Goal: Task Accomplishment & Management: Complete application form

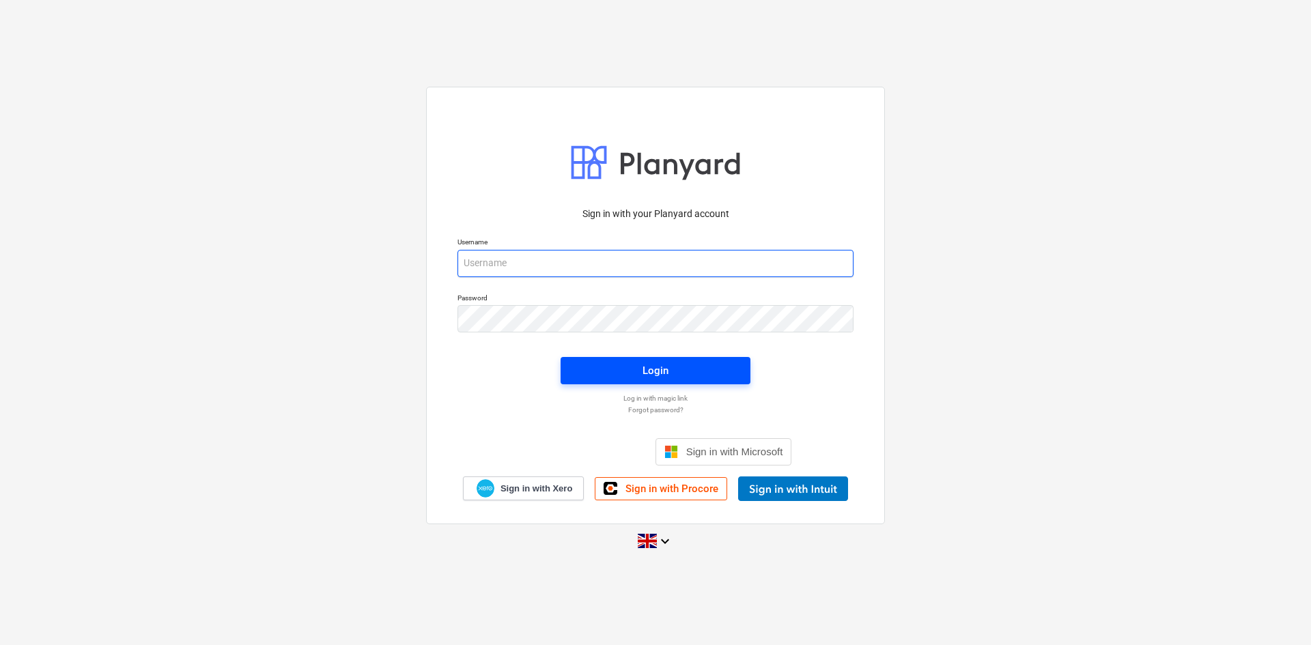
type input "[EMAIL_ADDRESS][DOMAIN_NAME]"
click at [688, 378] on span "Login" at bounding box center [655, 371] width 157 height 18
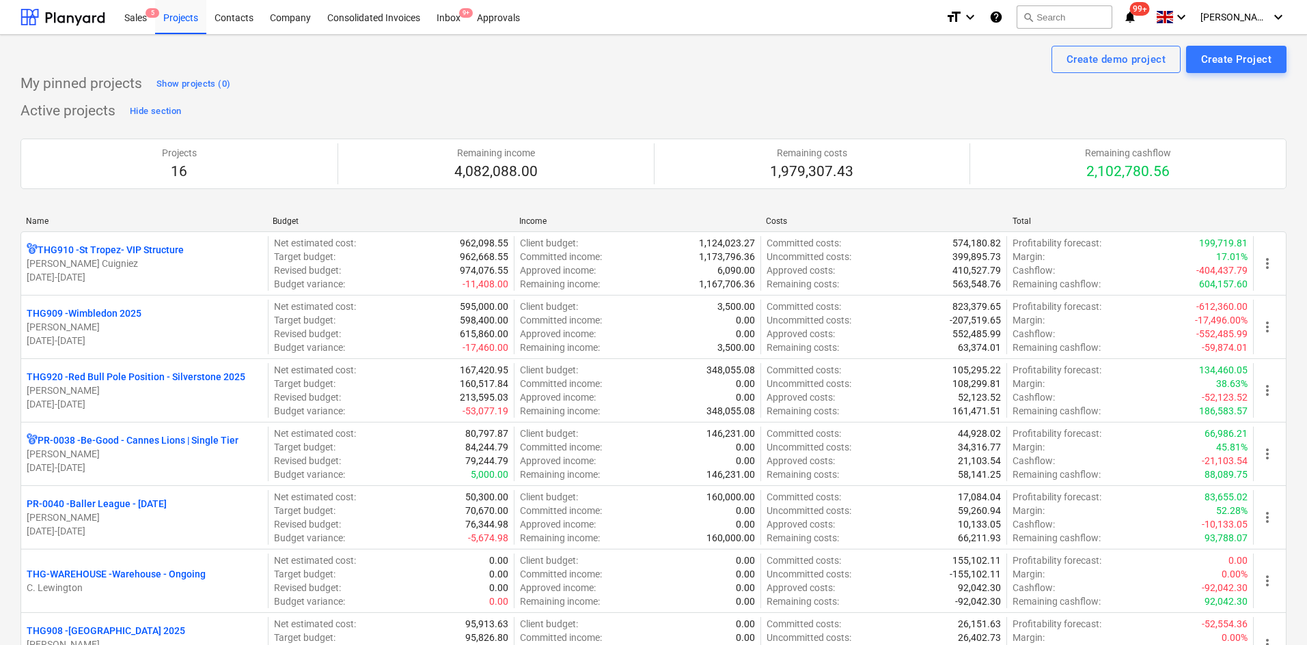
click at [1150, 11] on div "format_size keyboard_arrow_down help search Search notifications 99+ keyboard_a…" at bounding box center [1115, 17] width 341 height 34
click at [1139, 20] on span "notifications 99+" at bounding box center [1131, 17] width 16 height 16
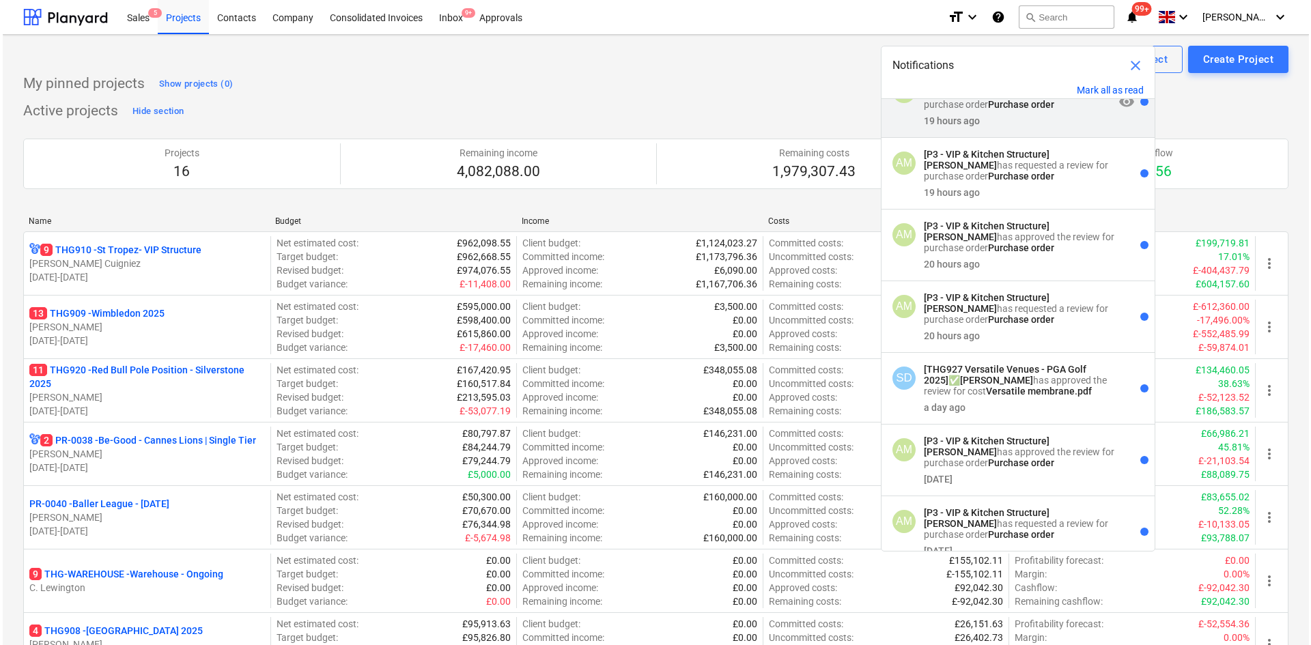
scroll to position [205, 0]
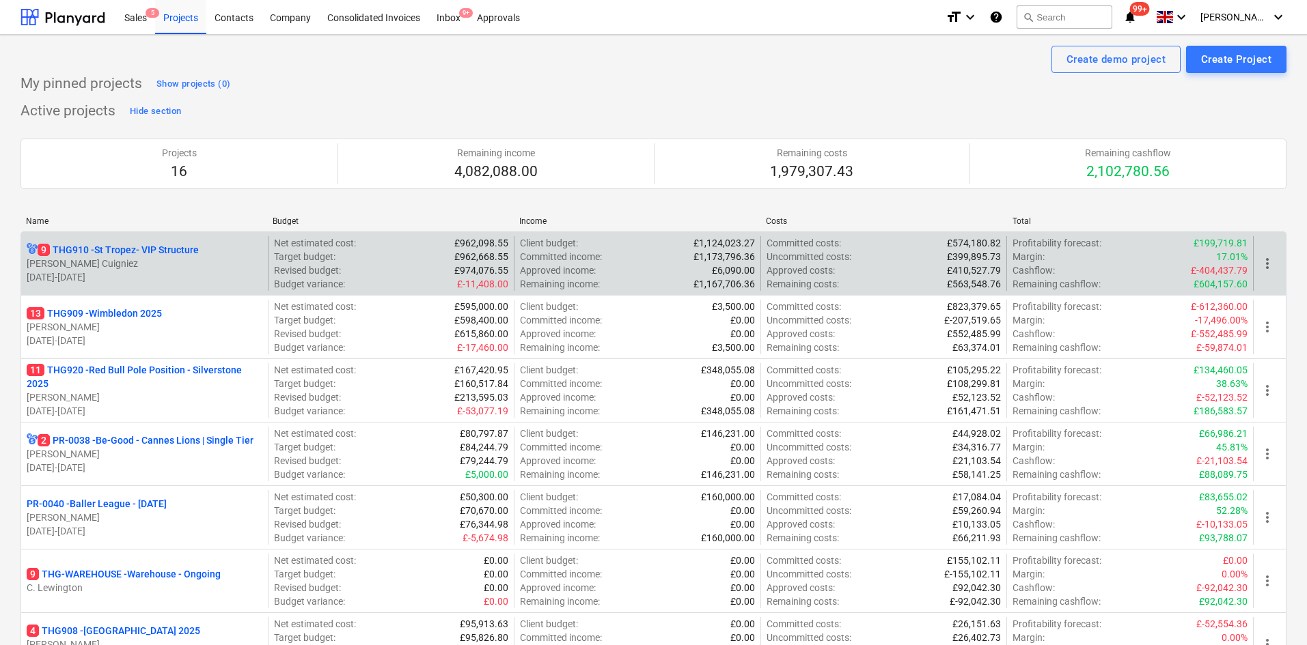
click at [186, 273] on p "[DATE] - [DATE]" at bounding box center [145, 277] width 236 height 14
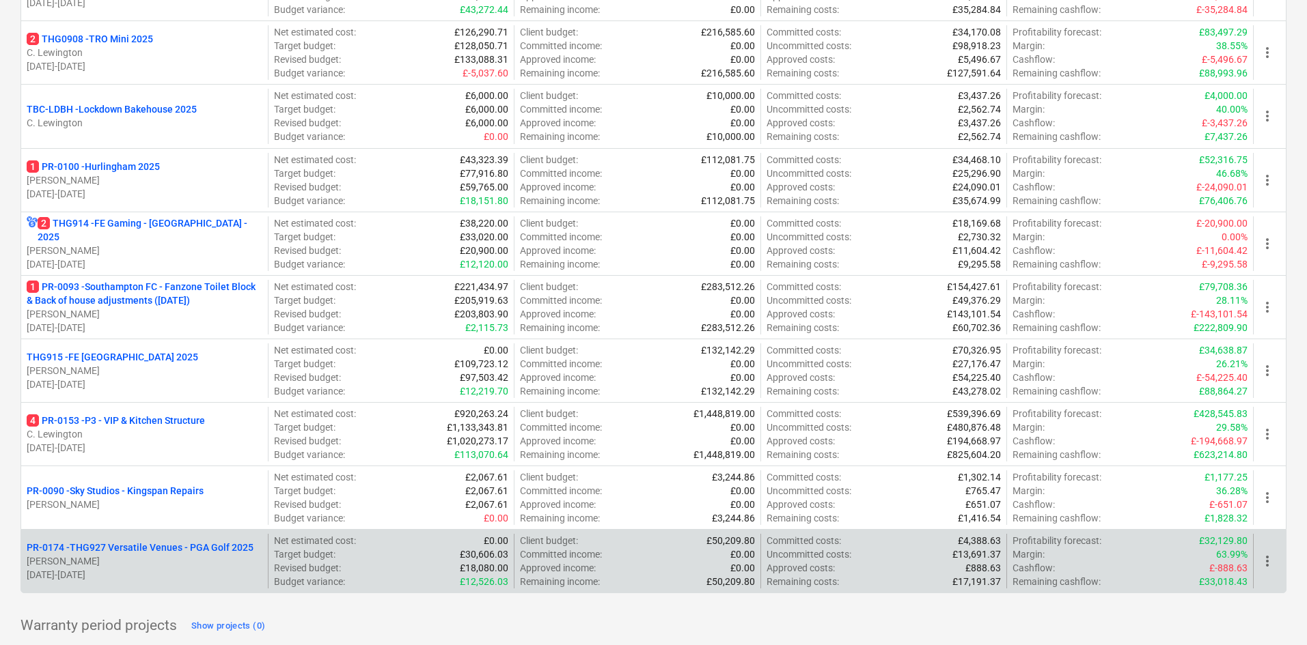
scroll to position [713, 0]
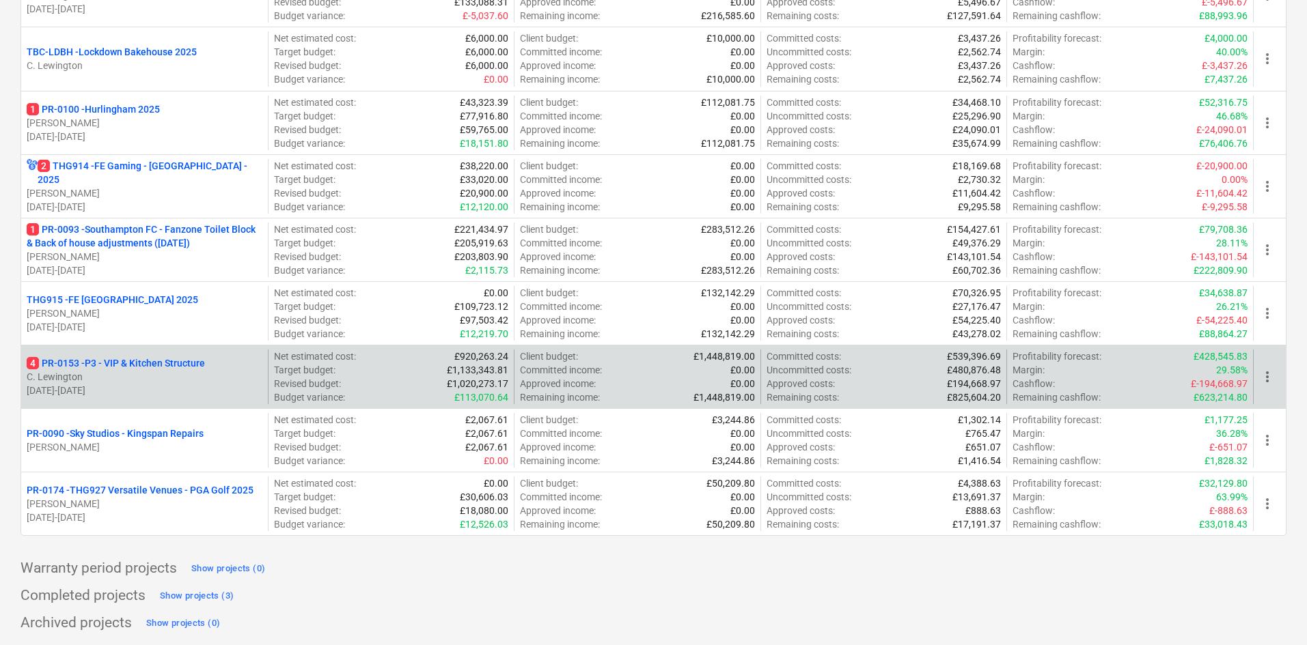
click at [148, 374] on p "C. Lewington" at bounding box center [145, 377] width 236 height 14
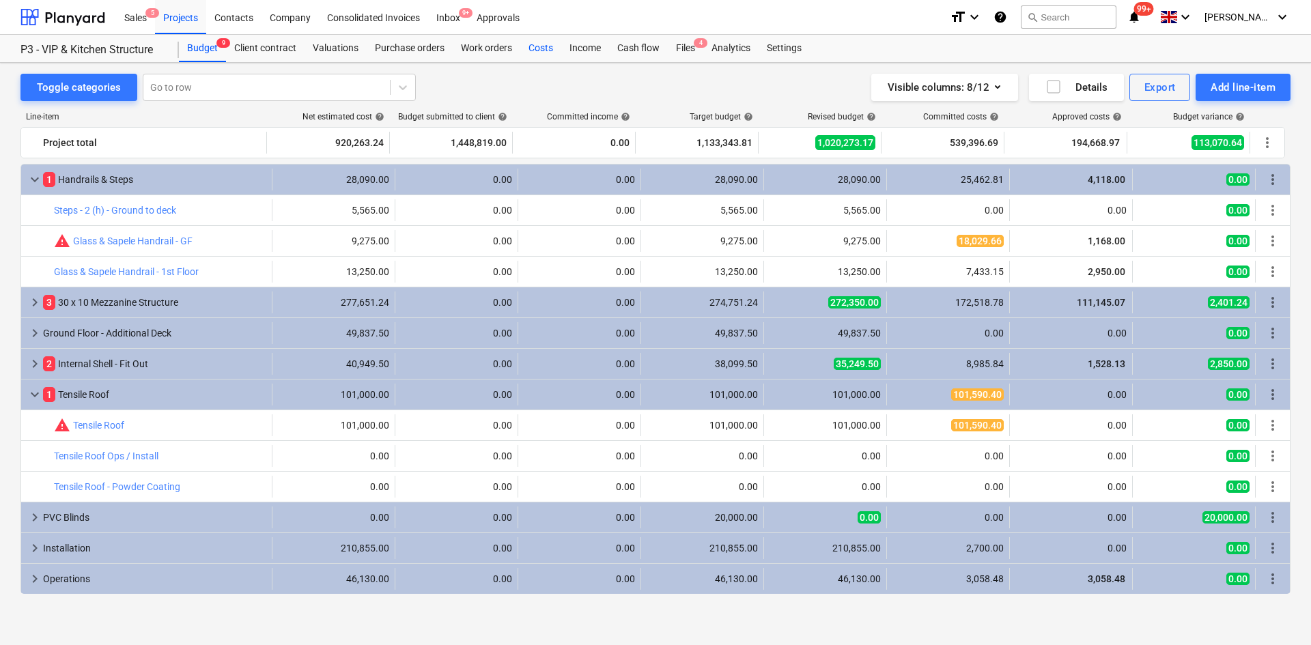
click at [527, 50] on div "Costs" at bounding box center [540, 48] width 41 height 27
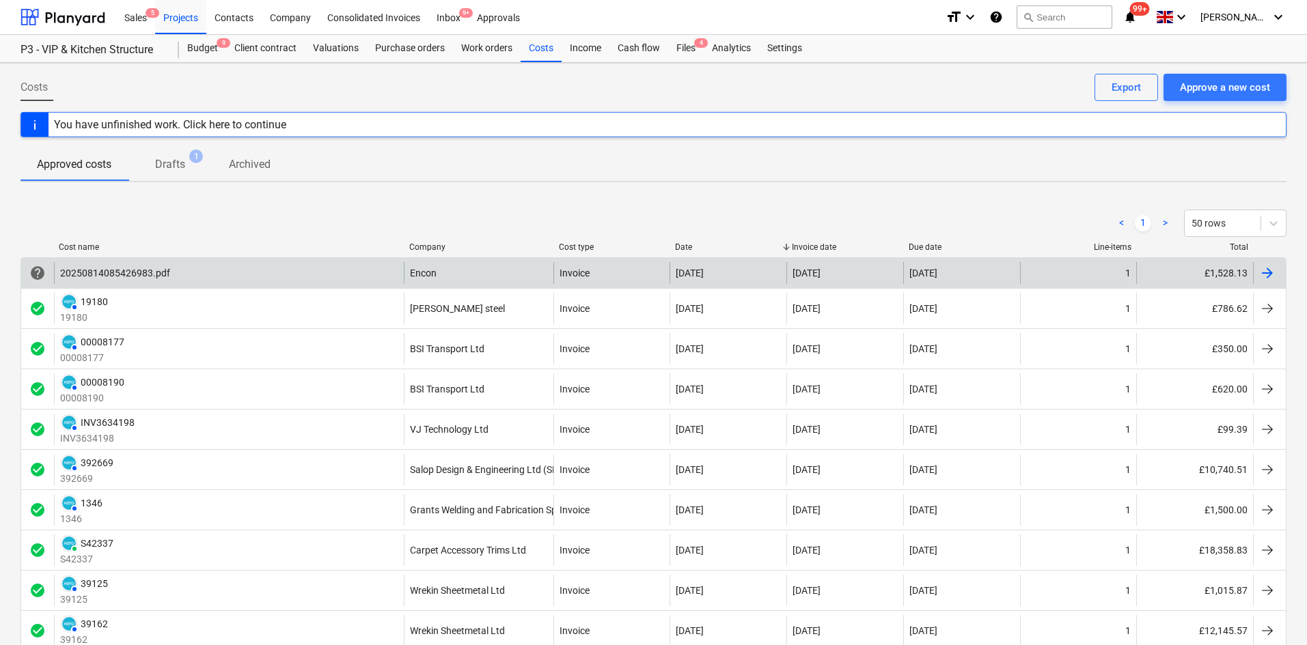
click at [296, 275] on div "20250814085426983.pdf" at bounding box center [229, 273] width 350 height 22
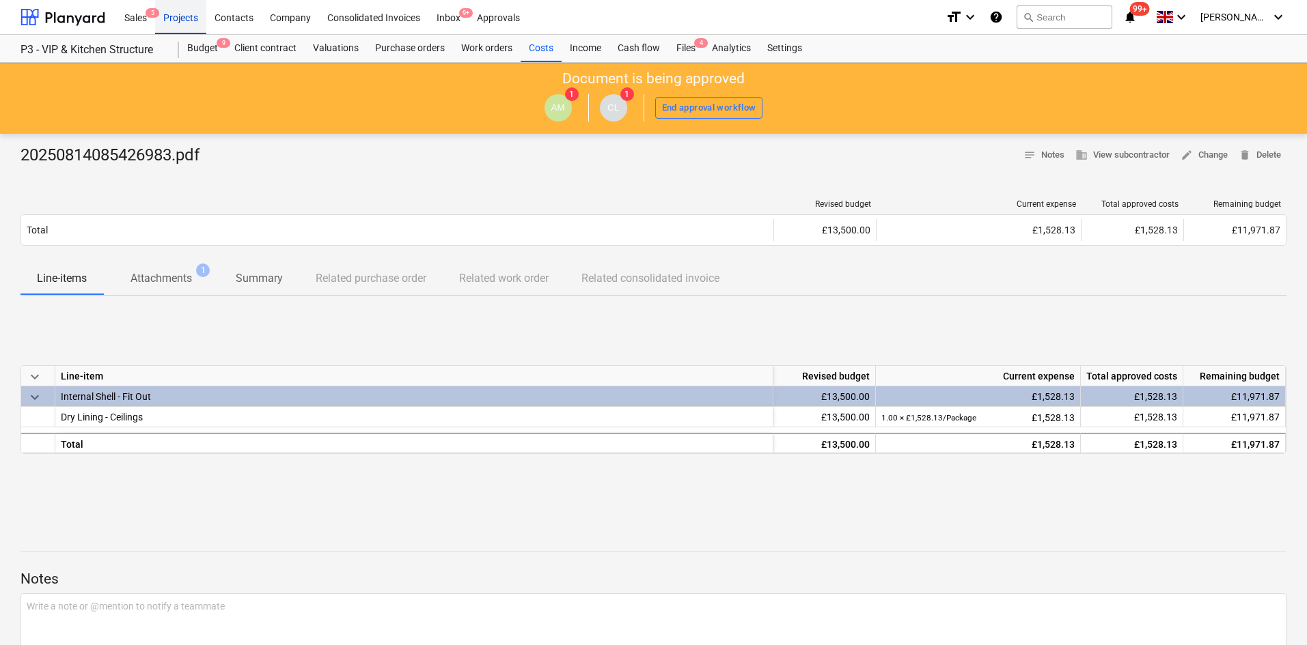
click at [165, 22] on div "Projects" at bounding box center [180, 16] width 51 height 35
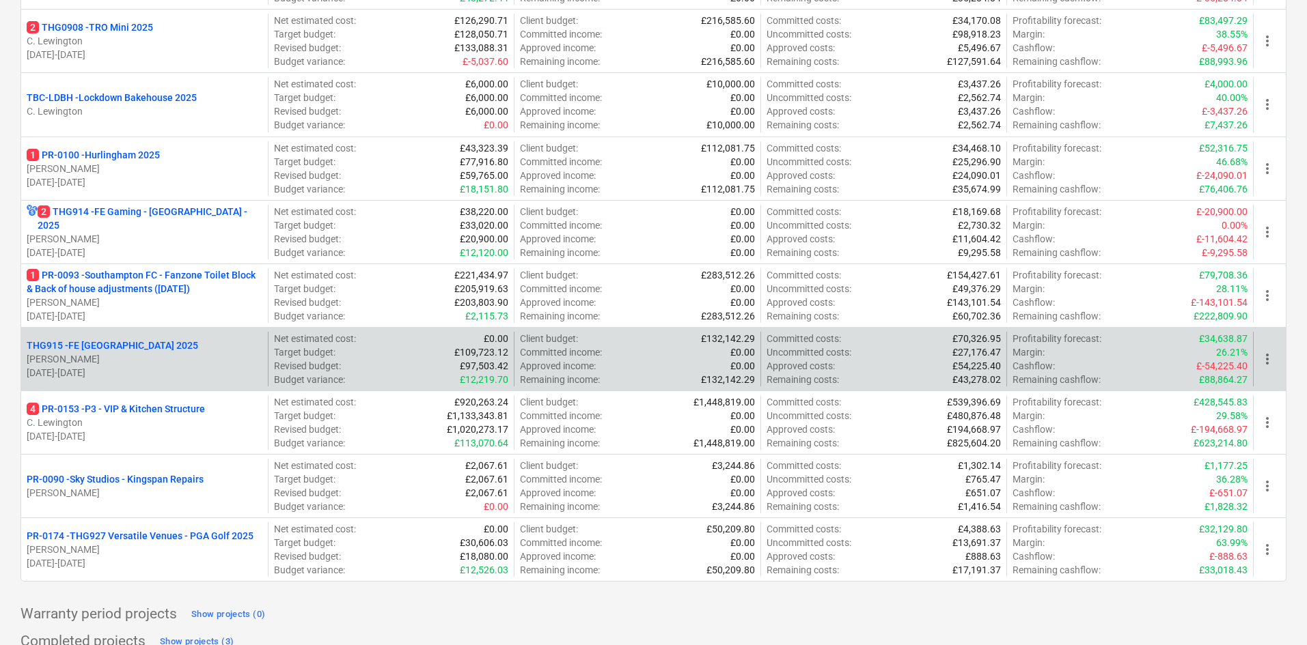
scroll to position [713, 0]
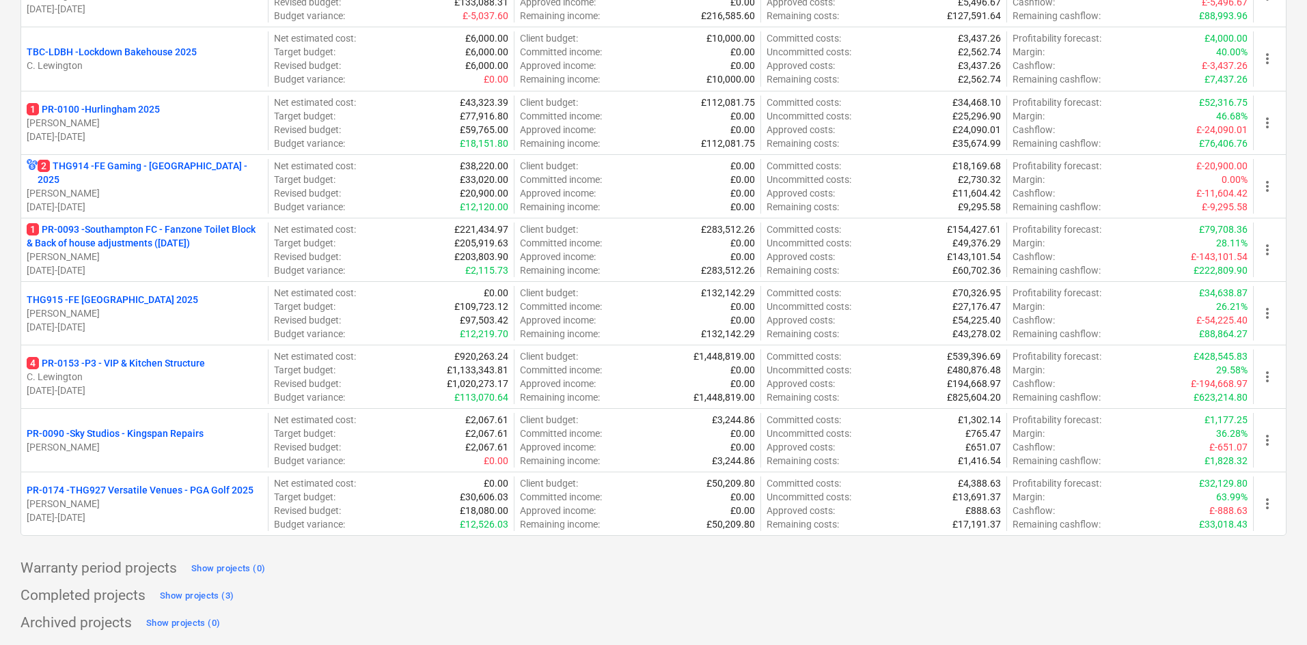
drag, startPoint x: 163, startPoint y: 435, endPoint x: 167, endPoint y: 441, distance: 7.3
click at [165, 436] on p "PR-0090 - Sky Studios - Kingspan Repairs" at bounding box center [115, 434] width 177 height 14
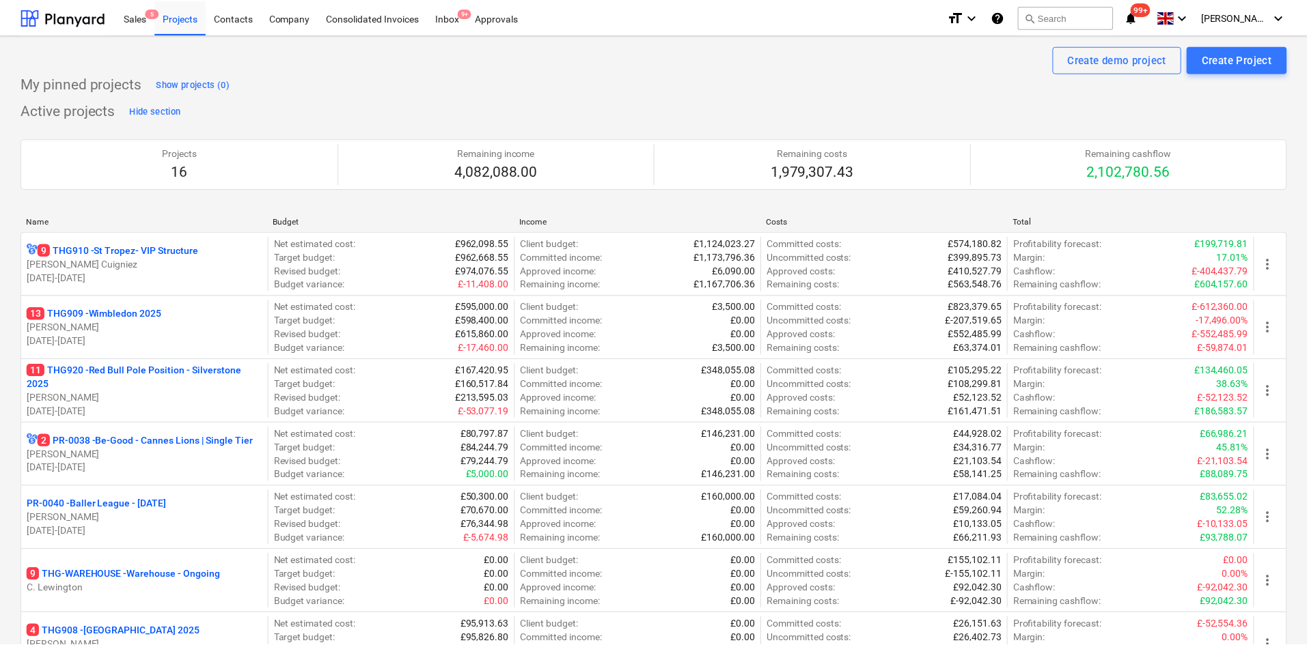
scroll to position [713, 0]
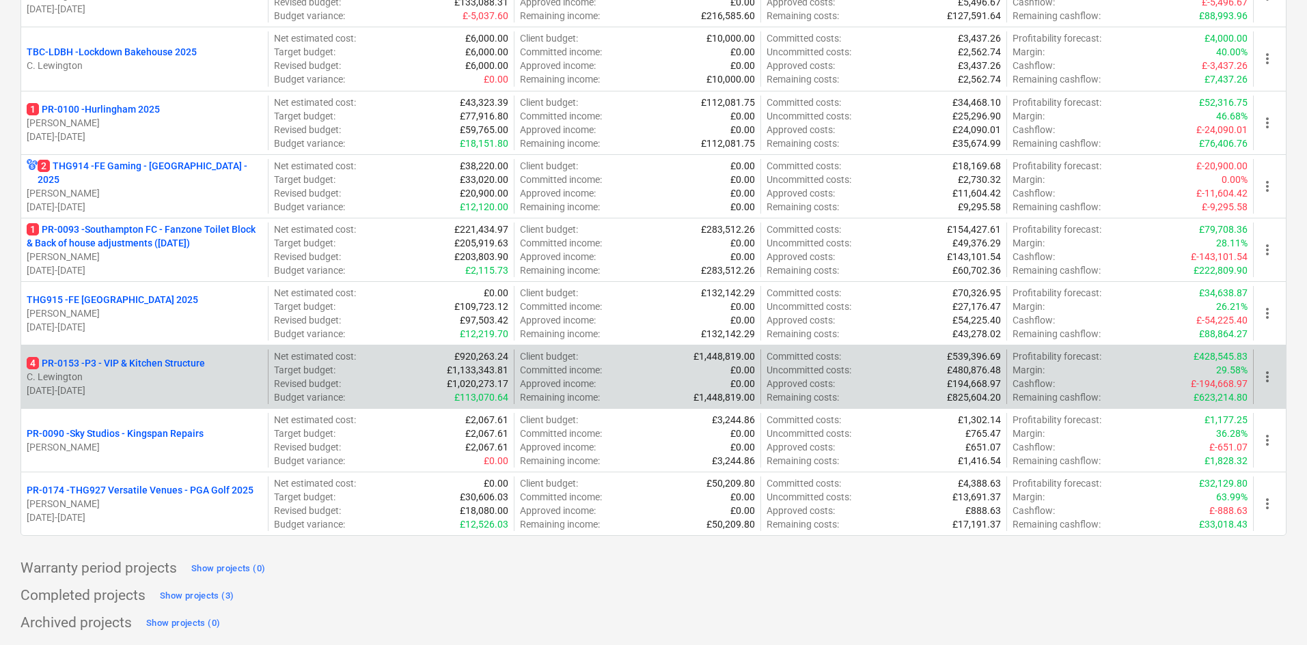
click at [145, 380] on p "C. Lewington" at bounding box center [145, 377] width 236 height 14
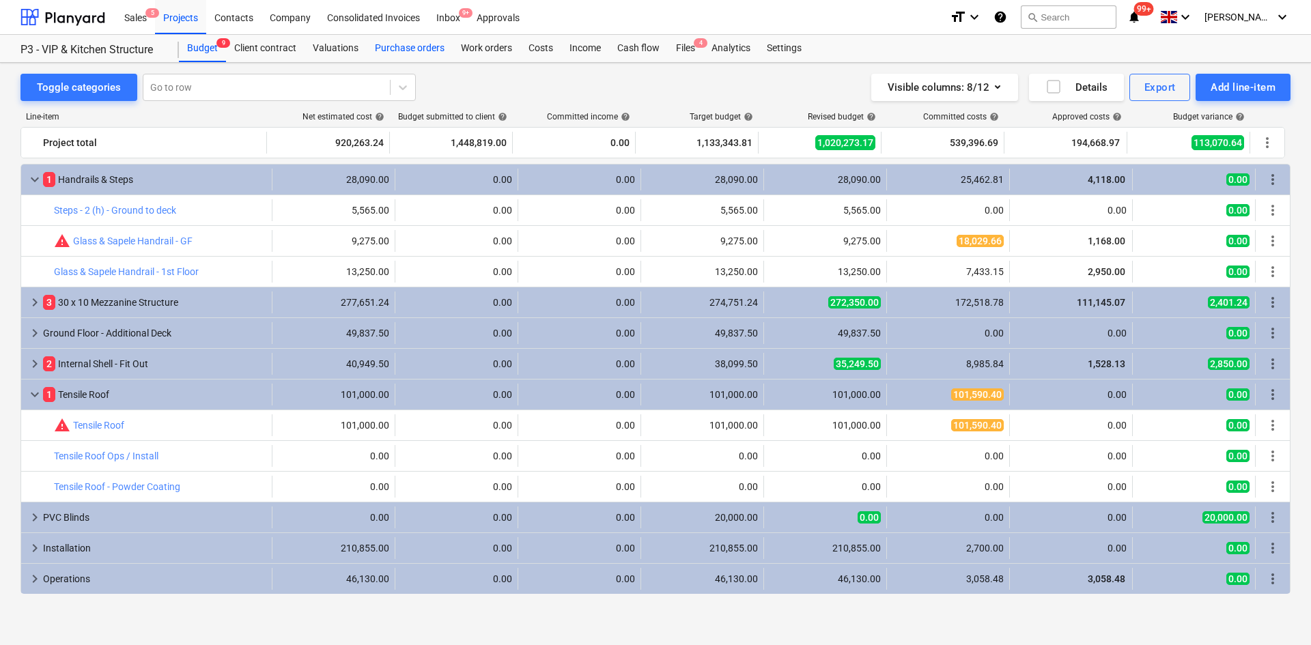
click at [401, 57] on div "Purchase orders" at bounding box center [410, 48] width 86 height 27
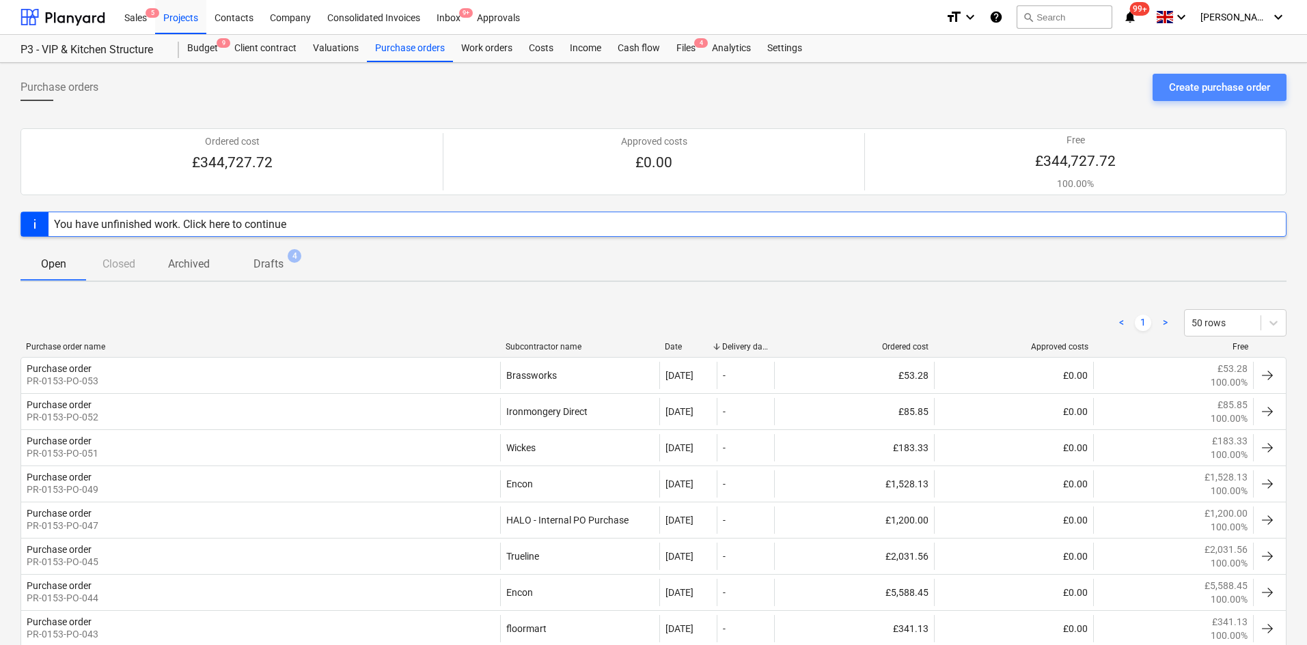
click at [1180, 81] on div "Create purchase order" at bounding box center [1219, 88] width 101 height 18
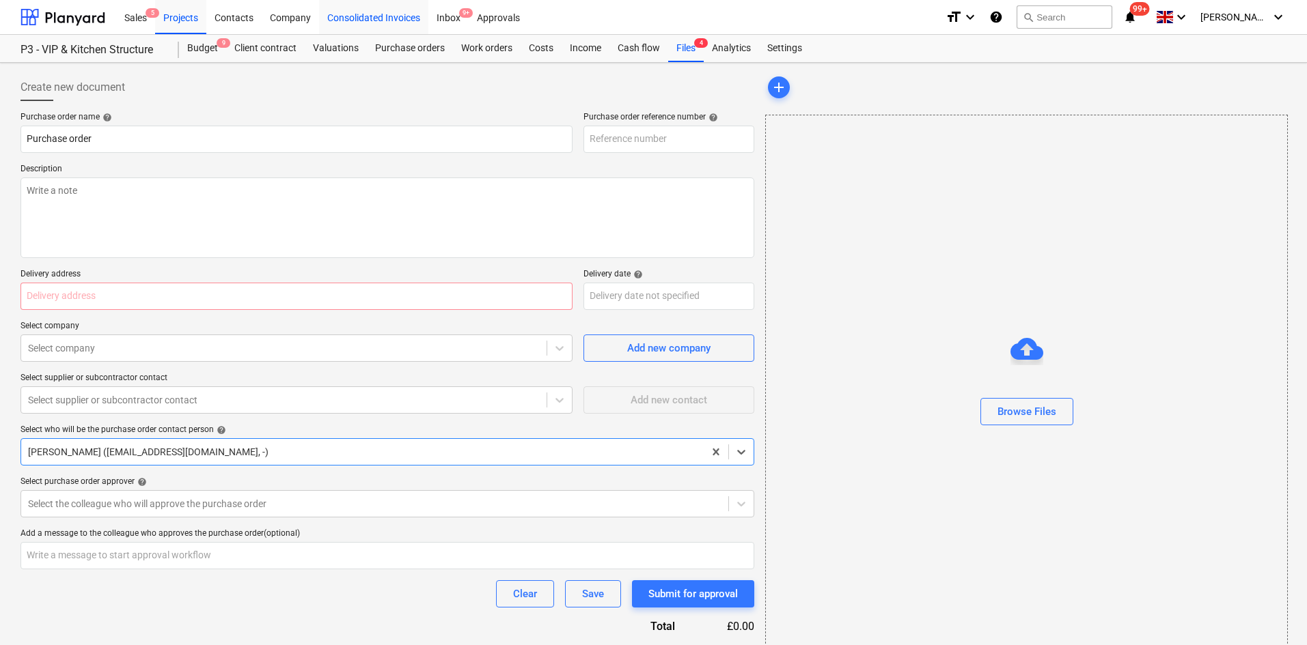
type textarea "x"
type input "PR-0153-PO-054"
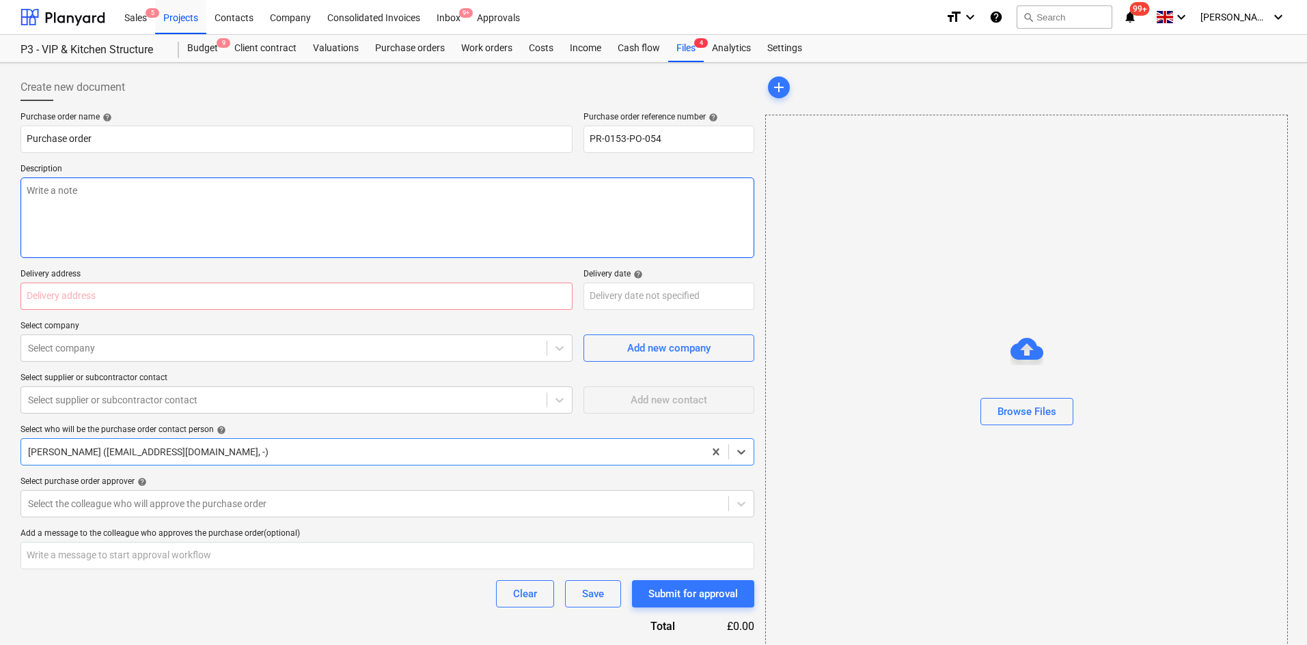
click at [330, 207] on textarea at bounding box center [387, 218] width 734 height 81
paste textarea "12 EA 10LT BREWERS TRADE CONTRACT MATT 14.99 EA 179.88* S WHITE AV0205005E 4 EA…"
type textarea "x"
type textarea "12 EA 10LT BREWERS TRADE CONTRACT MATT 14.99 EA 179.88* S WHITE AV0205005E 4 EA…"
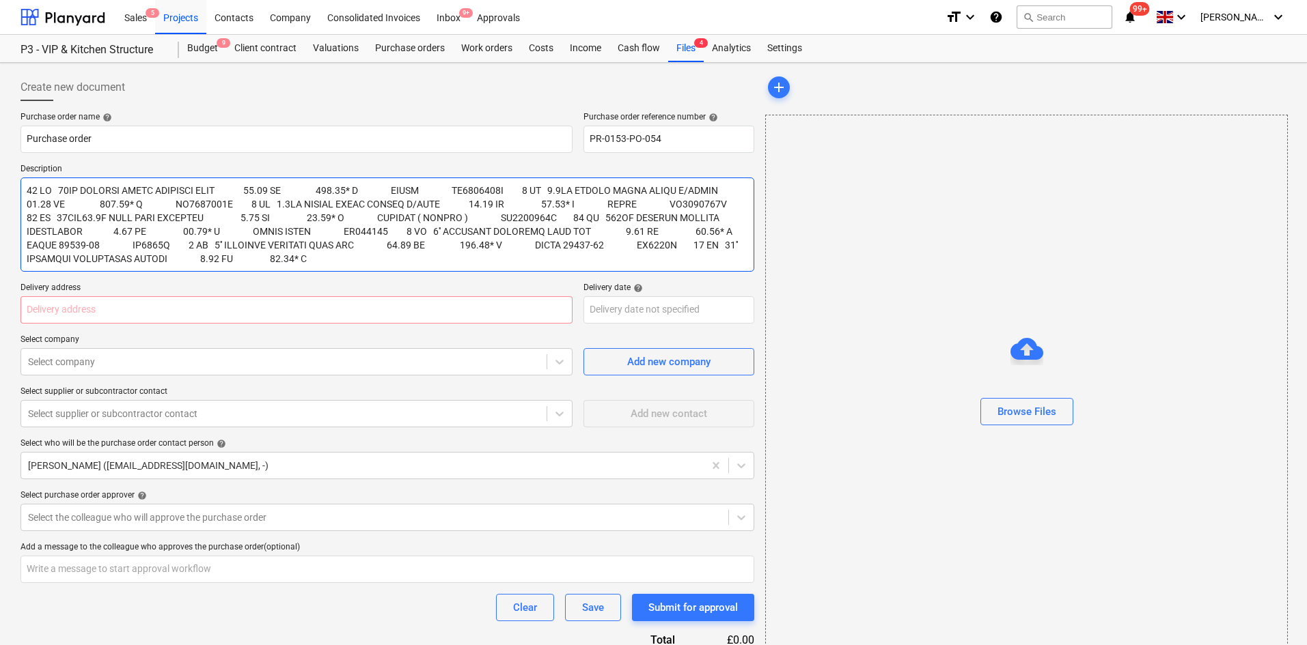
type textarea "x"
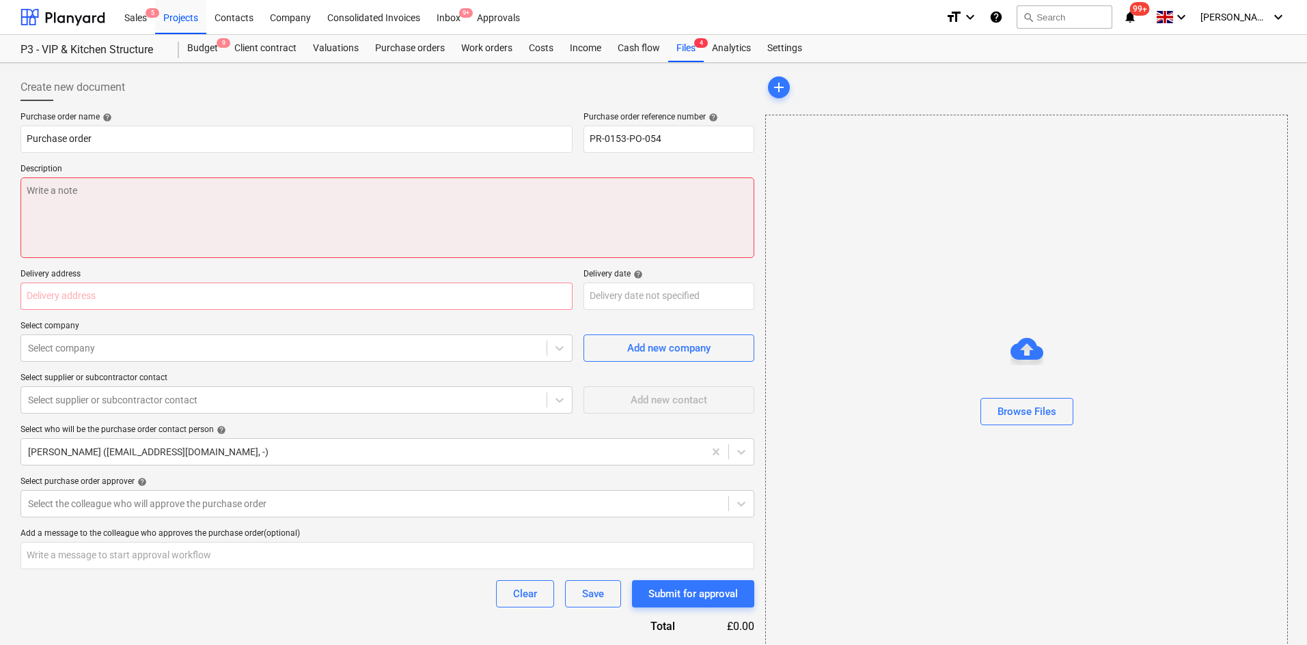
click at [201, 208] on textarea at bounding box center [387, 218] width 734 height 81
paste textarea "10LT BREWERS TRADE CONTRACT MATT"
type textarea "x"
type textarea "10LT BREWERS TRADE CONTRACT MATT"
type textarea "x"
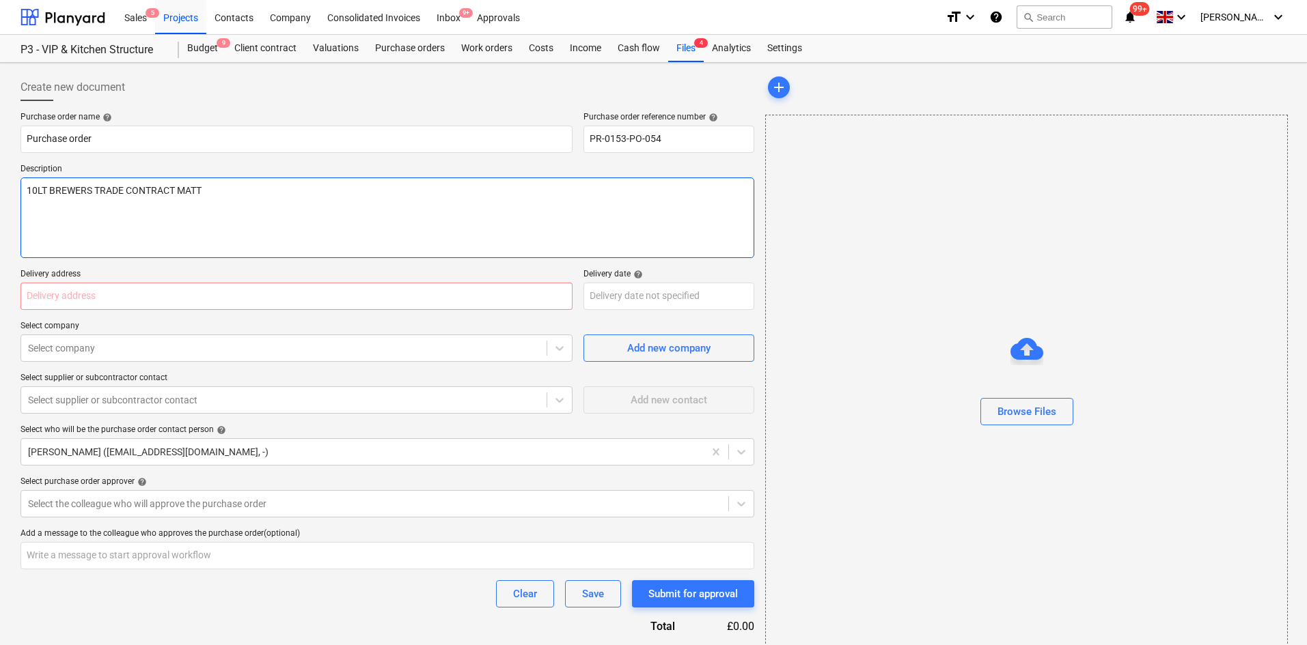
type textarea "10LT BREWERS TRADE CONTRACT MATT"
click at [99, 203] on textarea "10LT BREWERS TRADE CONTRACT MATT" at bounding box center [387, 218] width 734 height 81
click at [276, 188] on textarea "10LT BREWERS TRADE CONTRACT MATT" at bounding box center [387, 218] width 734 height 81
type textarea "x"
type textarea "10LT BREWERS TRADE CONTRACT MATT"
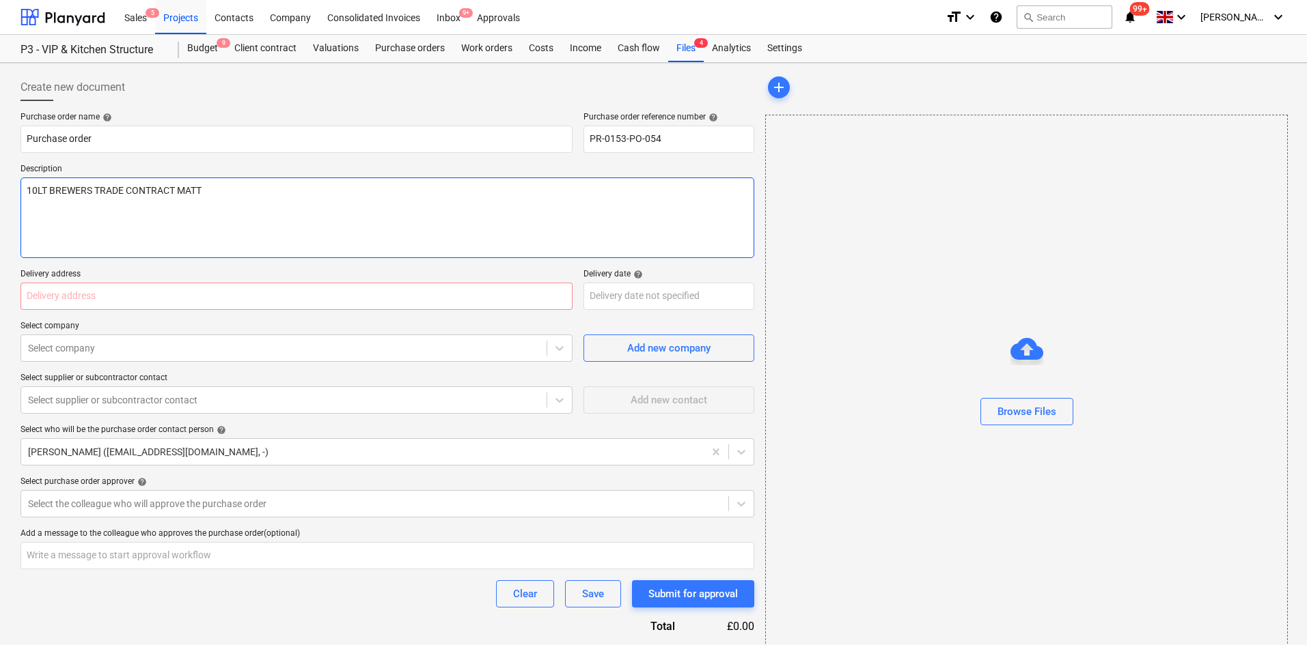
paste textarea "2.5LT ALBANY SUPER SATIN B/WHITE"
type textarea "x"
type textarea "10LT BREWERS TRADE CONTRACT MATT 2.5LT ALBANY SUPER SATIN B/WHITE"
type textarea "x"
type textarea "10LT BREWERS TRADE CONTRACT MATT 2.5LT ALBANY SUPER SATIN B/WHITE"
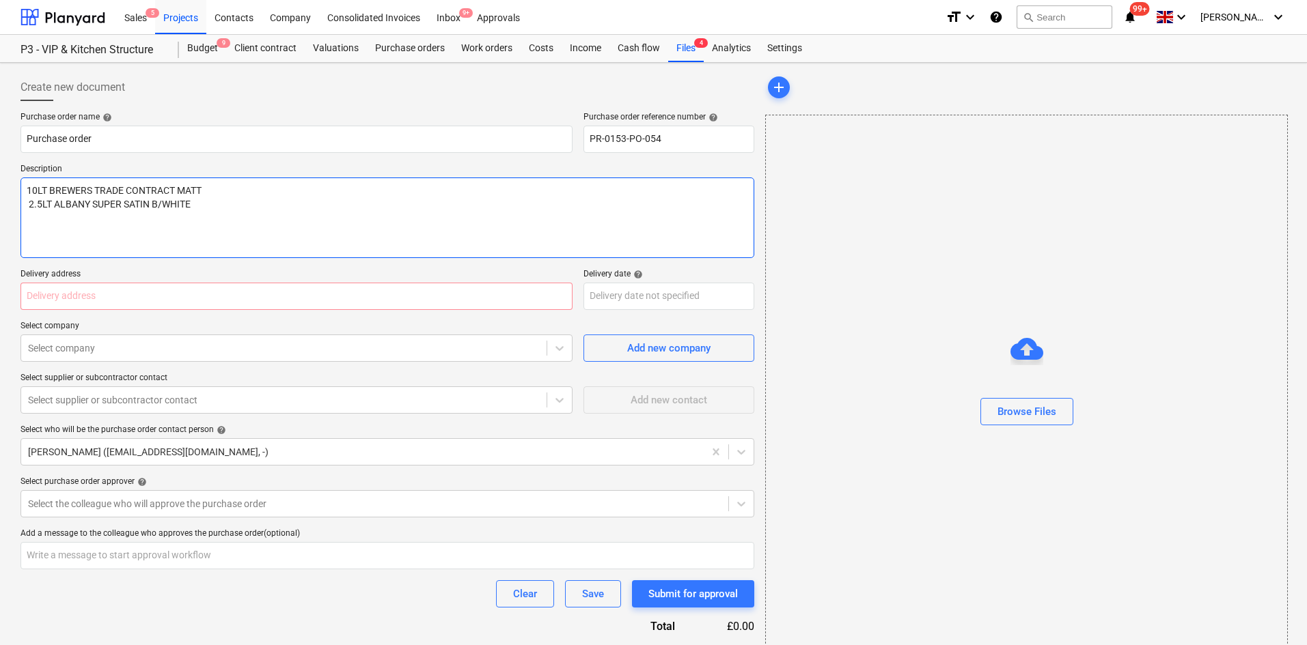
click at [81, 223] on textarea "10LT BREWERS TRADE CONTRACT MATT 2.5LT ALBANY SUPER SATIN B/WHITE" at bounding box center [387, 218] width 734 height 81
paste textarea "2.5LT ALBANY SUPER PRIMER U/COAT"
type textarea "x"
type textarea "10LT BREWERS TRADE CONTRACT MATT 2.5LT ALBANY SUPER SATIN B/WHITE 2.5LT ALBANY …"
click at [75, 216] on textarea "10LT BREWERS TRADE CONTRACT MATT 2.5LT ALBANY SUPER SATIN B/WHITE 2.5LT ALBANY …" at bounding box center [387, 218] width 734 height 81
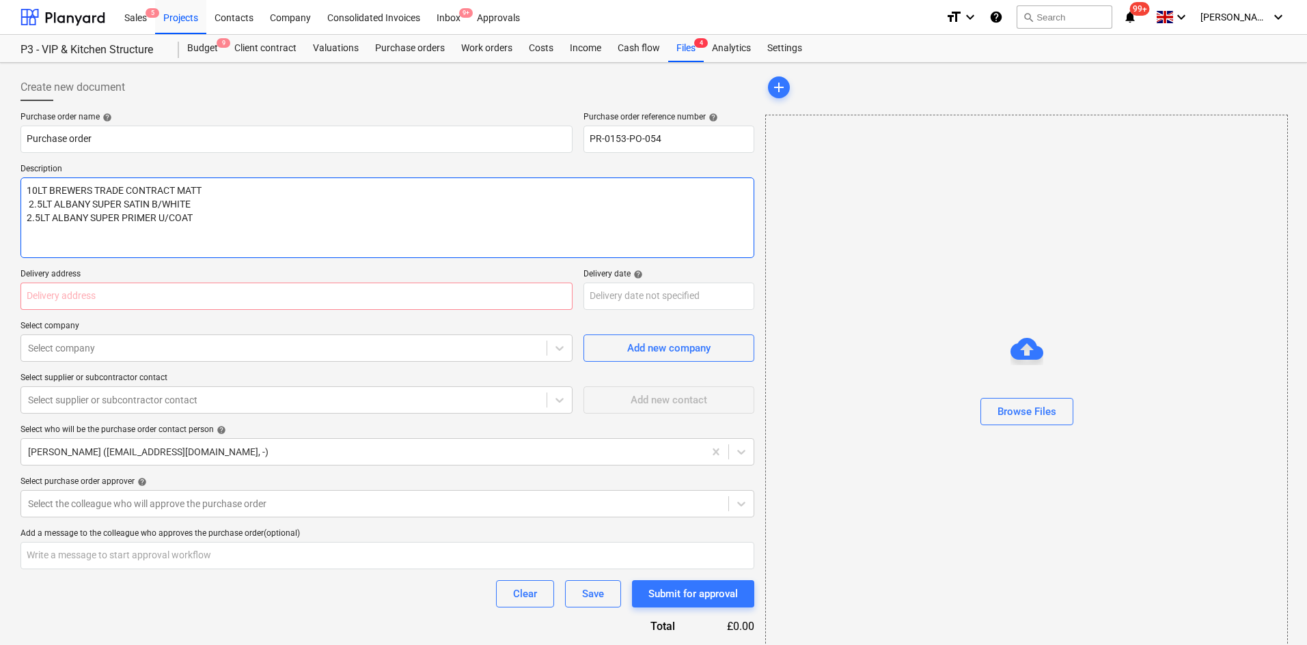
click at [67, 231] on textarea "10LT BREWERS TRADE CONTRACT MATT 2.5LT ALBANY SUPER SATIN B/WHITE 2.5LT ALBANY …" at bounding box center [387, 218] width 734 height 81
click at [250, 236] on textarea "10LT BREWERS TRADE CONTRACT MATT 2.5LT ALBANY SUPER SATIN B/WHITE 2.5LT ALBANY …" at bounding box center [387, 218] width 734 height 81
type textarea "x"
type textarea "10LT BREWERS TRADE CONTRACT MATT 2.5LT ALBANY SUPER SATIN B/WHITE 2.5LT ALBANY …"
paste textarea "36MMX41.1M FROG TAPE DELICATE"
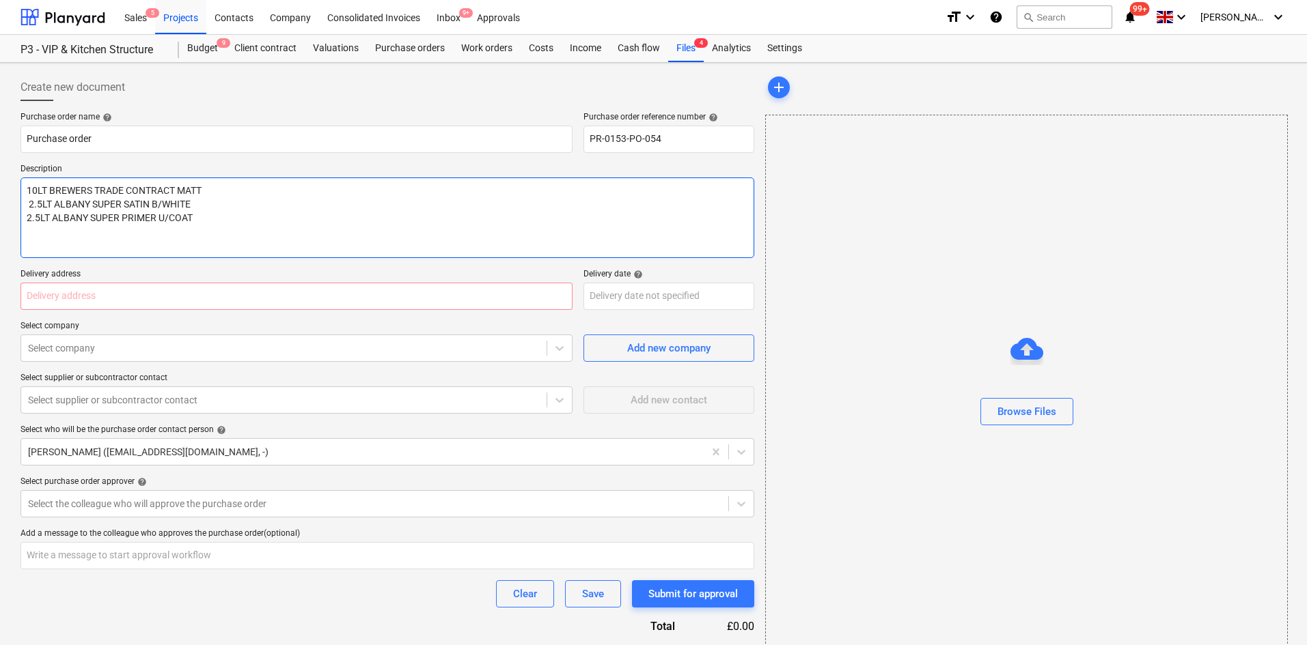
type textarea "x"
type textarea "10LT BREWERS TRADE CONTRACT MATT 2.5LT ALBANY SUPER SATIN B/WHITE 2.5LT ALBANY …"
type textarea "x"
type textarea "10LT BREWERS TRADE CONTRACT MATT 2.5LT ALBANY SUPER SATIN B/WHITE 2.5LT ALBANY …"
type textarea "x"
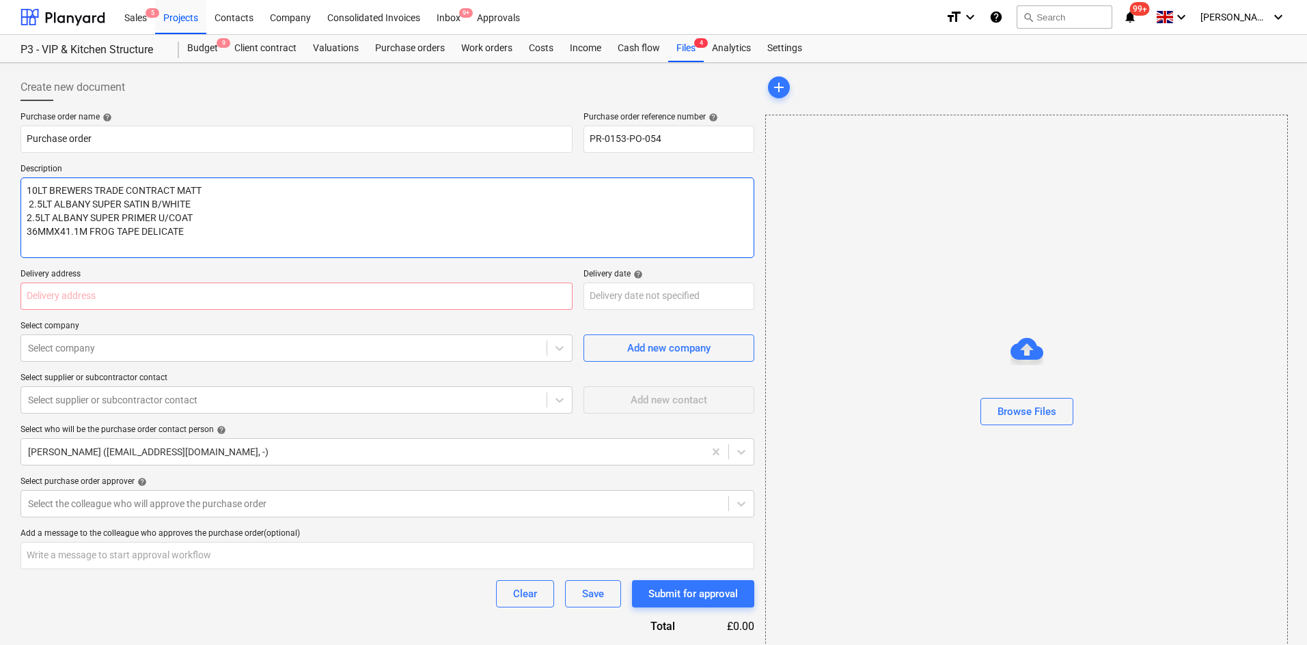
type textarea "10LT BREWERS TRADE CONTRACT MATT 2.5LT ALBANY SUPER SATIN B/WHITE 2.5LT ALBANY …"
type textarea "x"
type textarea "10LT BREWERS TRADE CONTRACT MATT 2.5LT ALBANY SUPER SATIN B/WHITE 2.5LT ALBANY …"
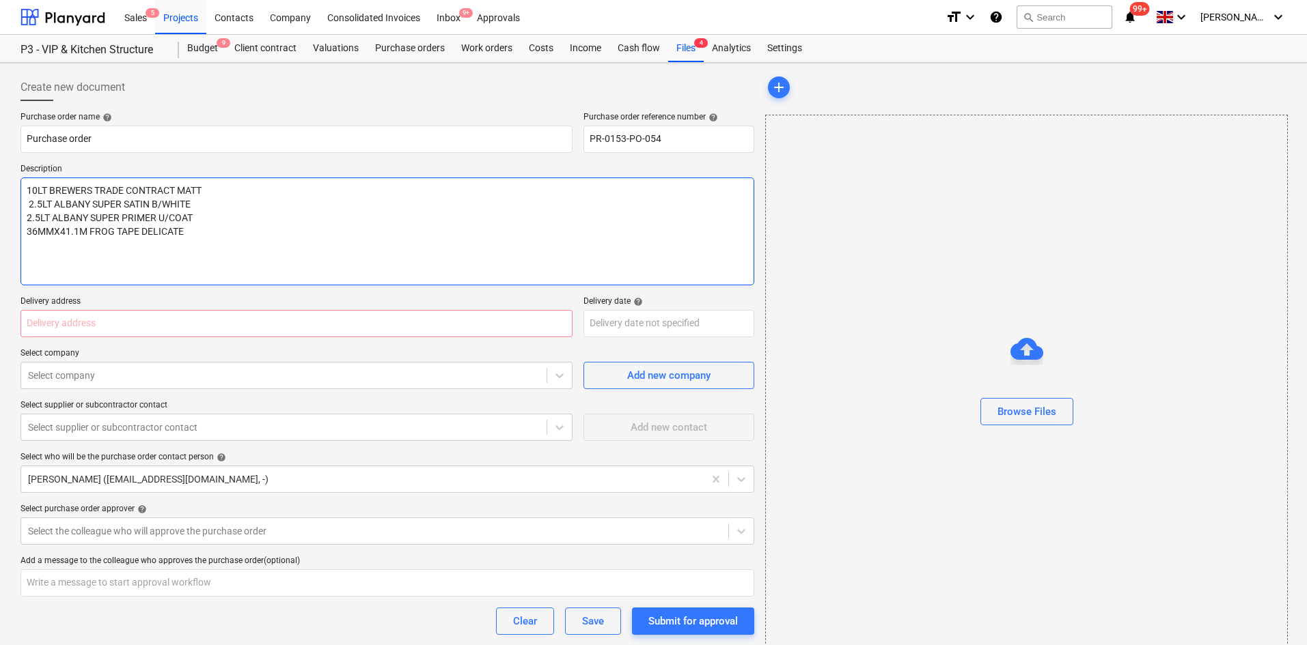
type textarea "x"
type textarea "10LT BREWERS TRADE CONTRACT MATT 2.5LT ALBANY SUPER SATIN B/WHITE 2.5LT ALBANY …"
type textarea "x"
type textarea "10LT BREWERS TRADE CONTRACT MATT 2.5LT ALBANY SUPER SATIN B/WHITE 2.5LT ALBANY …"
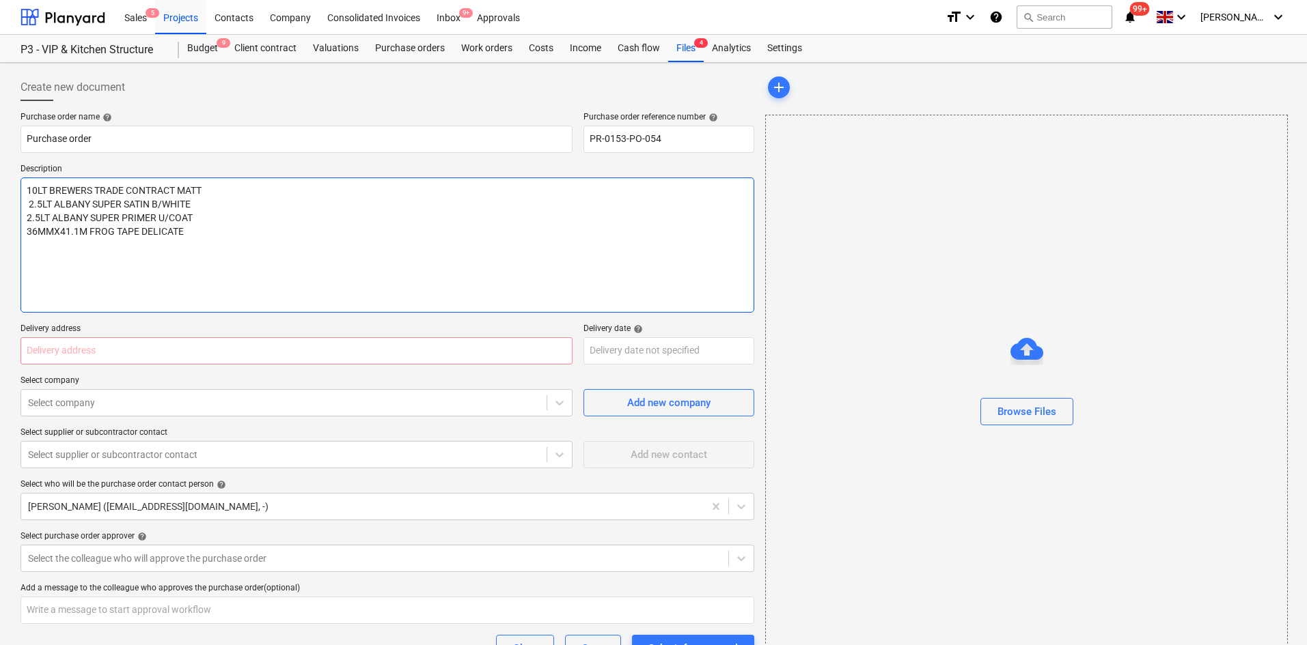
type textarea "x"
type textarea "10LT BREWERS TRADE CONTRACT MATT 2.5LT ALBANY SUPER SATIN B/WHITE 2.5LT ALBANY …"
type textarea "x"
type textarea "10LT BREWERS TRADE CONTRACT MATT 2.5LT ALBANY SUPER SATIN B/WHITE 2.5LT ALBANY …"
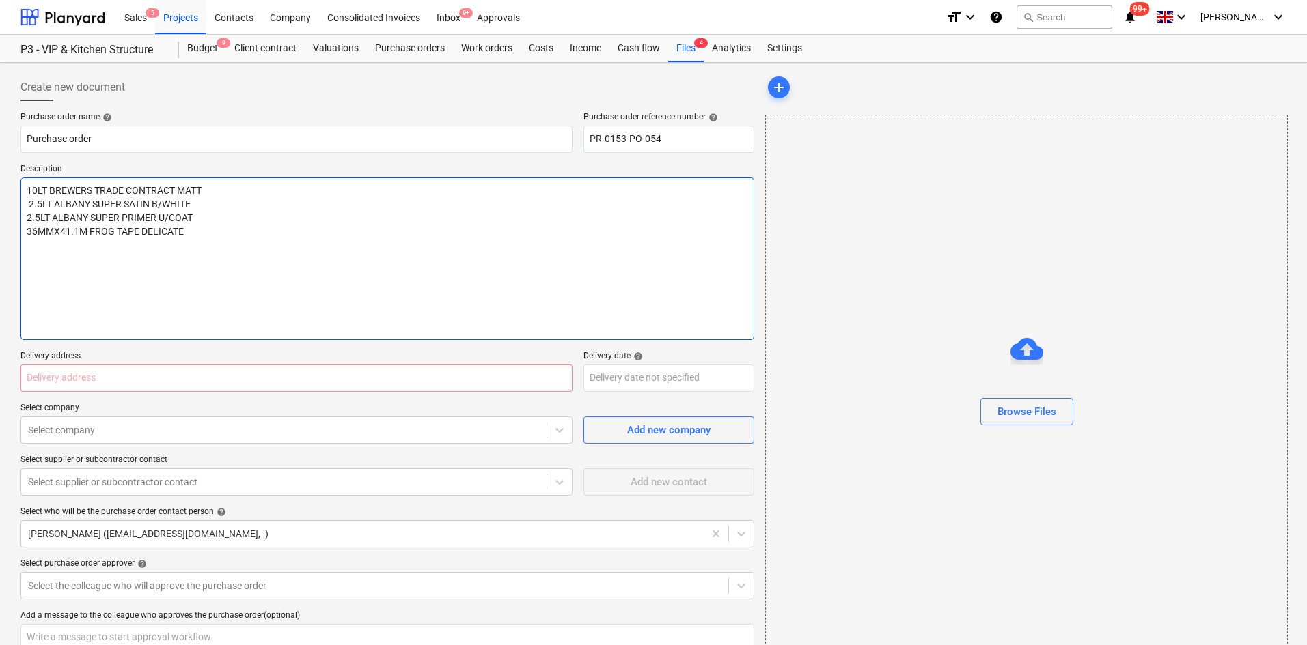
type textarea "x"
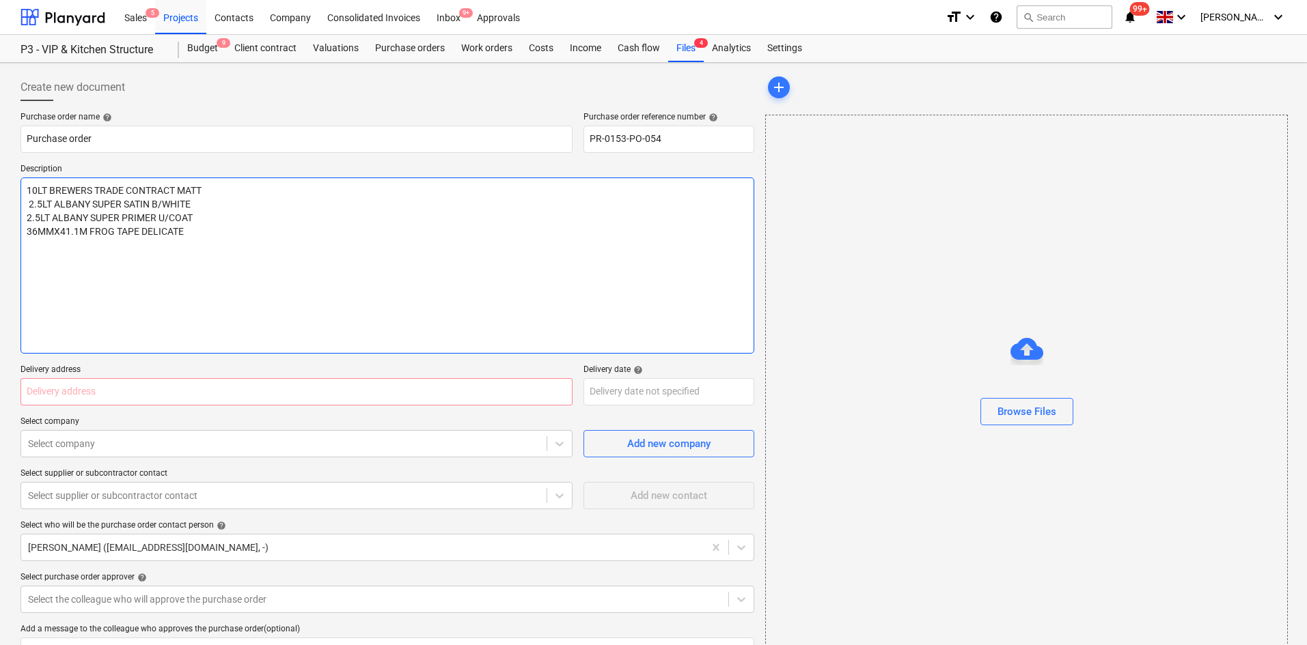
type textarea "10LT BREWERS TRADE CONTRACT MATT 2.5LT ALBANY SUPER SATIN B/WHITE 2.5LT ALBANY …"
click at [55, 253] on textarea "10LT BREWERS TRADE CONTRACT MATT 2.5LT ALBANY SUPER SATIN B/WHITE 2.5LT ALBANY …" at bounding box center [387, 266] width 734 height 176
click at [52, 241] on textarea "10LT BREWERS TRADE CONTRACT MATT 2.5LT ALBANY SUPER SATIN B/WHITE 2.5LT ALBANY …" at bounding box center [387, 266] width 734 height 176
paste textarea "380ML BREWERS PREMIUM DECORATORS"
type textarea "x"
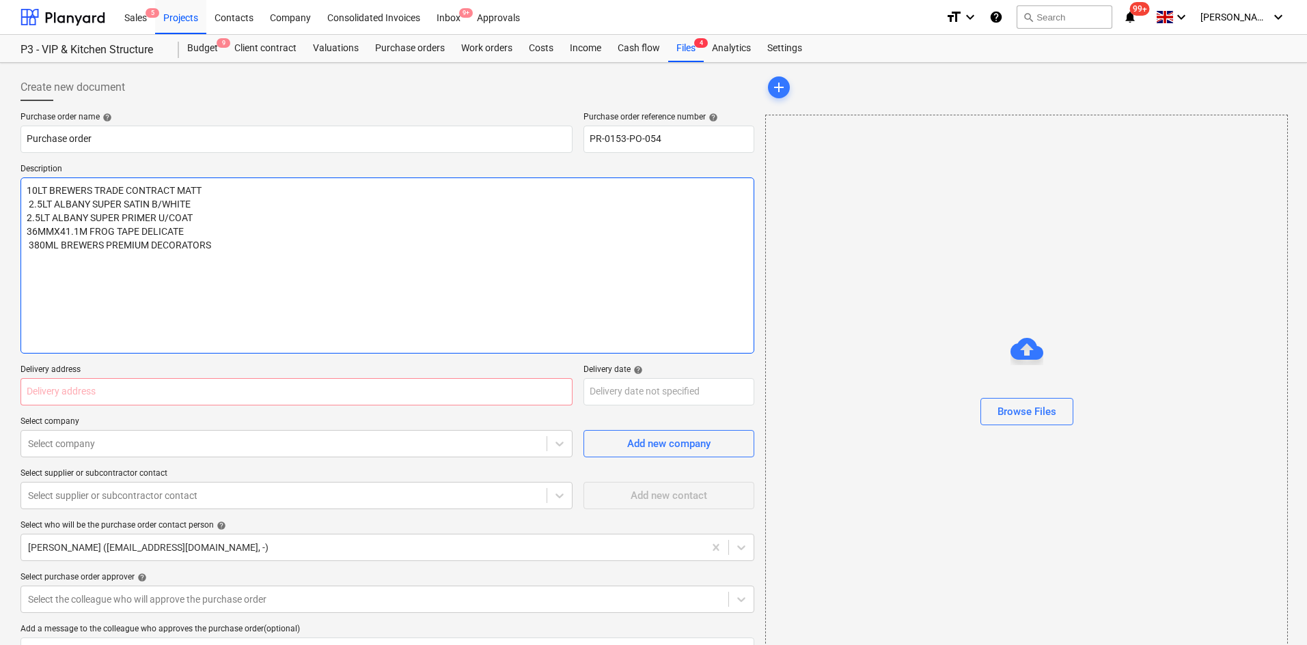
type textarea "10LT BREWERS TRADE CONTRACT MATT 2.5LT ALBANY SUPER SATIN B/WHITE 2.5LT ALBANY …"
click at [94, 251] on textarea "10LT BREWERS TRADE CONTRACT MATT 2.5LT ALBANY SUPER SATIN B/WHITE 2.5LT ALBANY …" at bounding box center [387, 266] width 734 height 176
click at [49, 267] on textarea "10LT BREWERS TRADE CONTRACT MATT 2.5LT ALBANY SUPER SATIN B/WHITE 2.5LT ALBANY …" at bounding box center [387, 266] width 734 height 176
click at [46, 262] on textarea "10LT BREWERS TRADE CONTRACT MATT 2.5LT ALBANY SUPER SATIN B/WHITE 2.5LT ALBANY …" at bounding box center [387, 266] width 734 height 176
paste textarea "2'' HAMILTON PRESTIGE PURE SYN"
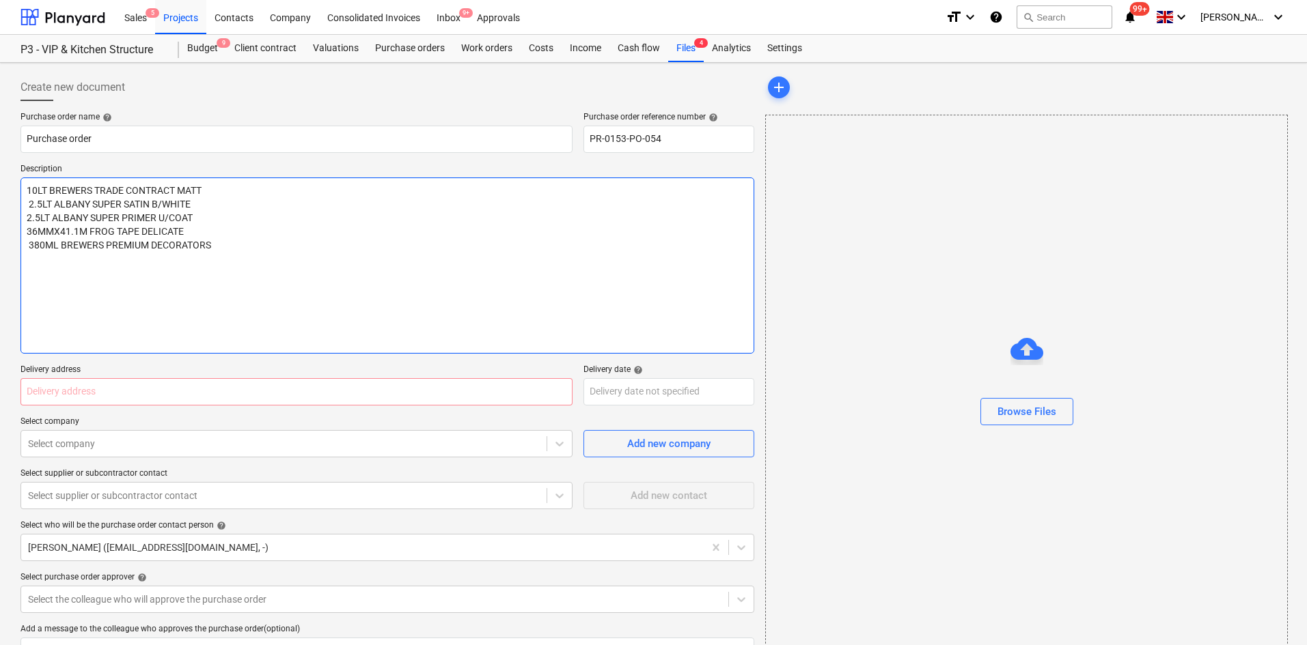
type textarea "x"
type textarea "10LT BREWERS TRADE CONTRACT MATT 2.5LT ALBANY SUPER SATIN B/WHITE 2.5LT ALBANY …"
click at [57, 265] on textarea "10LT BREWERS TRADE CONTRACT MATT 2.5LT ALBANY SUPER SATIN B/WHITE 2.5LT ALBANY …" at bounding box center [387, 266] width 734 height 176
click at [61, 275] on textarea "10LT BREWERS TRADE CONTRACT MATT 2.5LT ALBANY SUPER SATIN B/WHITE 2.5LT ALBANY …" at bounding box center [387, 266] width 734 height 176
paste textarea "3'' HAMILTON PRESTIGE PURE SYN"
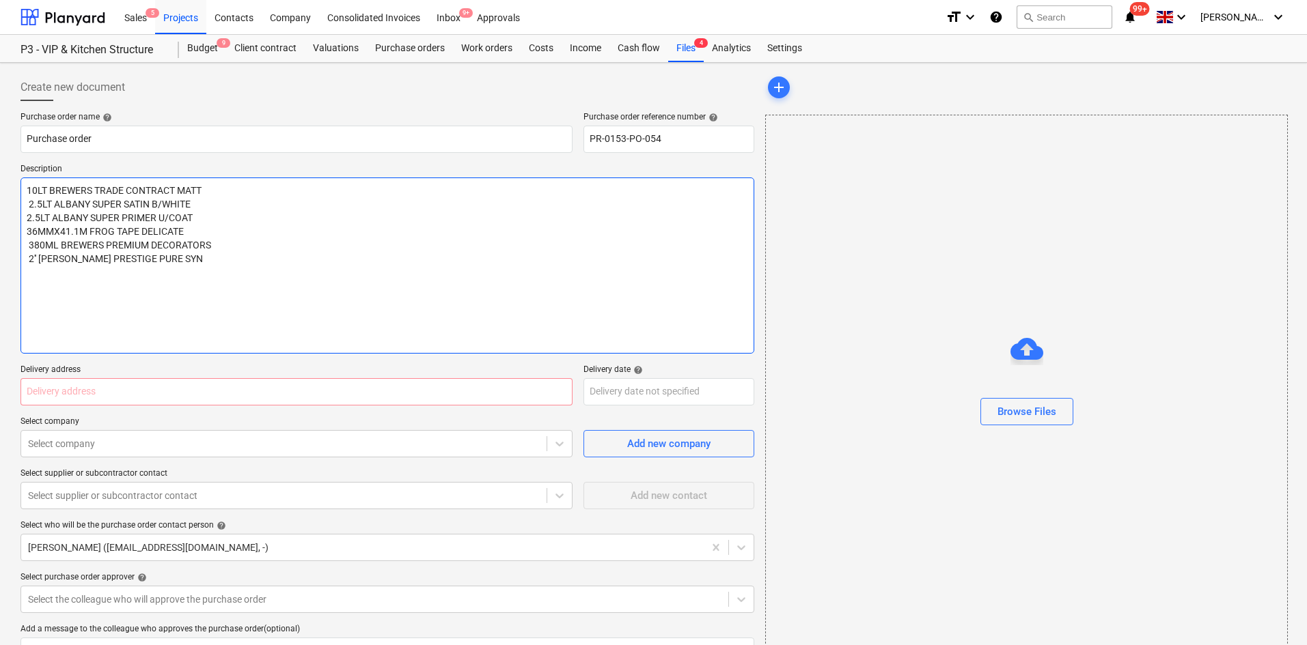
type textarea "x"
type textarea "10LT BREWERS TRADE CONTRACT MATT 2.5LT ALBANY SUPER SATIN B/WHITE 2.5LT ALBANY …"
click at [53, 288] on textarea "10LT BREWERS TRADE CONTRACT MATT 2.5LT ALBANY SUPER SATIN B/WHITE 2.5LT ALBANY …" at bounding box center [387, 266] width 734 height 176
paste textarea "12'' HAMILTON PERFECTION MEDIUM"
type textarea "x"
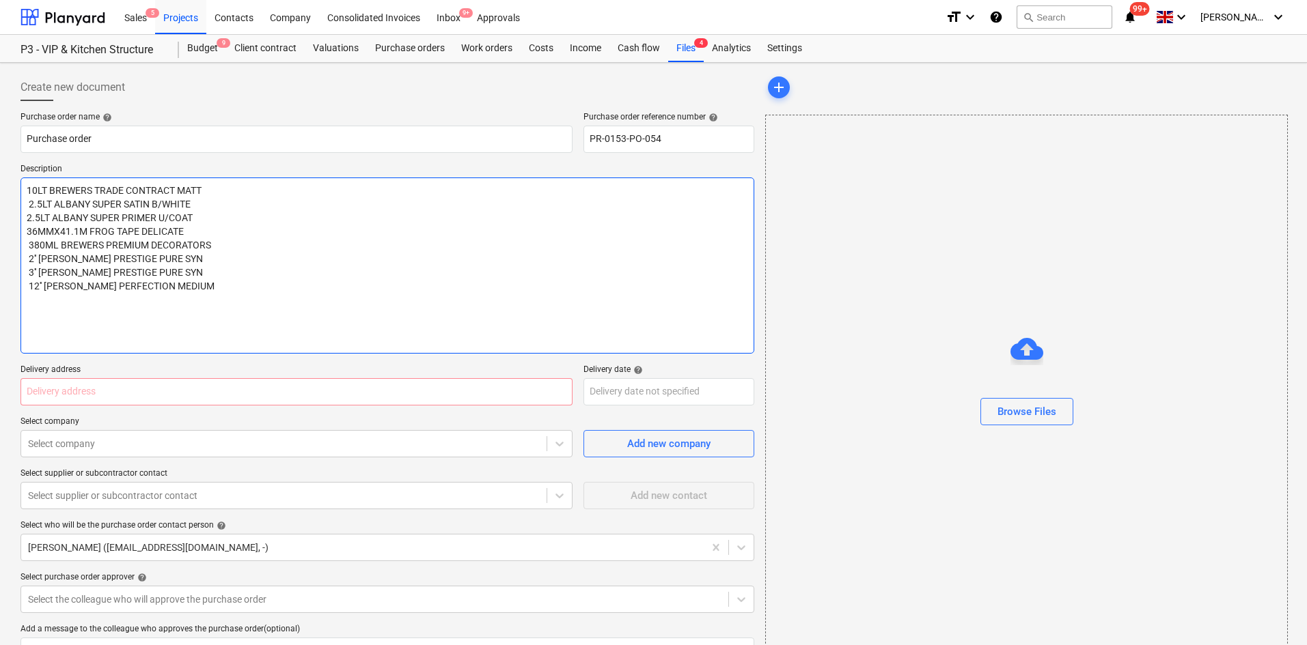
type textarea "10LT BREWERS TRADE CONTRACT MATT 2.5LT ALBANY SUPER SATIN B/WHITE 2.5LT ALBANY …"
click at [82, 301] on textarea "10LT BREWERS TRADE CONTRACT MATT 2.5LT ALBANY SUPER SATIN B/WHITE 2.5LT ALBANY …" at bounding box center [387, 266] width 734 height 176
paste textarea "12-18'' PURDY PREMIUM ADJUSTABLE"
type textarea "x"
type textarea "10LT BREWERS TRADE CONTRACT MATT 2.5LT ALBANY SUPER SATIN B/WHITE 2.5LT ALBANY …"
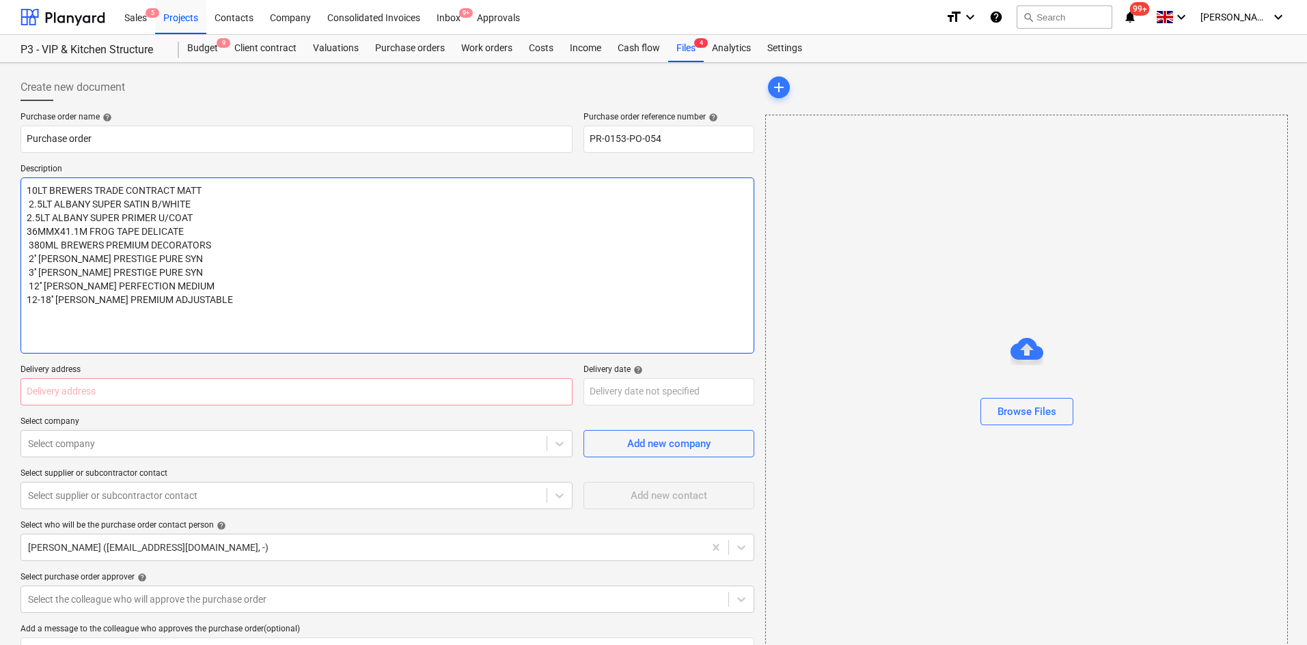
type textarea "x"
type textarea "10LT BREWERS TRADE CONTRACT MATT 2.5LT ALBANY SUPER SATIN B/WHITE 2.5LT ALBANY …"
click at [59, 317] on textarea "10LT BREWERS TRADE CONTRACT MATT 2.5LT ALBANY SUPER SATIN B/WHITE 2.5LT ALBANY …" at bounding box center [387, 266] width 734 height 176
paste textarea "0.6M-1.2M SUPERLOCK ELITE EXT POLE"
type textarea "x"
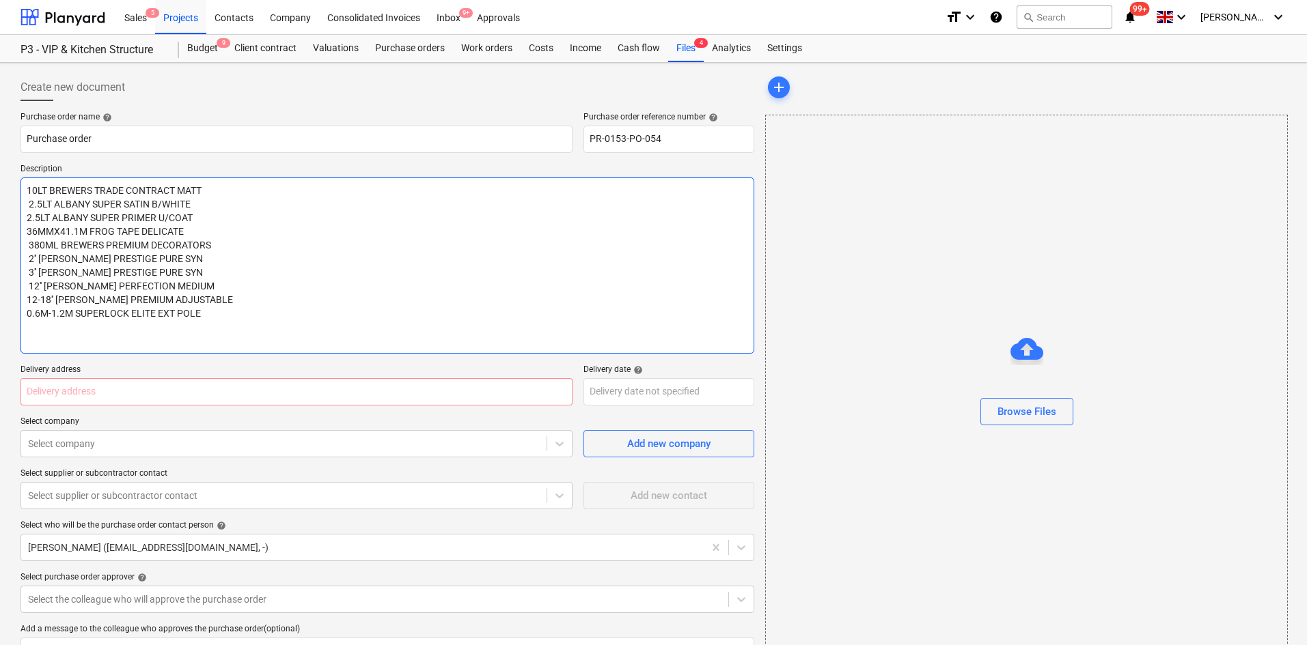
type textarea "10LT BREWERS TRADE CONTRACT MATT 2.5LT ALBANY SUPER SATIN B/WHITE 2.5LT ALBANY …"
click at [94, 332] on textarea "10LT BREWERS TRADE CONTRACT MATT 2.5LT ALBANY SUPER SATIN B/WHITE 2.5LT ALBANY …" at bounding box center [387, 266] width 734 height 176
paste textarea "25LT ALBANY PAINT SCUTTLE BREW2060"
type textarea "x"
type textarea "10LT BREWERS TRADE CONTRACT MATT 2.5LT ALBANY SUPER SATIN B/WHITE 2.5LT ALBANY …"
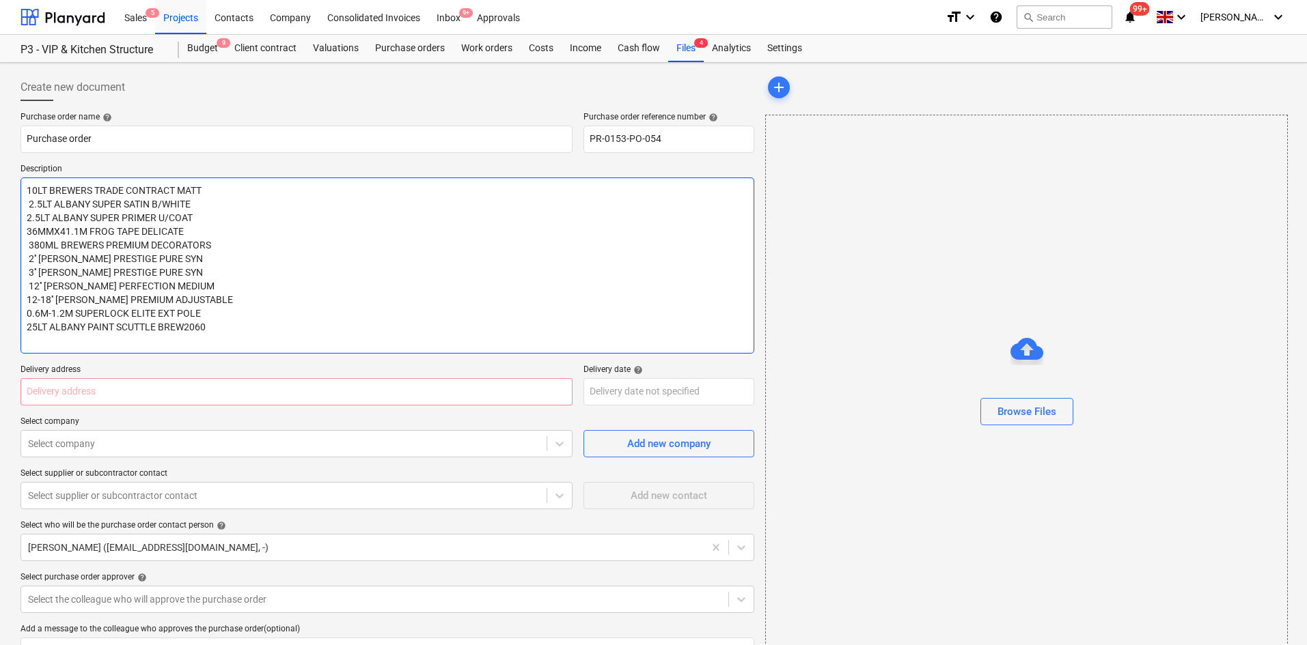
click at [45, 344] on textarea "10LT BREWERS TRADE CONTRACT MATT 2.5LT ALBANY SUPER SATIN B/WHITE 2.5LT ALBANY …" at bounding box center [387, 266] width 734 height 176
paste textarea "CORAL PAINTWIZ SCUTTLE LINER 25LT"
type textarea "x"
type textarea "10LT BREWERS TRADE CONTRACT MATT 2.5LT ALBANY SUPER SATIN B/WHITE 2.5LT ALBANY …"
type textarea "x"
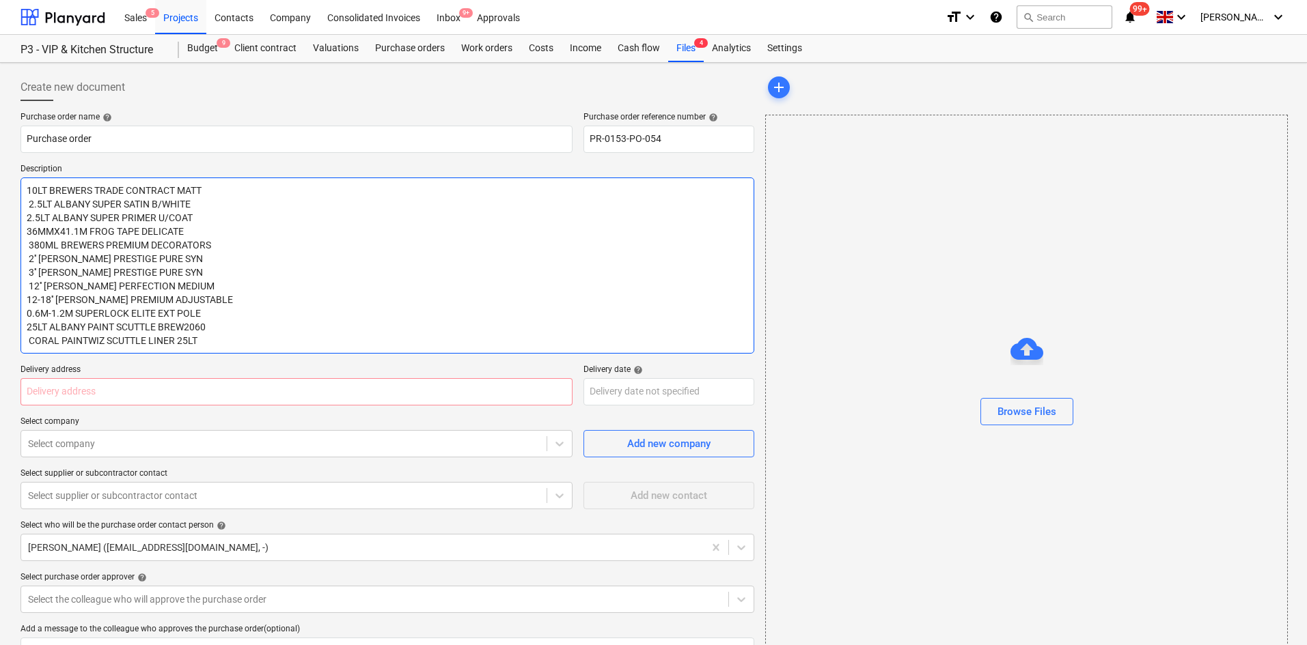
type textarea "10LT BREWERS TRADE CONTRACT MATT 2.5LT ALBANY SUPER SATIN B/WHITE 2.5LT ALBANY …"
type textarea "x"
type textarea "10LT BREWERS TRADE CONTRACT MATT 2.5LT ALBANY SUPER SATIN B/WHITE 2.5LT ALBANY …"
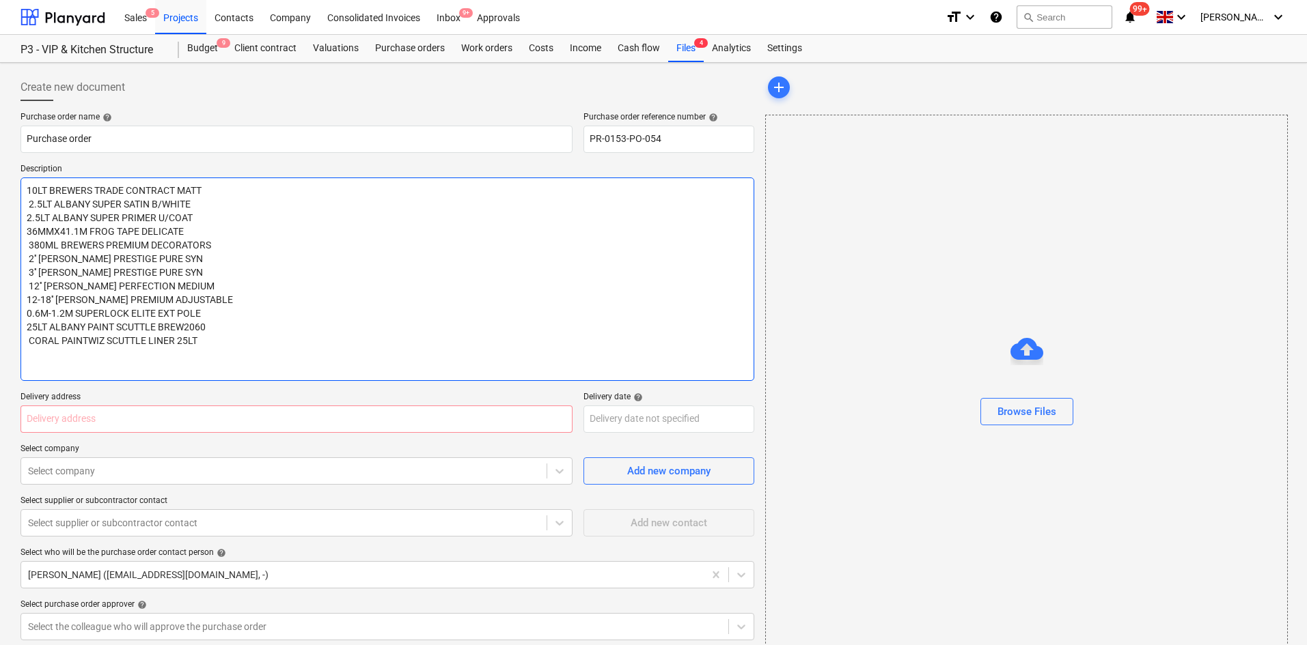
type textarea "x"
type textarea "10LT BREWERS TRADE CONTRACT MATT 2.5LT ALBANY SUPER SATIN B/WHITE 2.5LT ALBANY …"
type textarea "x"
type textarea "10LT BREWERS TRADE CONTRACT MATT 2.5LT ALBANY SUPER SATIN B/WHITE 2.5LT ALBANY …"
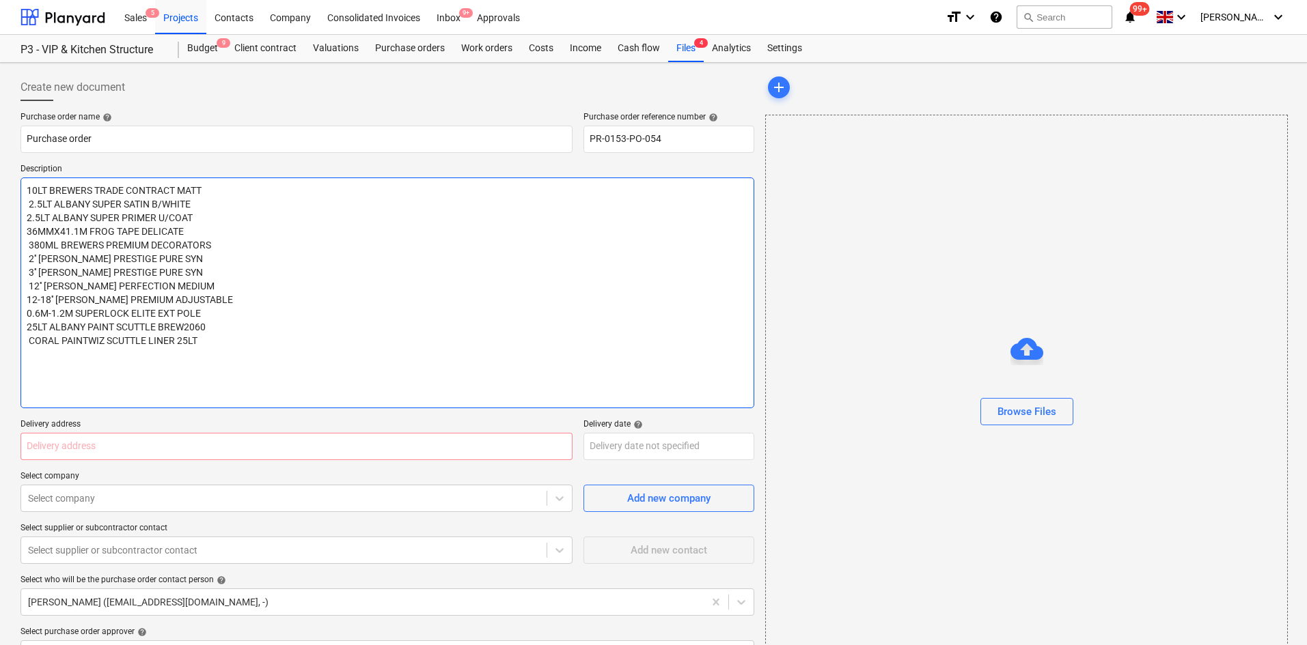
type textarea "x"
type textarea "10LT BREWERS TRADE CONTRACT MATT 2.5LT ALBANY SUPER SATIN B/WHITE 2.5LT ALBANY …"
type textarea "x"
type textarea "10LT BREWERS TRADE CONTRACT MATT 2.5LT ALBANY SUPER SATIN B/WHITE 2.5LT ALBANY …"
type textarea "x"
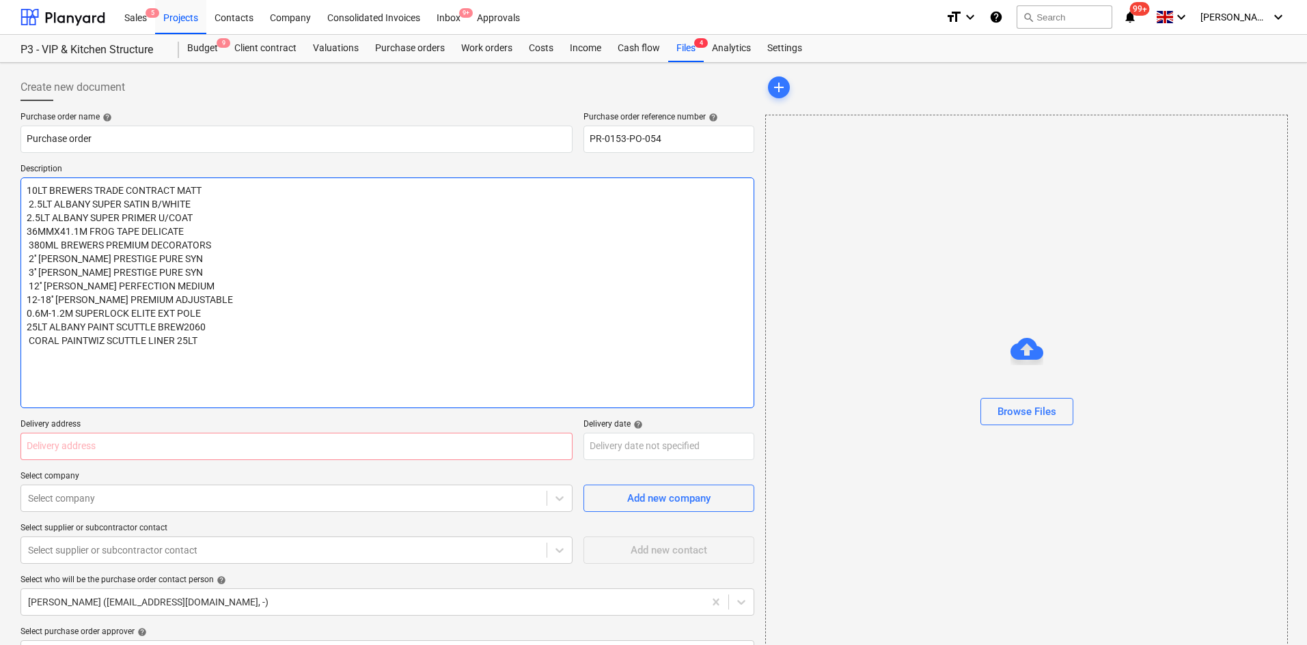
type textarea "10LT BREWERS TRADE CONTRACT MATT 2.5LT ALBANY SUPER SATIN B/WHITE 2.5LT ALBANY …"
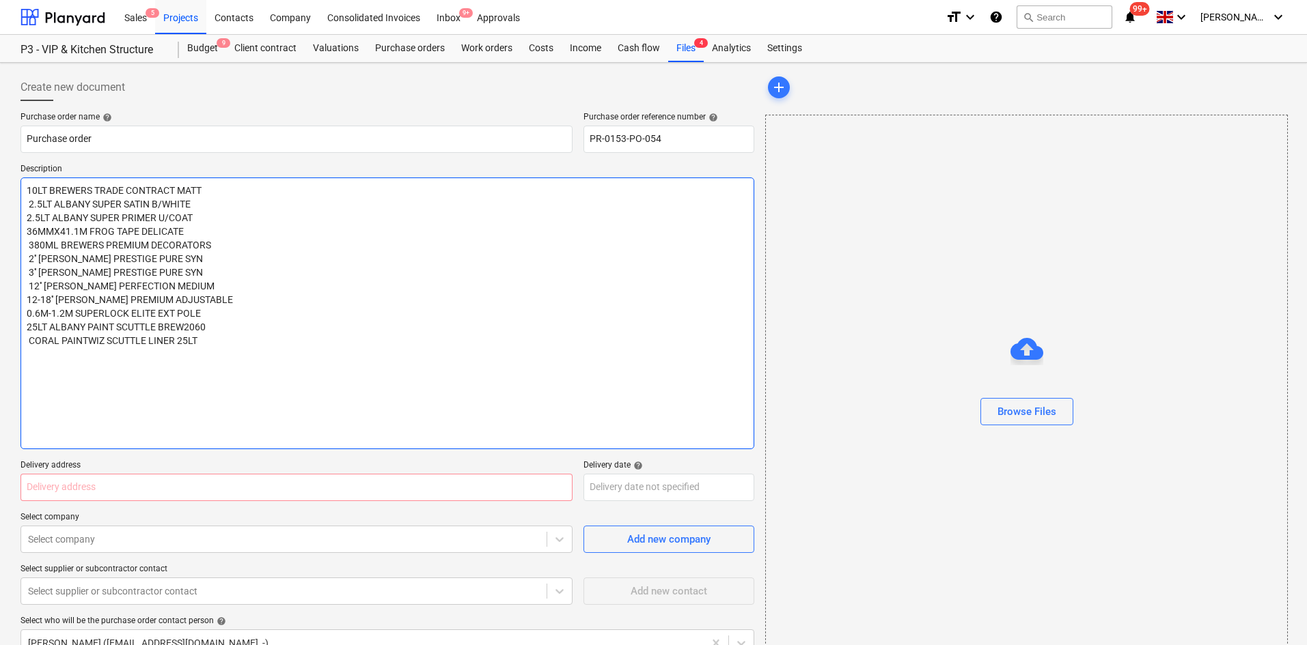
type textarea "x"
type textarea "10LT BREWERS TRADE CONTRACT MATT 2.5LT ALBANY SUPER SATIN B/WHITE 2.5LT ALBANY …"
type textarea "x"
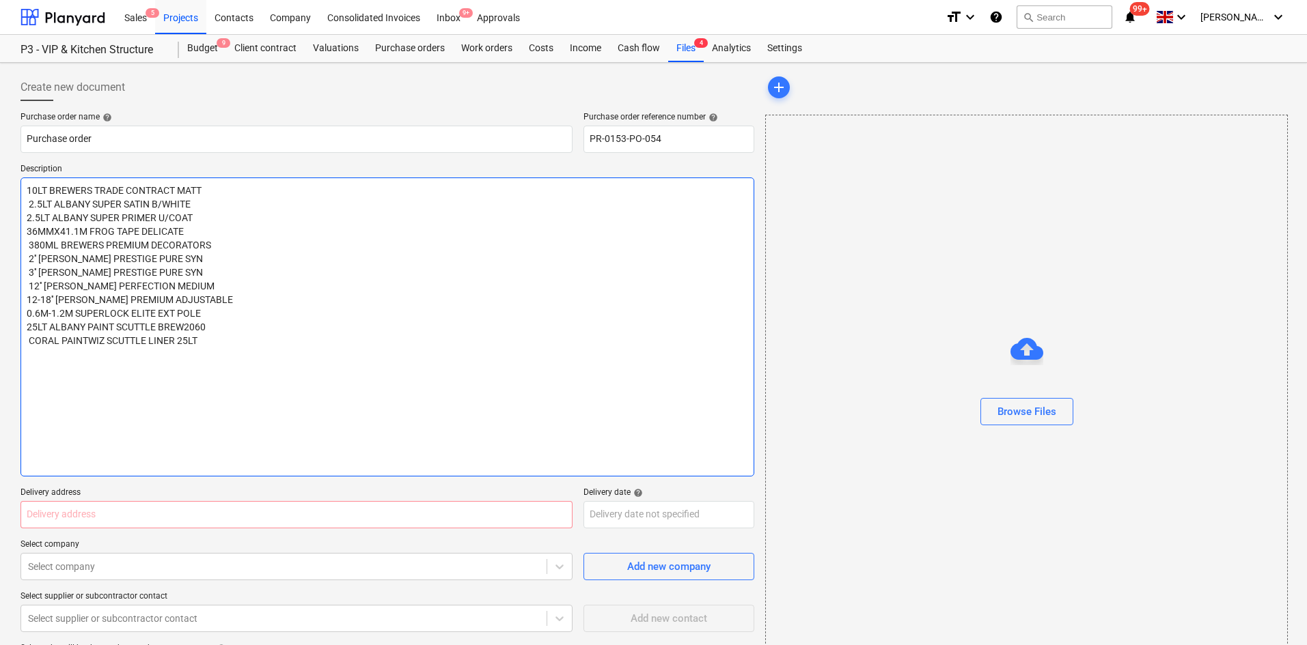
type textarea "10LT BREWERS TRADE CONTRACT MATT 2.5LT ALBANY SUPER SATIN B/WHITE 2.5LT ALBANY …"
click at [42, 350] on textarea "10LT BREWERS TRADE CONTRACT MATT 2.5LT ALBANY SUPER SATIN B/WHITE 2.5LT ALBANY …" at bounding box center [387, 327] width 734 height 299
paste textarea "2.5LT BREWERS RECYCLED PLASTIC"
type textarea "x"
type textarea "10LT BREWERS TRADE CONTRACT MATT 2.5LT ALBANY SUPER SATIN B/WHITE 2.5LT ALBANY …"
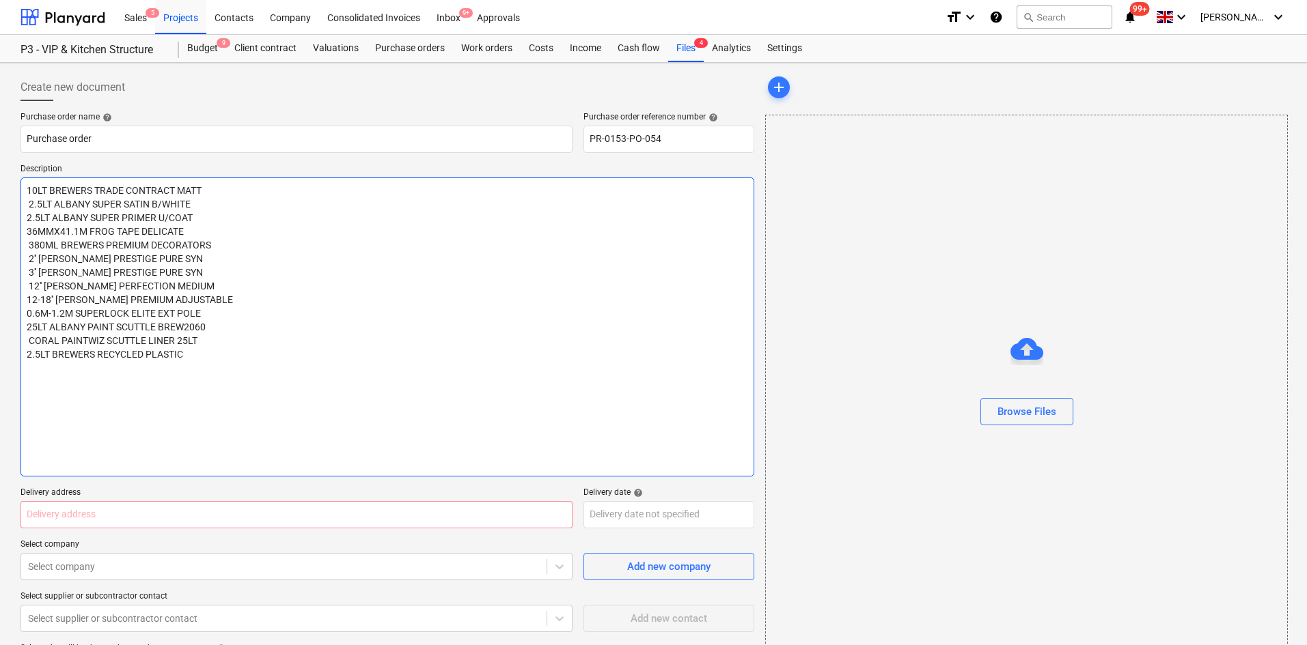
click at [87, 369] on textarea "10LT BREWERS TRADE CONTRACT MATT 2.5LT ALBANY SUPER SATIN B/WHITE 2.5LT ALBANY …" at bounding box center [387, 327] width 734 height 299
paste textarea "CORAL PAINTWIZ KETTLE LINER 2.5LT"
type textarea "x"
type textarea "10LT BREWERS TRADE CONTRACT MATT 2.5LT ALBANY SUPER SATIN B/WHITE 2.5LT ALBANY …"
click at [59, 390] on textarea "10LT BREWERS TRADE CONTRACT MATT 2.5LT ALBANY SUPER SATIN B/WHITE 2.5LT ALBANY …" at bounding box center [387, 327] width 734 height 299
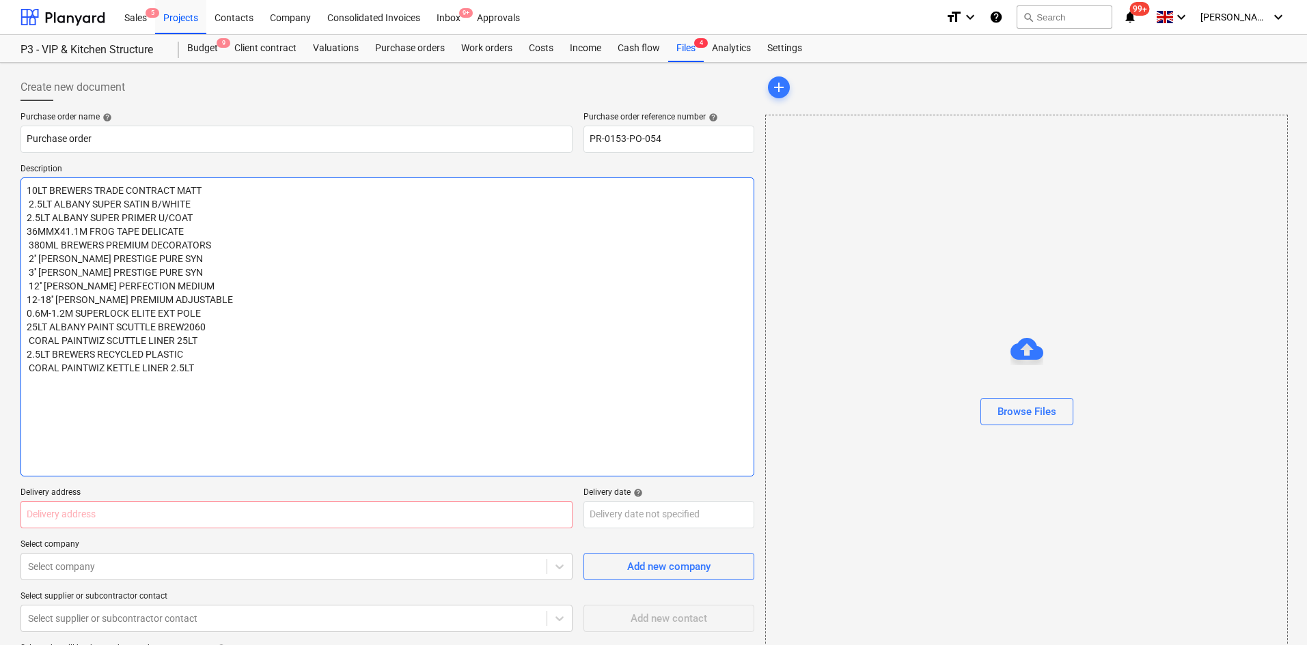
click at [54, 374] on textarea "10LT BREWERS TRADE CONTRACT MATT 2.5LT ALBANY SUPER SATIN B/WHITE 2.5LT ALBANY …" at bounding box center [387, 327] width 734 height 299
click at [56, 387] on textarea "10LT BREWERS TRADE CONTRACT MATT 2.5LT ALBANY SUPER SATIN B/WHITE 2.5LT ALBANY …" at bounding box center [387, 327] width 734 height 299
paste textarea "BREWERS / PRODEC A/PURPOSE RAGS 1KG"
type textarea "x"
type textarea "10LT BREWERS TRADE CONTRACT MATT 2.5LT ALBANY SUPER SATIN B/WHITE 2.5LT ALBANY …"
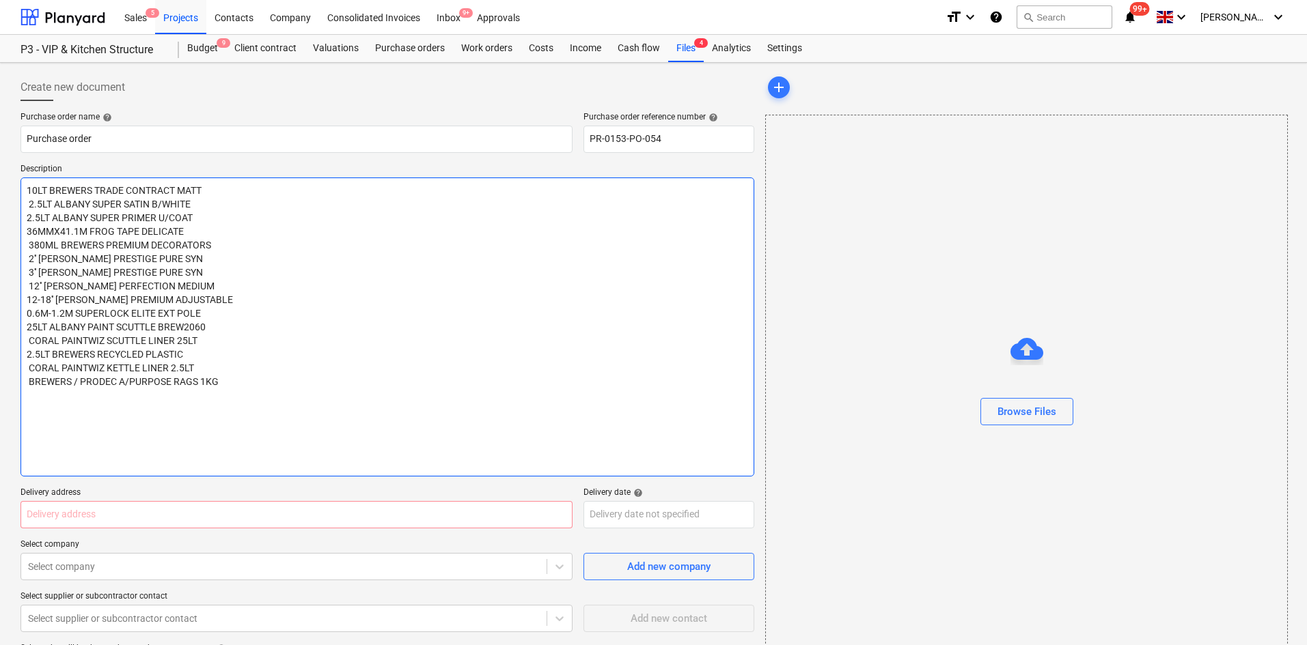
click at [56, 382] on textarea "10LT BREWERS TRADE CONTRACT MATT 2.5LT ALBANY SUPER SATIN B/WHITE 2.5LT ALBANY …" at bounding box center [387, 327] width 734 height 299
click at [54, 398] on textarea "10LT BREWERS TRADE CONTRACT MATT 2.5LT ALBANY SUPER SATIN B/WHITE 2.5LT ALBANY …" at bounding box center [387, 327] width 734 height 299
paste textarea "BREWERS TACK CLOTH SINGLE"
type textarea "x"
type textarea "10LT BREWERS TRADE CONTRACT MATT 2.5LT ALBANY SUPER SATIN B/WHITE 2.5LT ALBANY …"
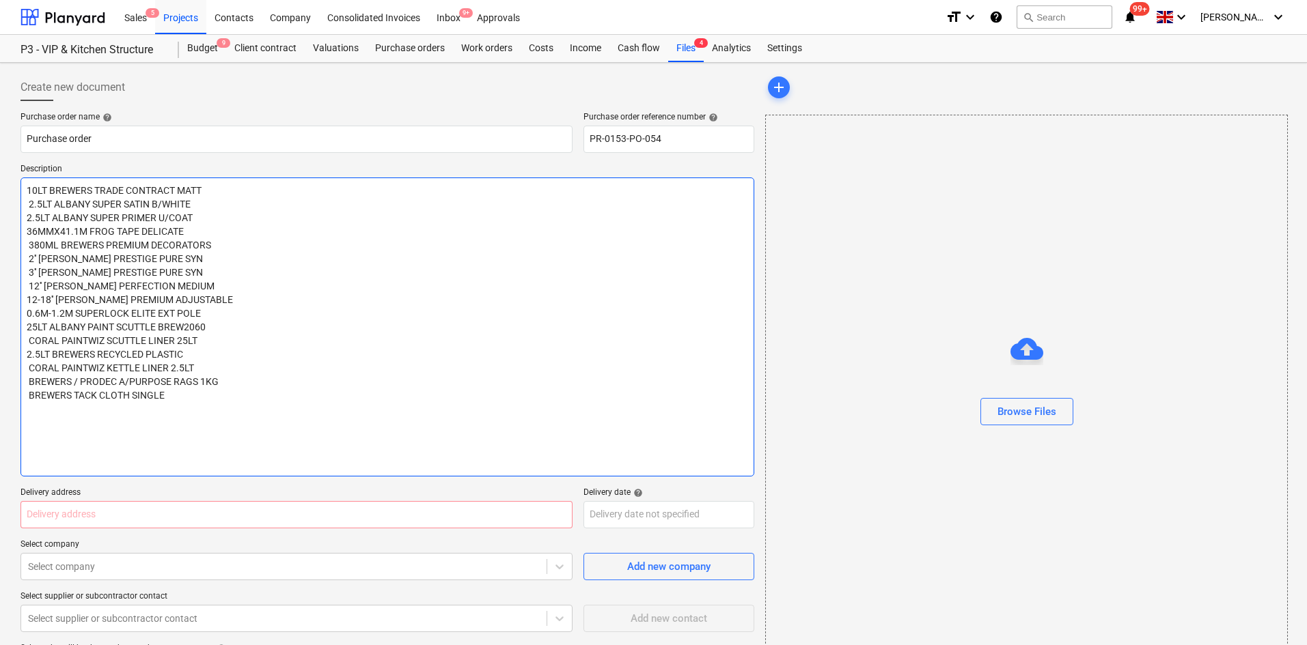
click at [56, 399] on textarea "10LT BREWERS TRADE CONTRACT MATT 2.5LT ALBANY SUPER SATIN B/WHITE 2.5LT ALBANY …" at bounding box center [387, 327] width 734 height 299
click at [48, 417] on textarea "10LT BREWERS TRADE CONTRACT MATT 2.5LT ALBANY SUPER SATIN B/WHITE 2.5LT ALBANY …" at bounding box center [387, 327] width 734 height 299
click at [45, 408] on textarea "10LT BREWERS TRADE CONTRACT MATT 2.5LT ALBANY SUPER SATIN B/WHITE 2.5LT ALBANY …" at bounding box center [387, 327] width 734 height 299
paste textarea "ULTRAGRIME XXL MULTIUSE WIPES PACK"
type textarea "x"
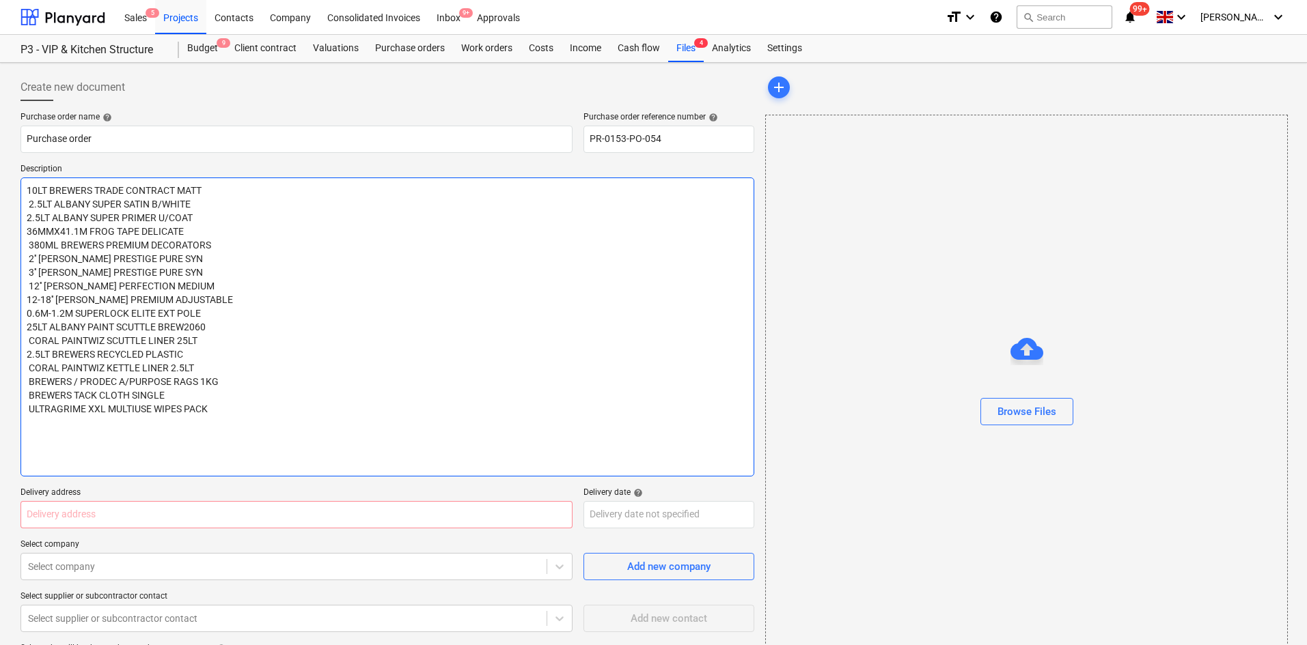
type textarea "10LT BREWERS TRADE CONTRACT MATT 2.5LT ALBANY SUPER SATIN B/WHITE 2.5LT ALBANY …"
click at [99, 419] on textarea "10LT BREWERS TRADE CONTRACT MATT 2.5LT ALBANY SUPER SATIN B/WHITE 2.5LT ALBANY …" at bounding box center [387, 327] width 734 height 299
paste textarea "12'X9' PRODEC ADV PROTECTOR DUST"
type textarea "x"
type textarea "10LT BREWERS TRADE CONTRACT MATT 2.5LT ALBANY SUPER SATIN B/WHITE 2.5LT ALBANY …"
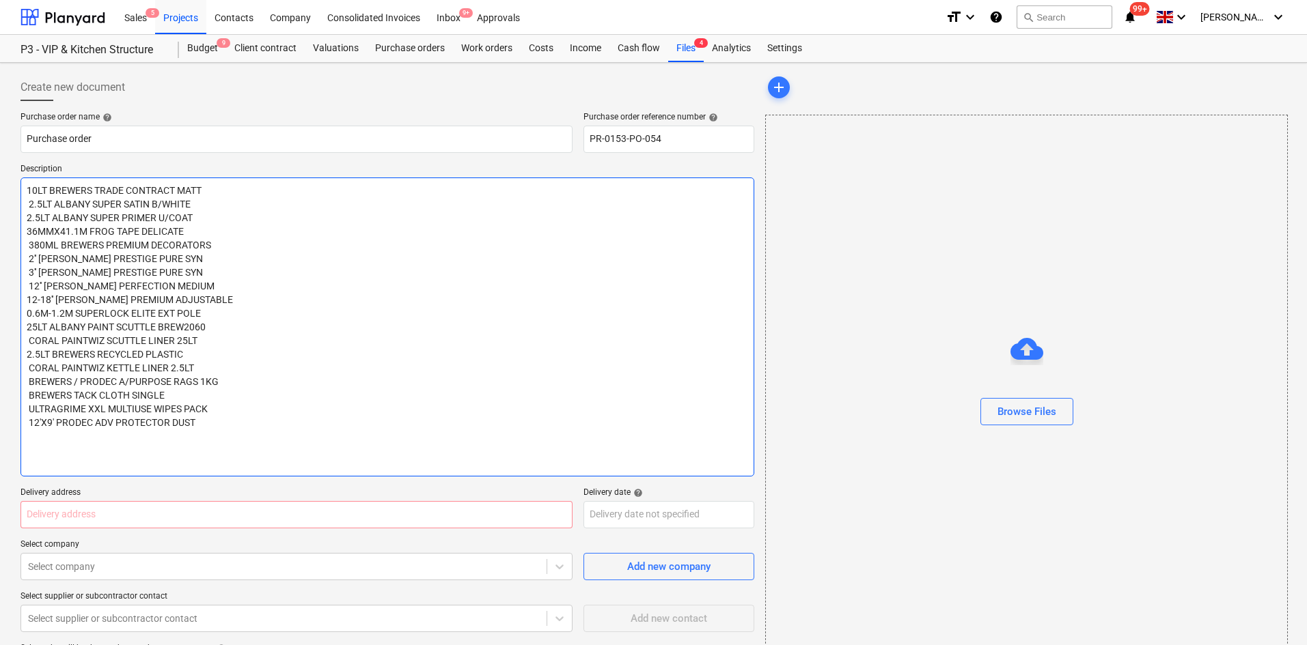
click at [61, 439] on textarea "10LT BREWERS TRADE CONTRACT MATT 2.5LT ALBANY SUPER SATIN B/WHITE 2.5LT ALBANY …" at bounding box center [387, 327] width 734 height 299
paste textarea "4'' ALBANY 5P MINI PRO-EXPERT TRAY"
type textarea "x"
type textarea "10LT BREWERS TRADE CONTRACT MATT 2.5LT ALBANY SUPER SATIN B/WHITE 2.5LT ALBANY …"
click at [46, 449] on textarea "10LT BREWERS TRADE CONTRACT MATT 2.5LT ALBANY SUPER SATIN B/WHITE 2.5LT ALBANY …" at bounding box center [387, 327] width 734 height 299
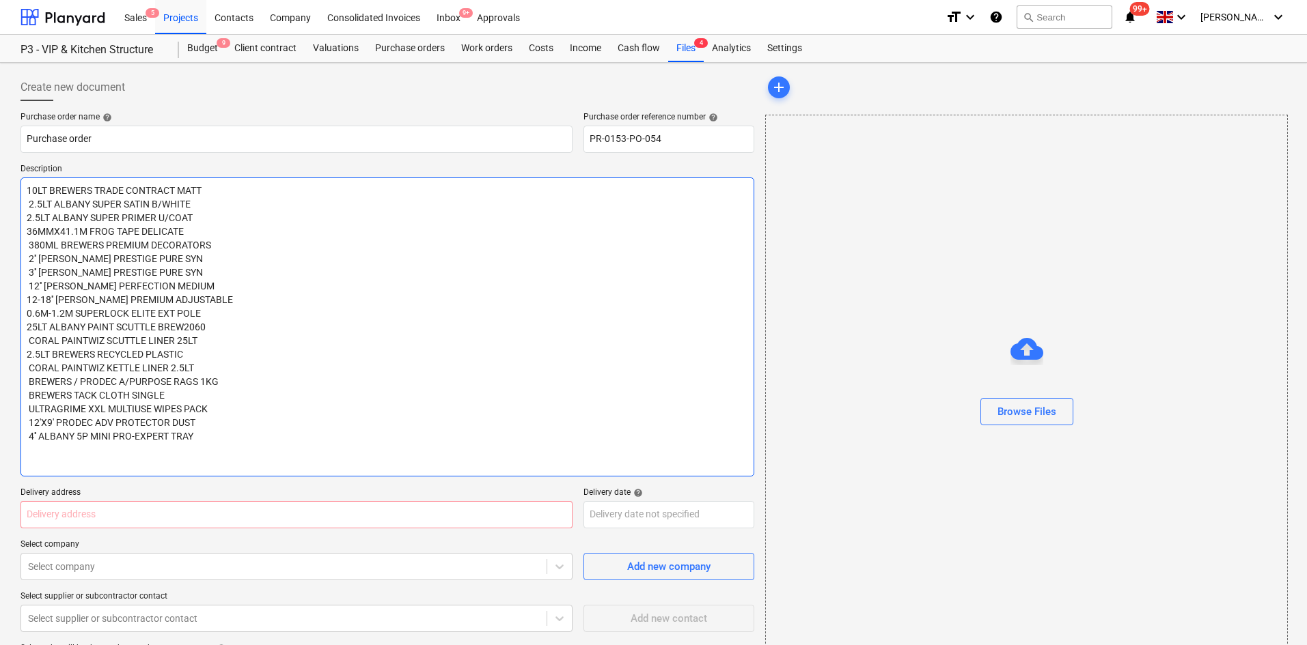
paste textarea "2LT WHITE SPIRIT"
type textarea "x"
type textarea "10LT BREWERS TRADE CONTRACT MATT 2.5LT ALBANY SUPER SATIN B/WHITE 2.5LT ALBANY …"
type textarea "x"
type textarea "10LT BREWERS TRADE CONTRACT MATT 2.5LT ALBANY SUPER SATIN B/WHITE 2.5LT ALBANY …"
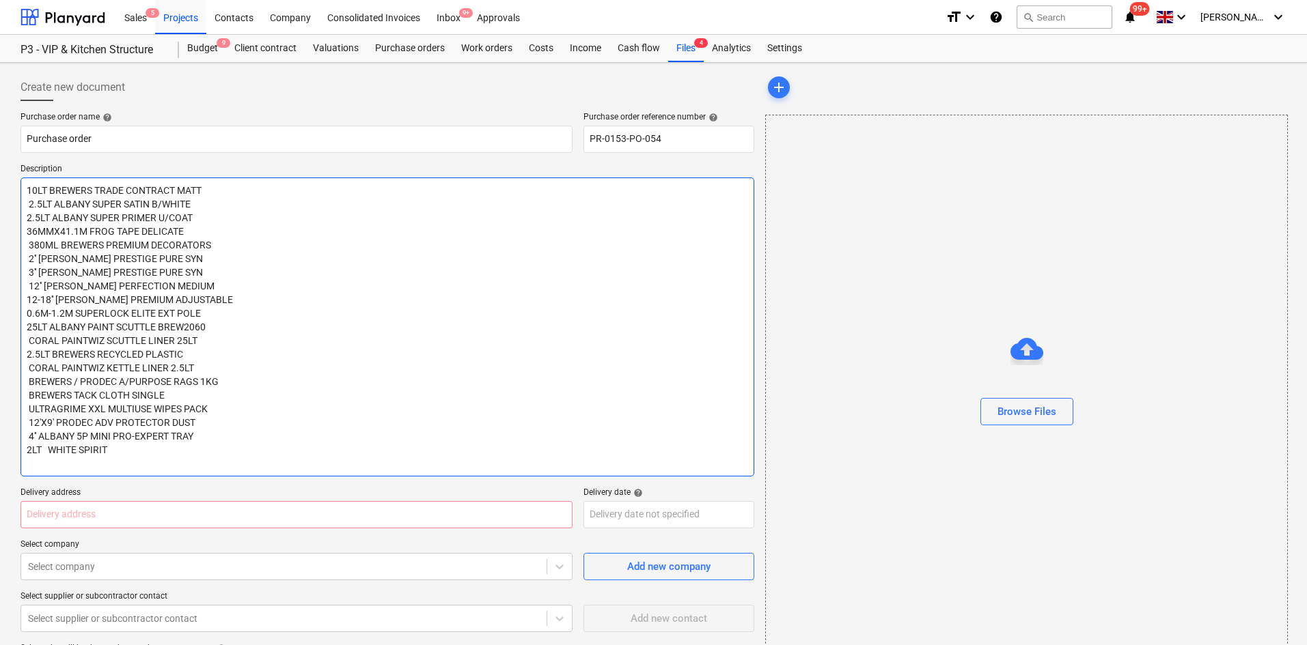
type textarea "x"
type textarea "10LT BREWERS TRADE CONTRACT MATT 2.5LT ALBANY SUPER SATIN B/WHITE 2.5LT ALBANY …"
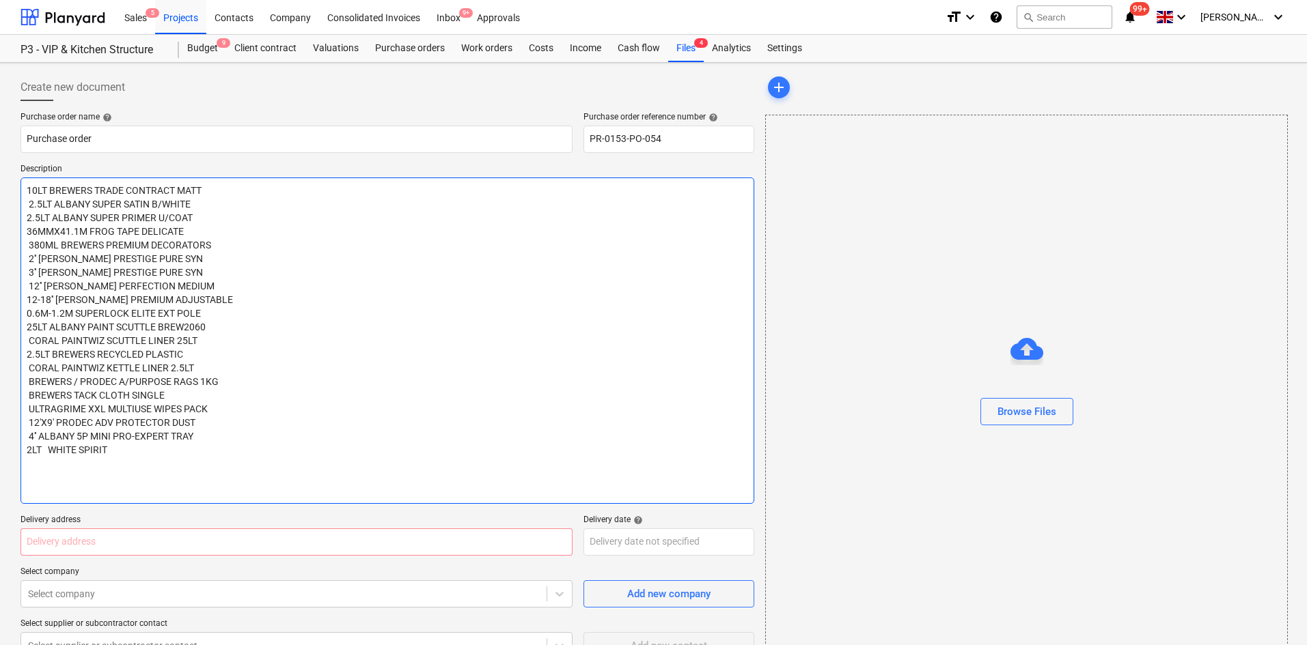
type textarea "x"
type textarea "10LT BREWERS TRADE CONTRACT MATT 2.5LT ALBANY SUPER SATIN B/WHITE 2.5LT ALBANY …"
type textarea "x"
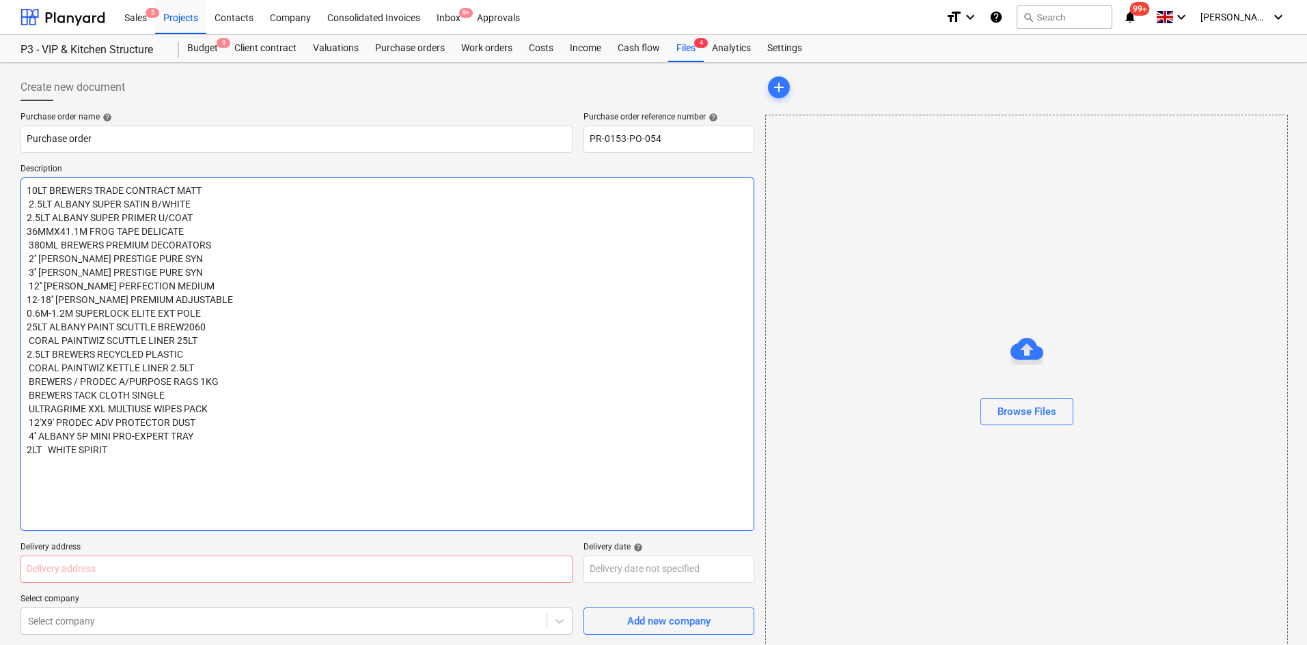
type textarea "10LT BREWERS TRADE CONTRACT MATT 2.5LT ALBANY SUPER SATIN B/WHITE 2.5LT ALBANY …"
click at [101, 473] on textarea "10LT BREWERS TRADE CONTRACT MATT 2.5LT ALBANY SUPER SATIN B/WHITE 2.5LT ALBANY …" at bounding box center [387, 355] width 734 height 354
click at [90, 452] on textarea "10LT BREWERS TRADE CONTRACT MATT 2.5LT ALBANY SUPER SATIN B/WHITE 2.5LT ALBANY …" at bounding box center [387, 355] width 734 height 354
click at [88, 460] on textarea "10LT BREWERS TRADE CONTRACT MATT 2.5LT ALBANY SUPER SATIN B/WHITE 2.5LT ALBANY …" at bounding box center [387, 355] width 734 height 354
paste textarea "50MMX50M TESA DUCT TAPE 74613 BLACK"
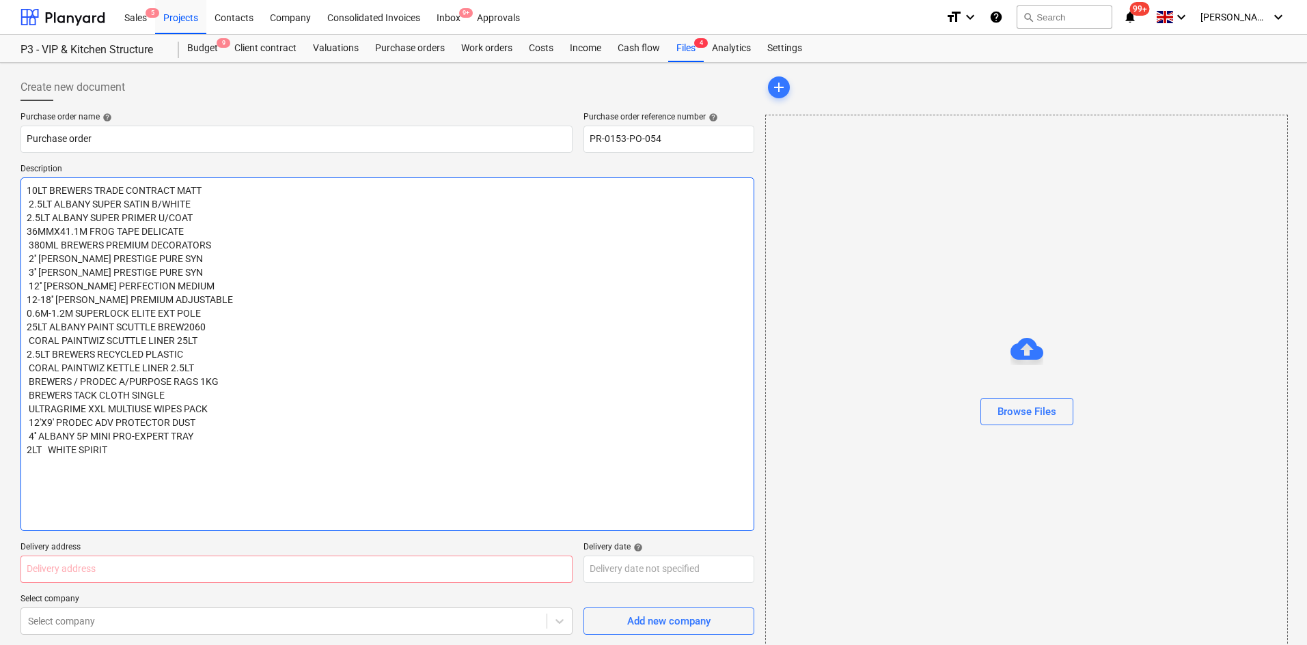
type textarea "x"
type textarea "10LT BREWERS TRADE CONTRACT MATT 2.5LT ALBANY SUPER SATIN B/WHITE 2.5LT ALBANY …"
click at [62, 486] on textarea "10LT BREWERS TRADE CONTRACT MATT 2.5LT ALBANY SUPER SATIN B/WHITE 2.5LT ALBANY …" at bounding box center [387, 355] width 734 height 354
click at [55, 475] on textarea "10LT BREWERS TRADE CONTRACT MATT 2.5LT ALBANY SUPER SATIN B/WHITE 2.5LT ALBANY …" at bounding box center [387, 355] width 734 height 354
paste textarea "497169 FESTOOL ABRA DISC STF 125MM"
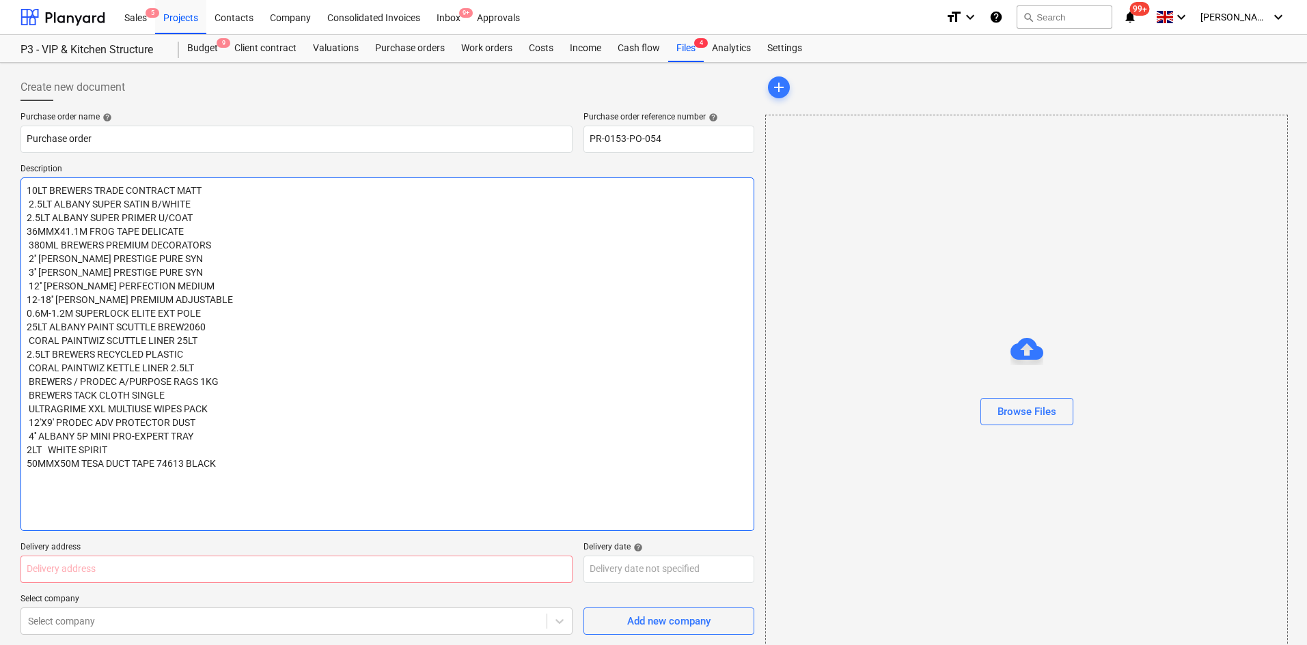
type textarea "x"
type textarea "10LT BREWERS TRADE CONTRACT MATT 2.5LT ALBANY SUPER SATIN B/WHITE 2.5LT ALBANY …"
type textarea "x"
type textarea "10LT BREWERS TRADE CONTRACT MATT 2.5LT ALBANY SUPER SATIN B/WHITE 2.5LT ALBANY …"
click at [76, 492] on textarea "10LT BREWERS TRADE CONTRACT MATT 2.5LT ALBANY SUPER SATIN B/WHITE 2.5LT ALBANY …" at bounding box center [387, 355] width 734 height 354
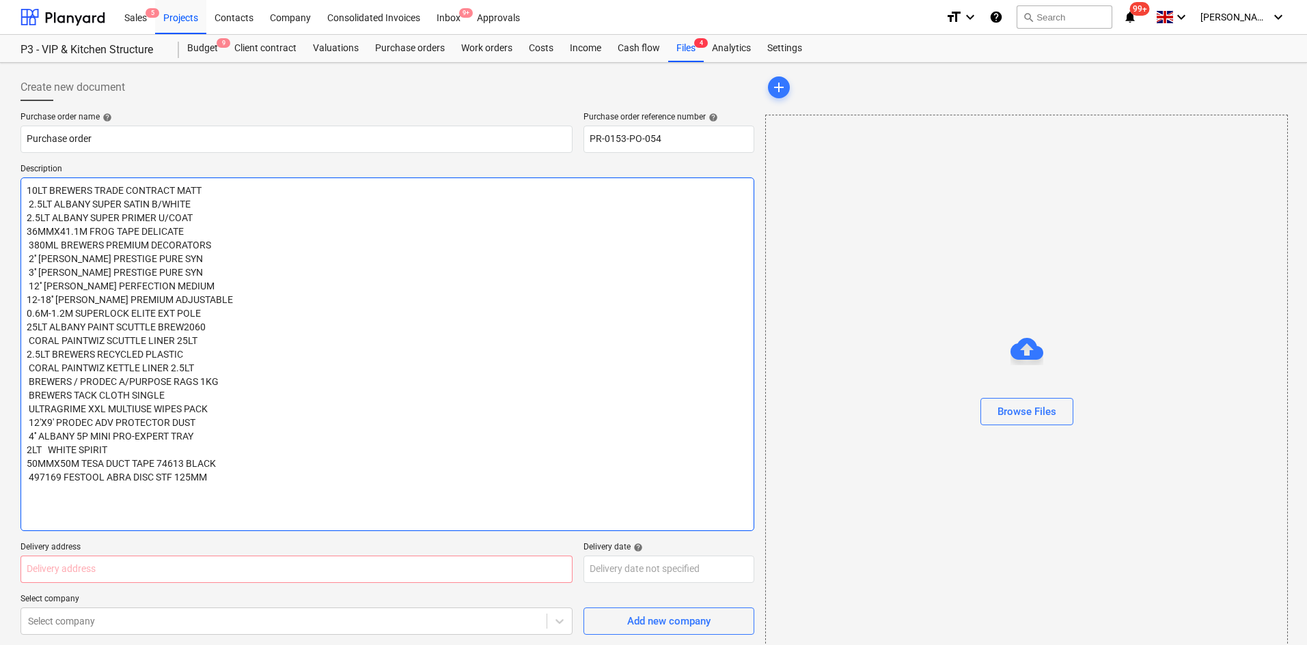
paste textarea "497171 FESTOOL ABRA DISC STF 125MM"
type textarea "x"
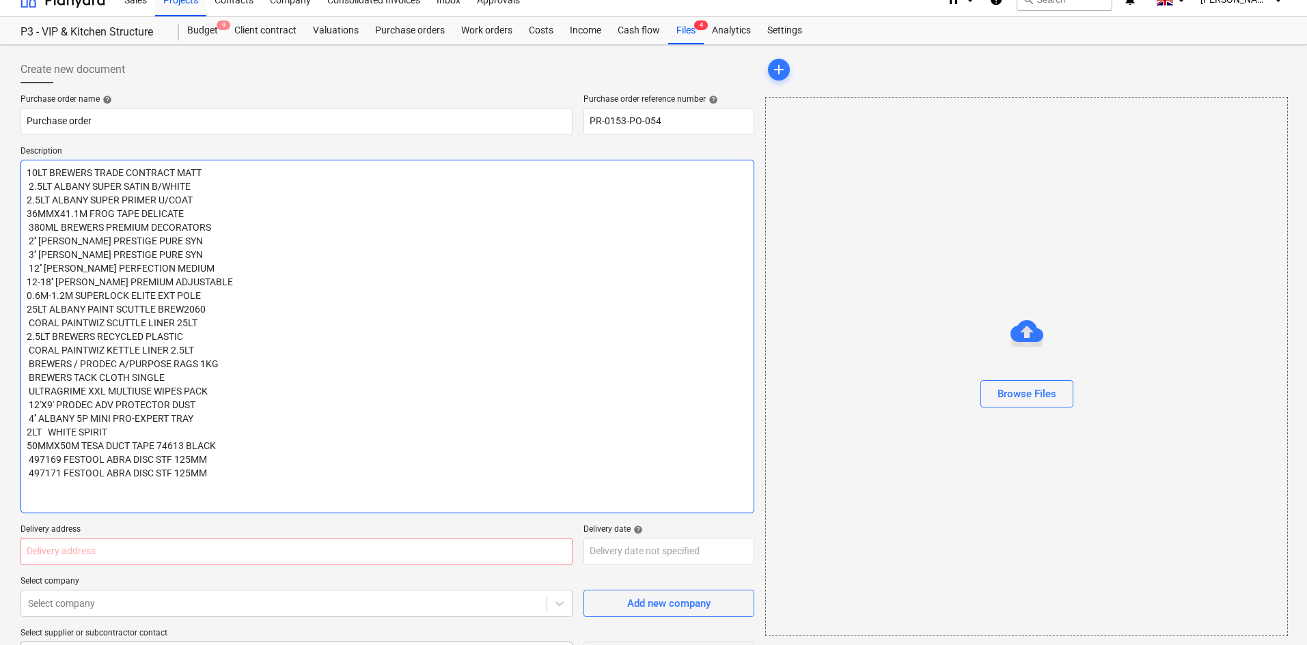
scroll to position [205, 0]
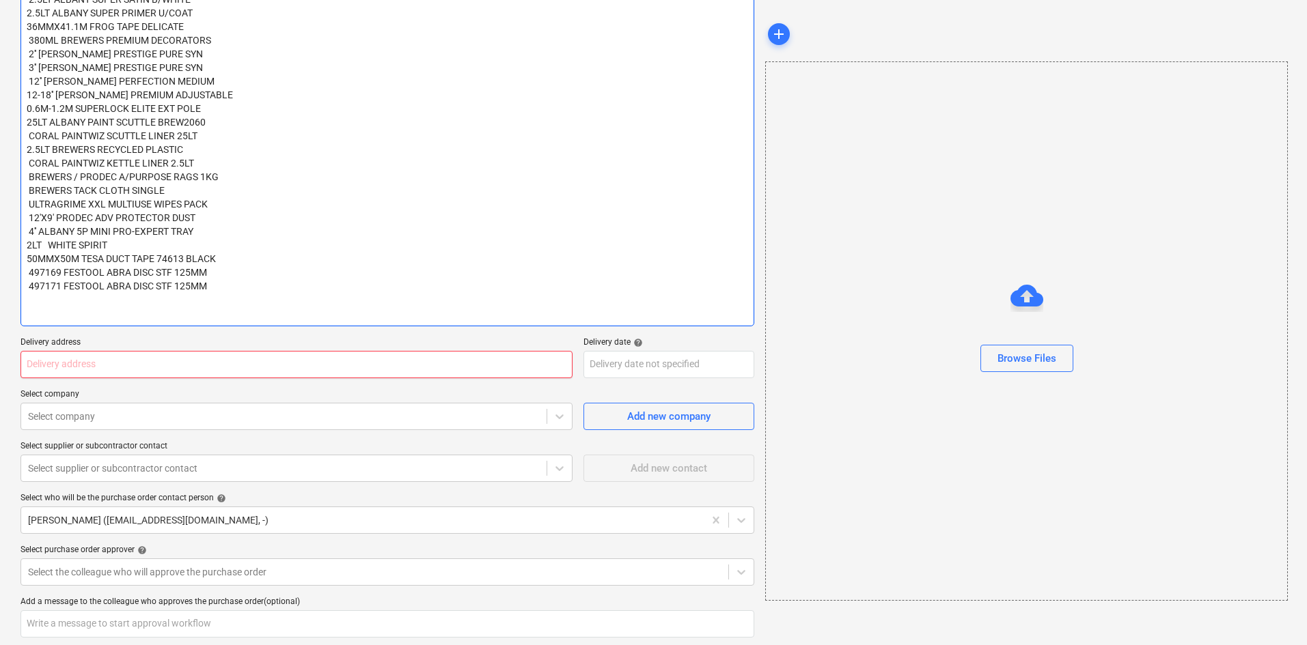
type textarea "10LT BREWERS TRADE CONTRACT MATT 2.5LT ALBANY SUPER SATIN B/WHITE 2.5LT ALBANY …"
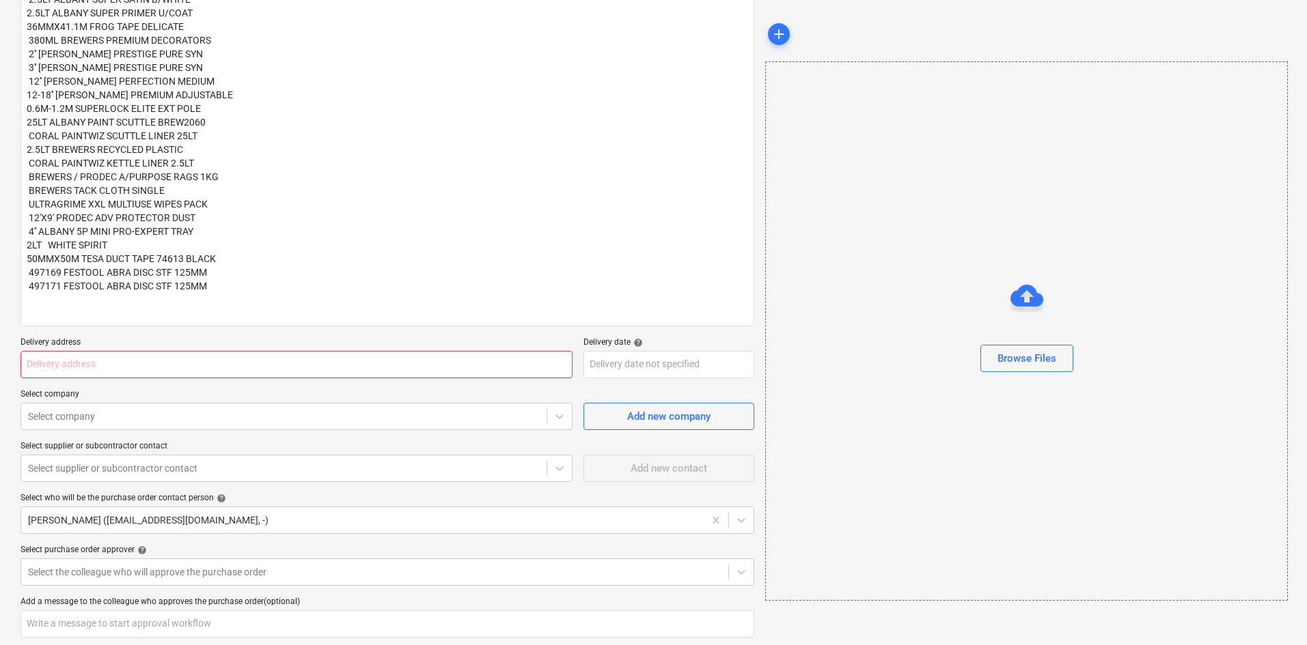
click at [87, 357] on input "text" at bounding box center [296, 364] width 552 height 27
type textarea "x"
type input "C"
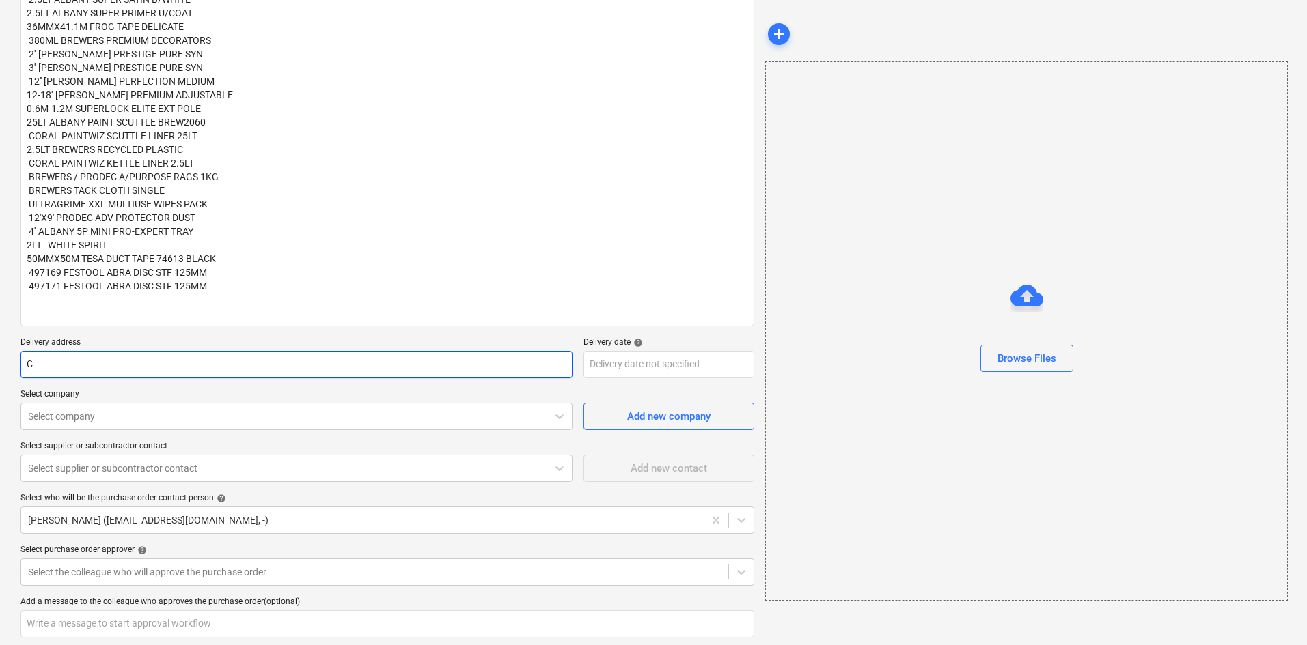
type textarea "x"
type input "Co"
type textarea "x"
type input "Col"
type textarea "x"
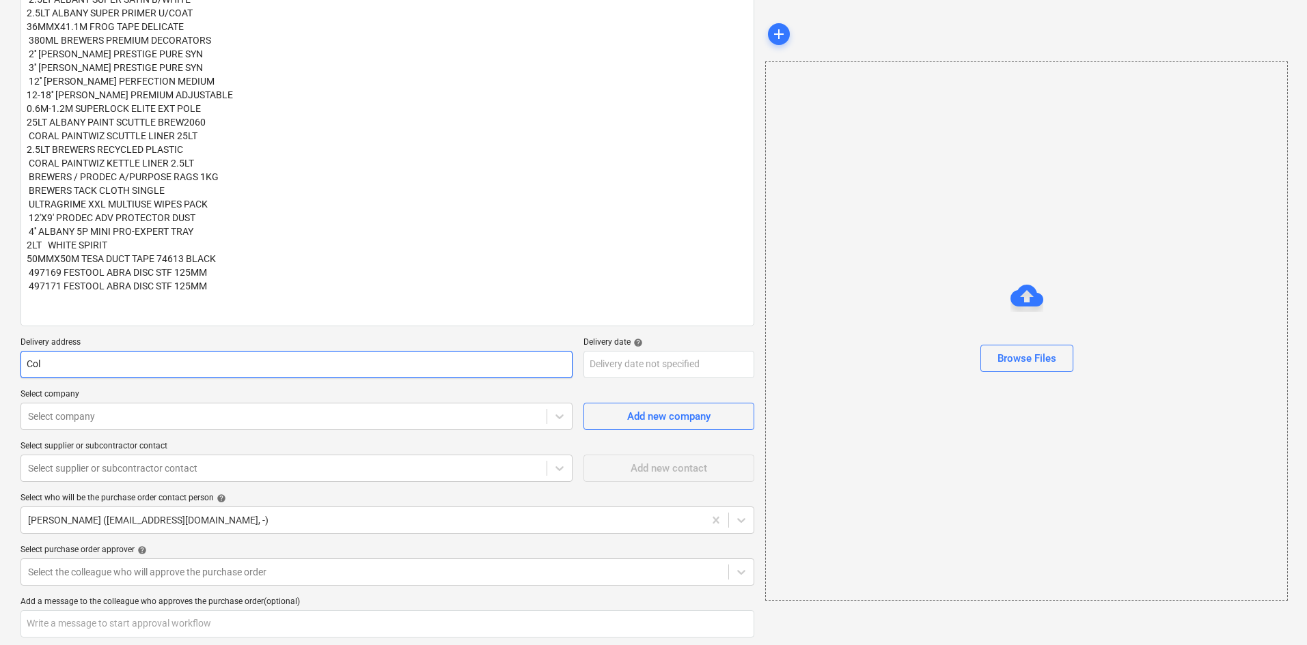
type input "Coll"
type textarea "x"
type input "Colle"
type textarea "x"
type input "Collec"
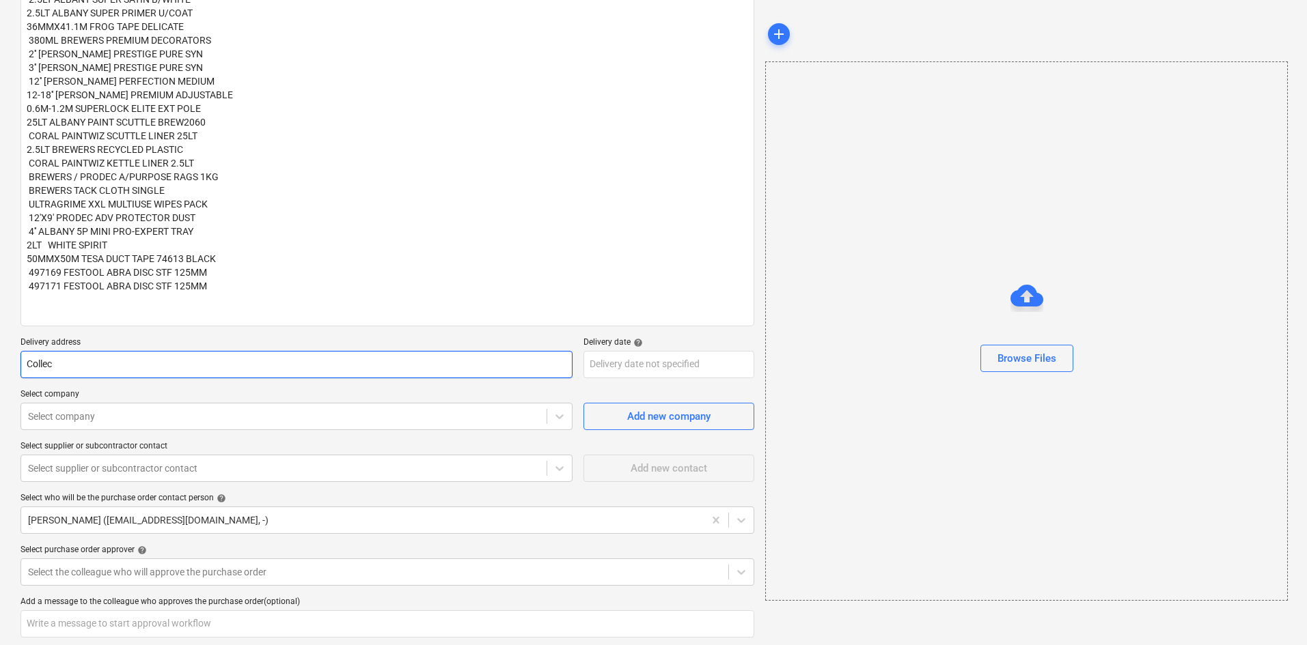
type textarea "x"
type input "Collect"
type textarea "x"
type input "Collecti"
type textarea "x"
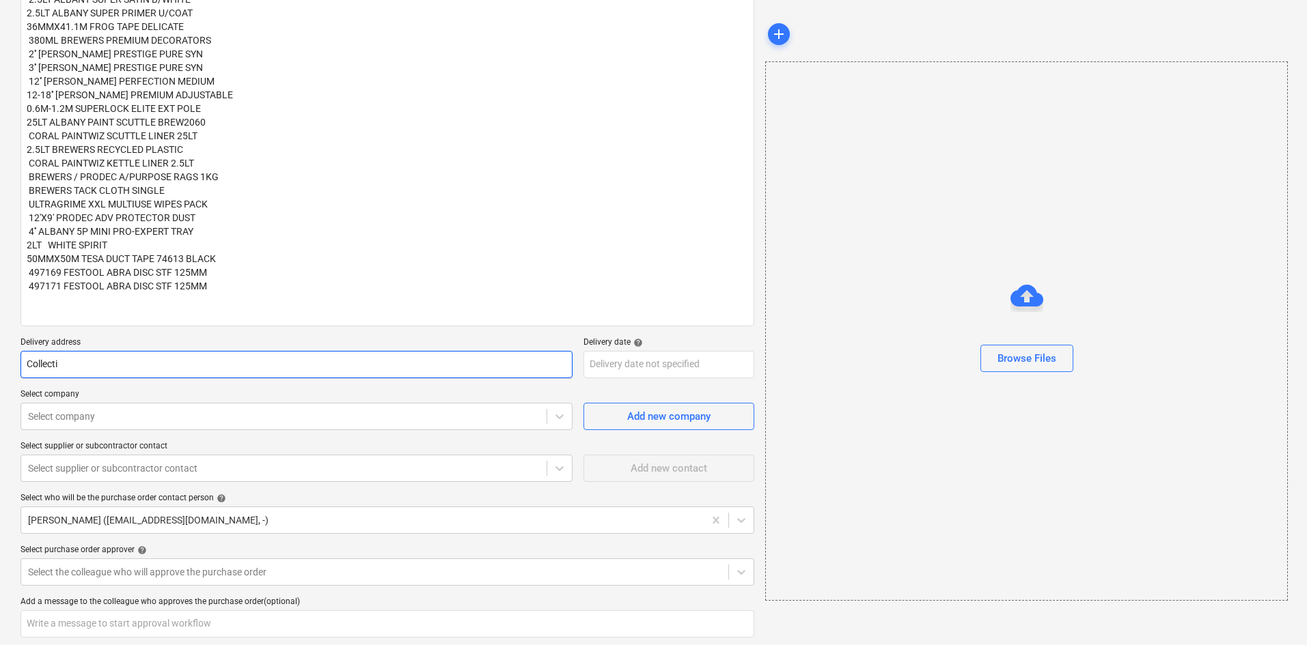
type input "Collectio"
type textarea "x"
type input "Collection"
type textarea "x"
type input "Collection f"
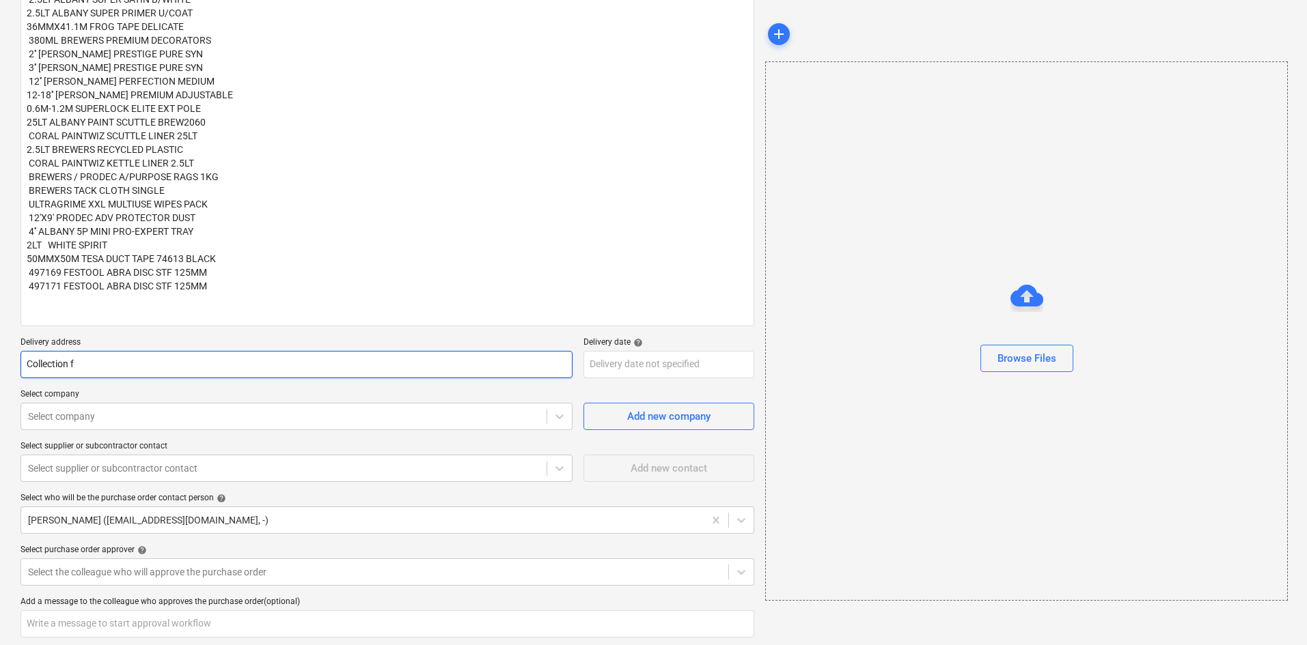
type textarea "x"
type input "Collection fr"
type textarea "x"
type input "Collection fro"
type textarea "x"
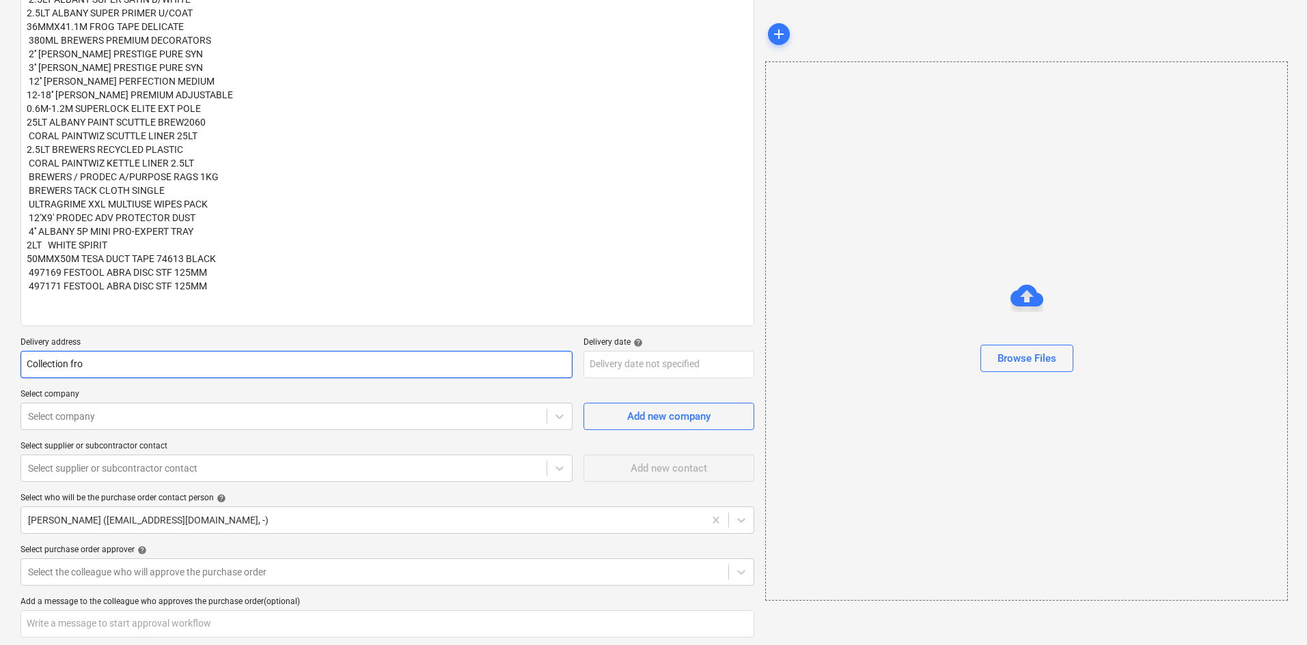
type input "Collection from"
type textarea "x"
type input "Collection from"
type textarea "x"
type input "Collection from B"
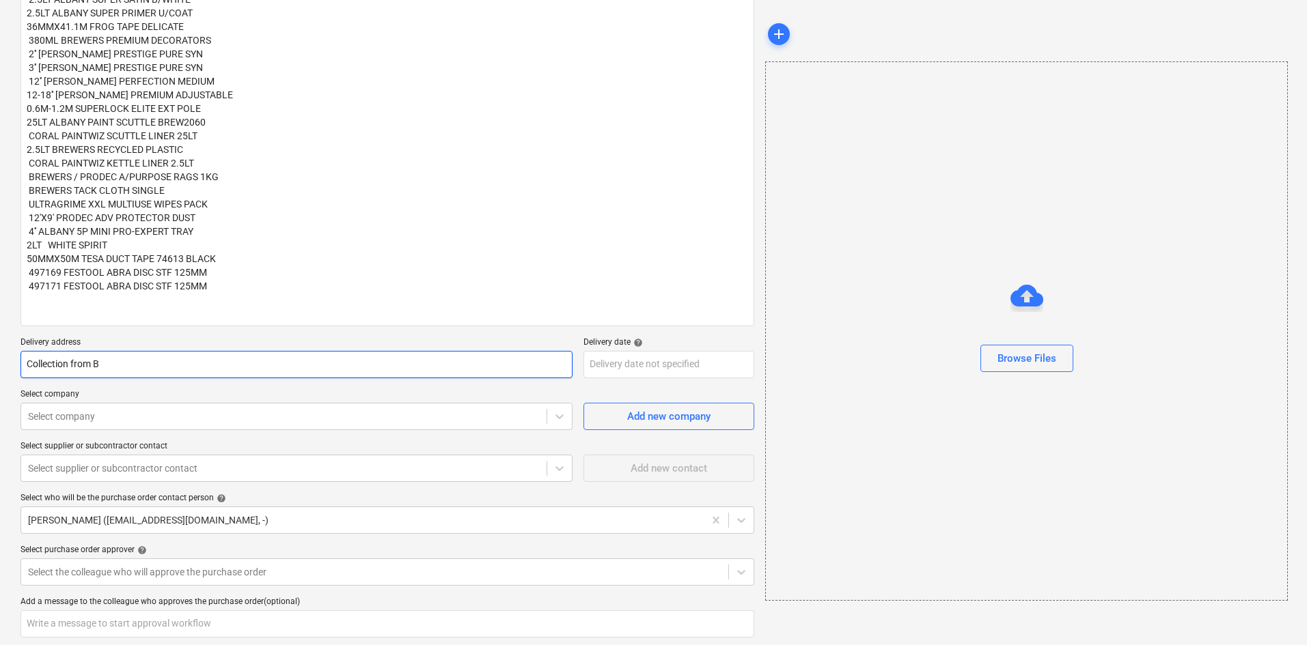
type textarea "x"
type input "Collection from Br"
type textarea "x"
type input "Collection from Bre"
type textarea "x"
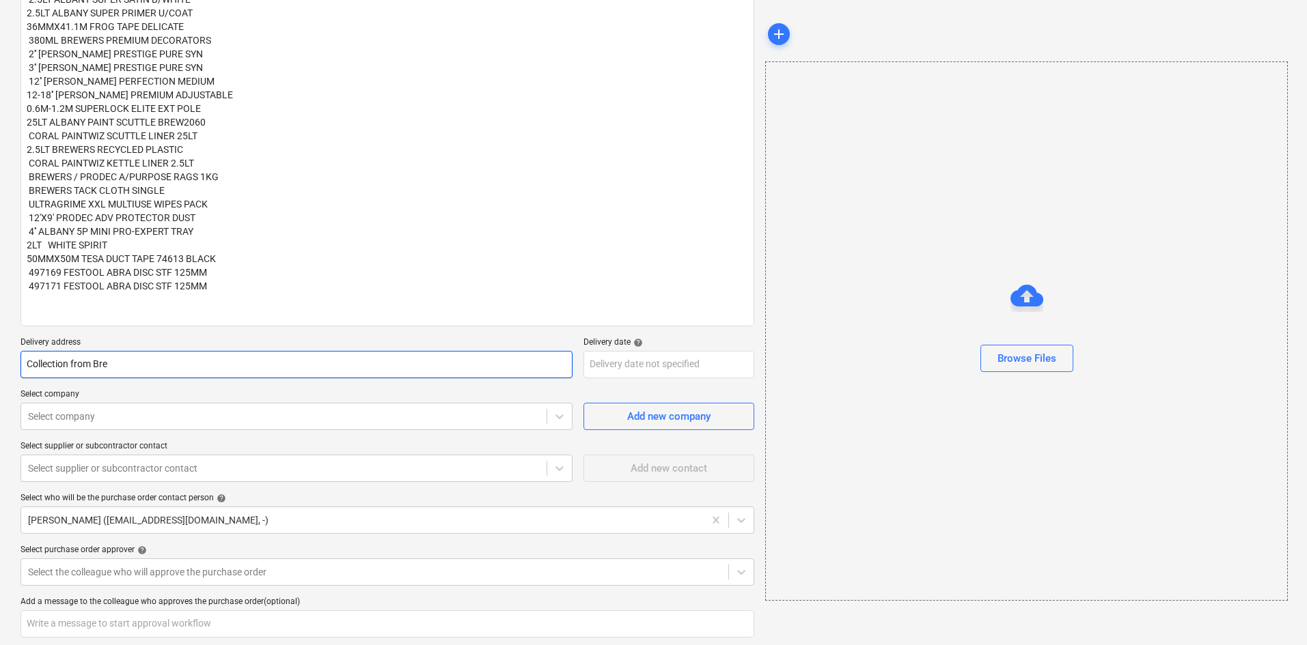
type input "Collection from Brew"
type textarea "x"
type input "Collection from Brewe"
type textarea "x"
type input "Collection from Brewer"
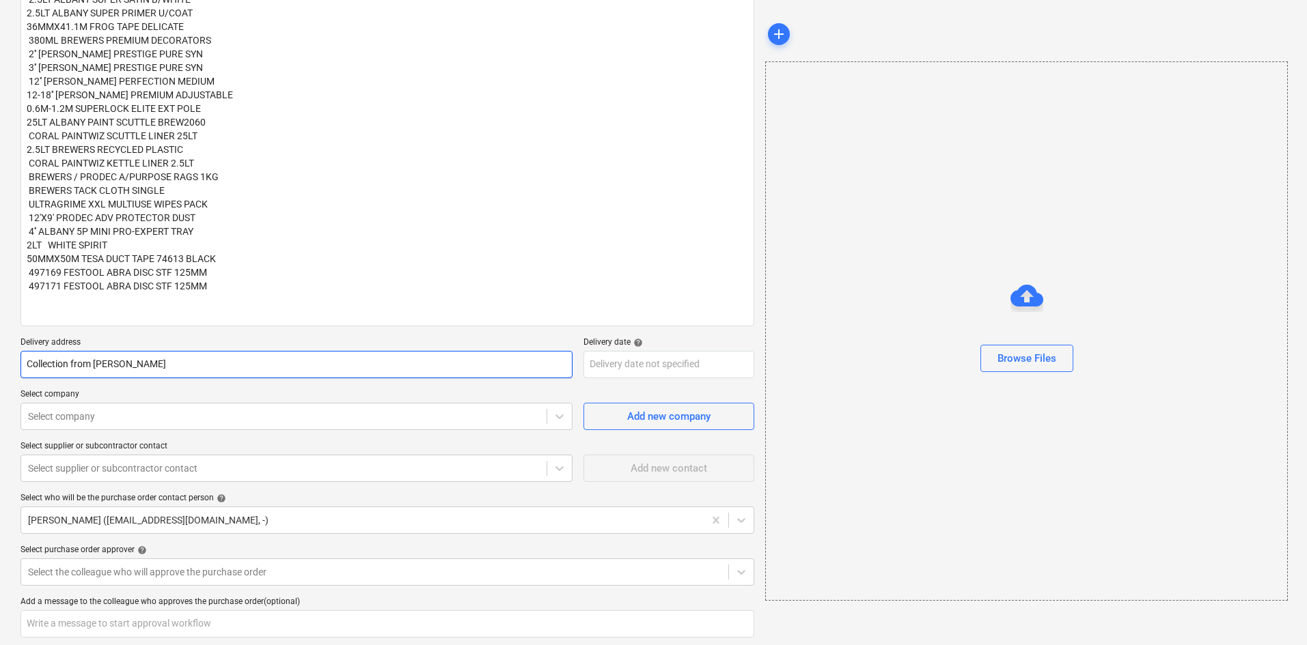
type textarea "x"
type input "Collection from Brewers"
click at [166, 358] on input "Collection from Brewers" at bounding box center [296, 364] width 552 height 27
type textarea "x"
type input "Collection from Brewers"
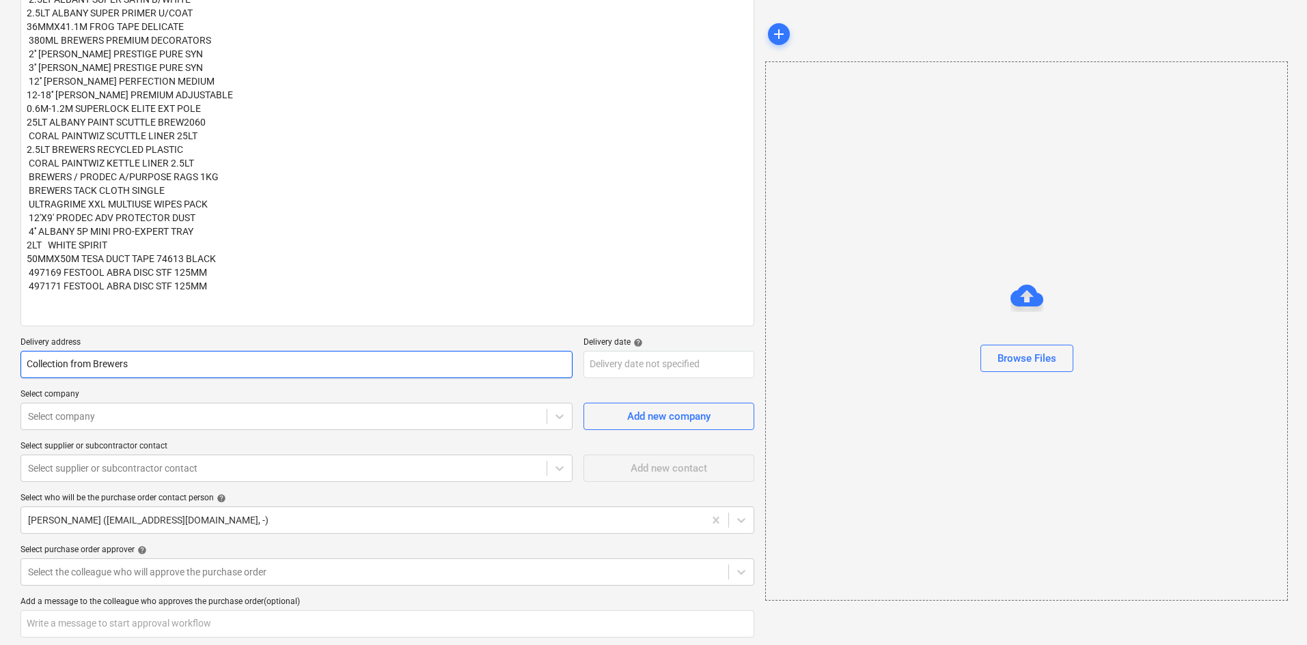
type textarea "x"
type input "Collection from Brewers S"
type textarea "x"
type input "Collection from Brewers Sh"
type textarea "x"
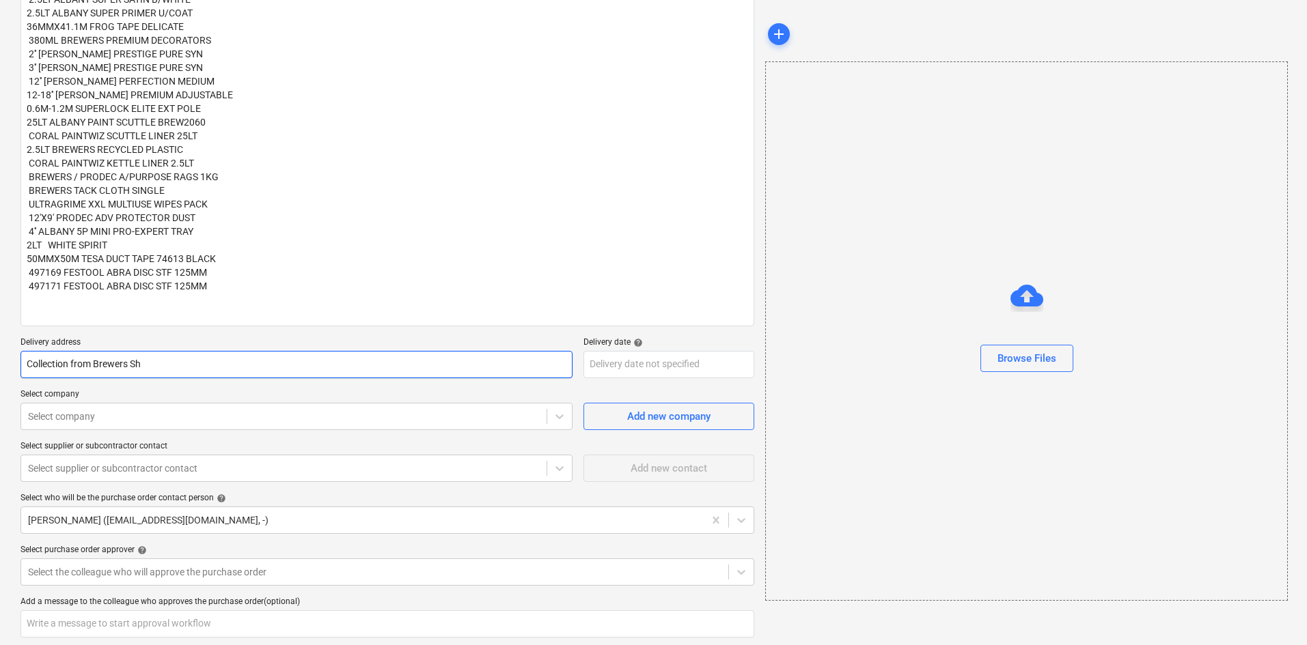
type input "Collection from Brewers Shr"
type textarea "x"
type input "Collection from Brewers Shrew"
type textarea "x"
type input "Collection from Brewers Shrews"
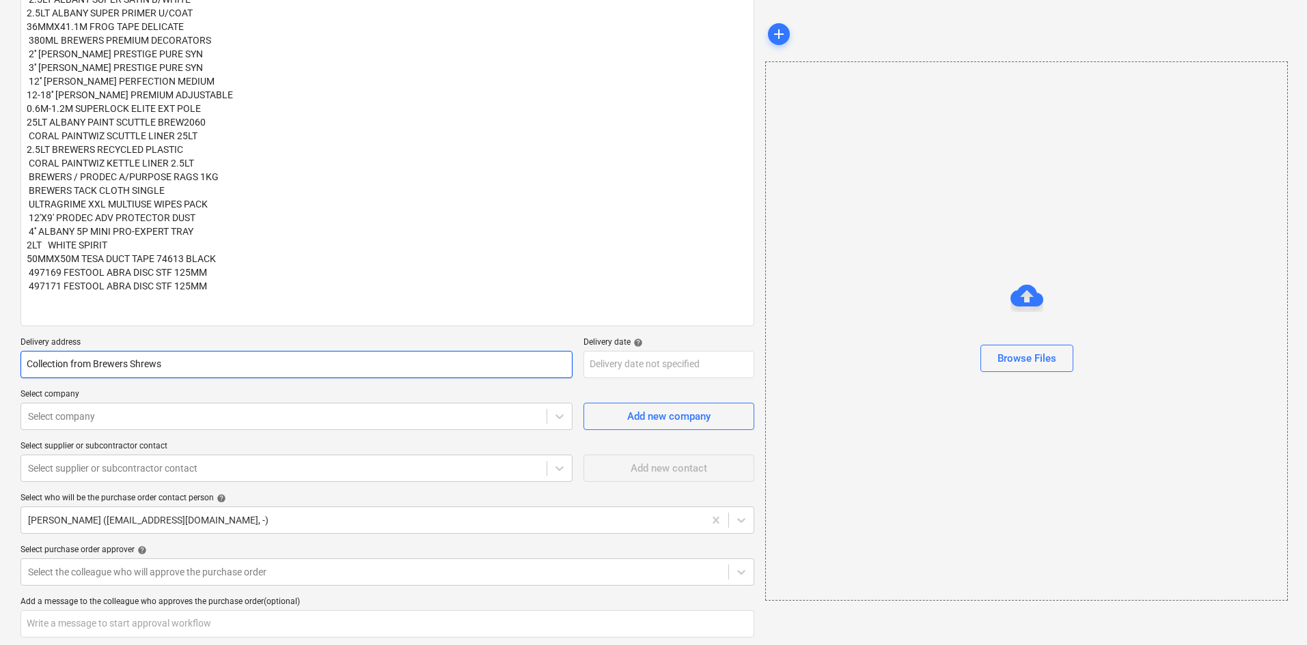
type textarea "x"
type input "Collection from Brewers Shrewsb"
type textarea "x"
type input "Collection from Brewers Shrewsbu"
type textarea "x"
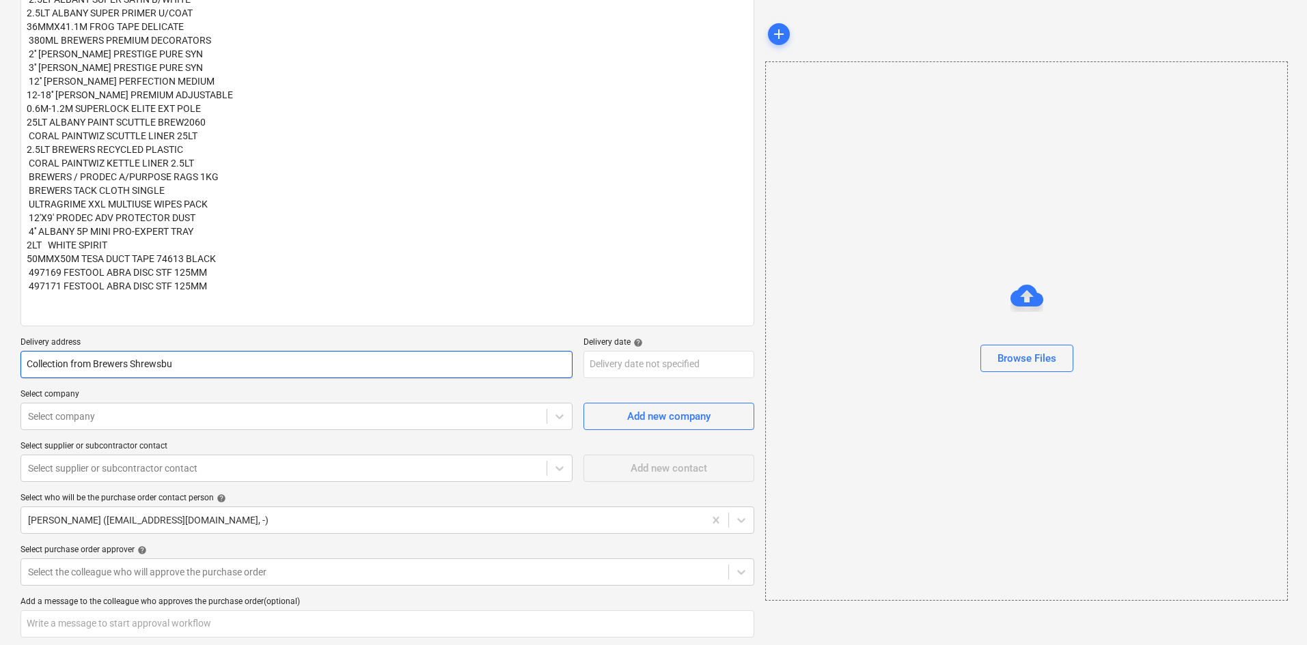
type input "Collection from Brewers Shrewsbur"
type textarea "x"
type input "Collection from Brewers Shrewsbury"
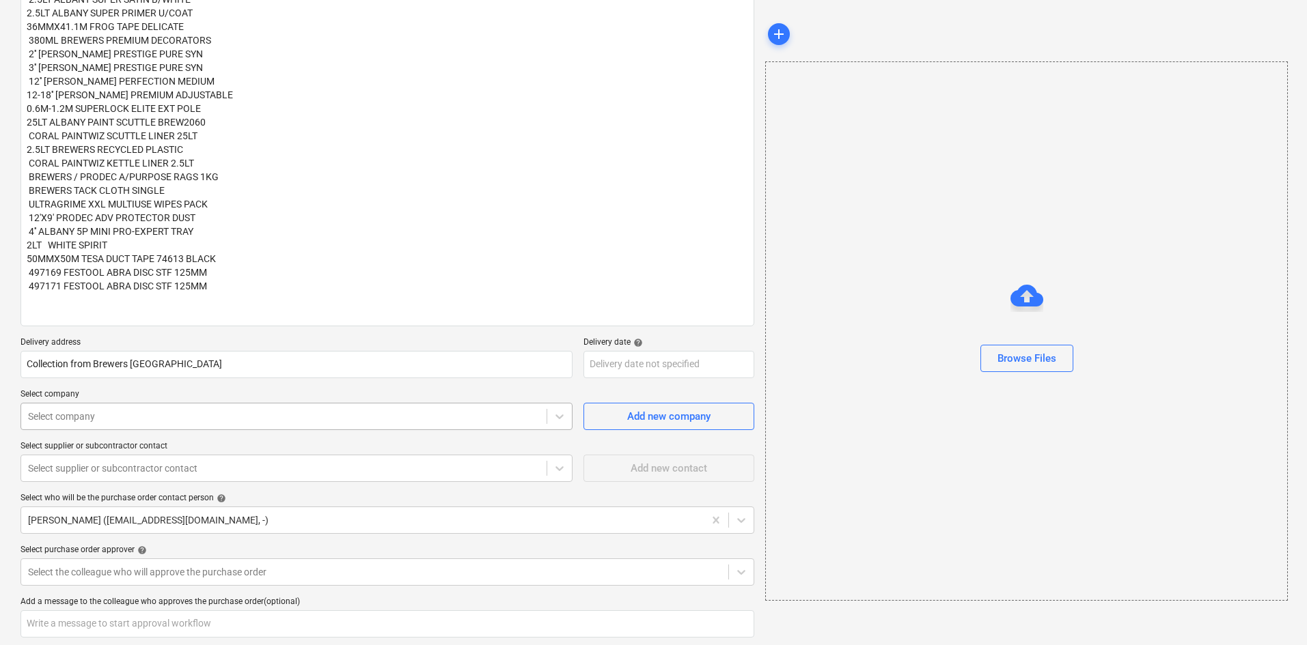
type textarea "x"
click at [78, 419] on div at bounding box center [284, 417] width 512 height 14
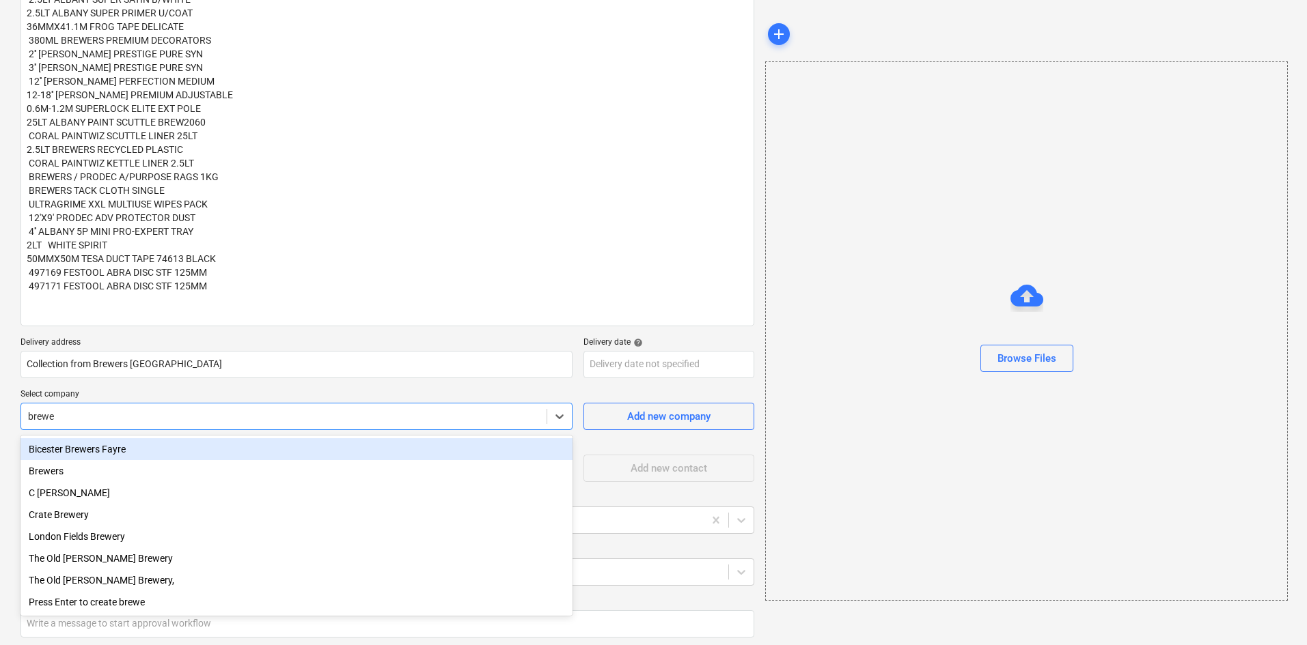
type input "brewer"
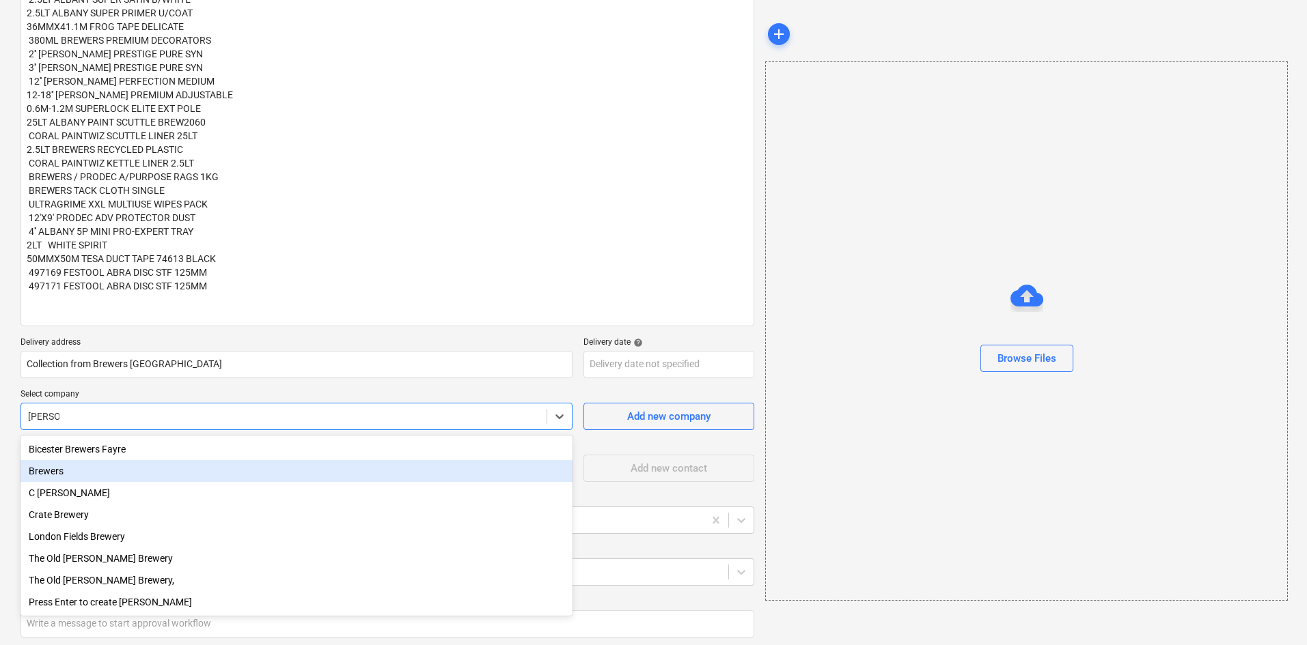
click at [66, 473] on div "Brewers" at bounding box center [296, 471] width 552 height 22
type textarea "x"
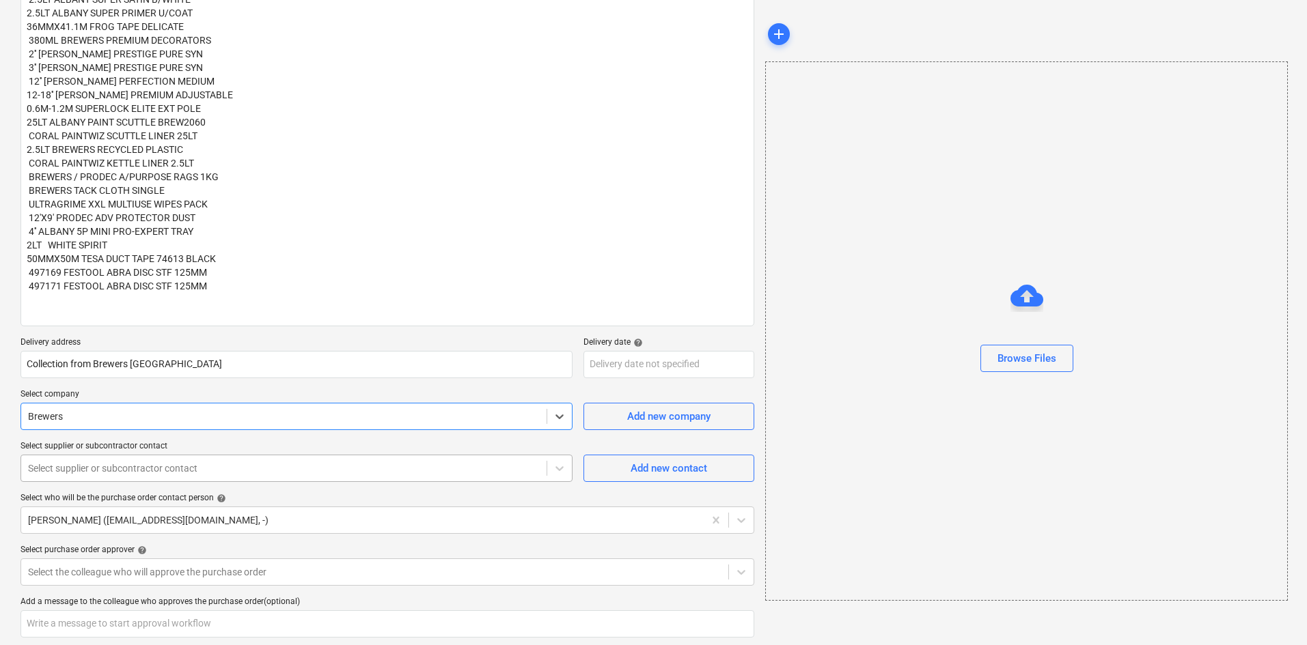
click at [120, 470] on div at bounding box center [284, 469] width 512 height 14
click at [613, 463] on span "Add new contact" at bounding box center [668, 469] width 137 height 18
type textarea "x"
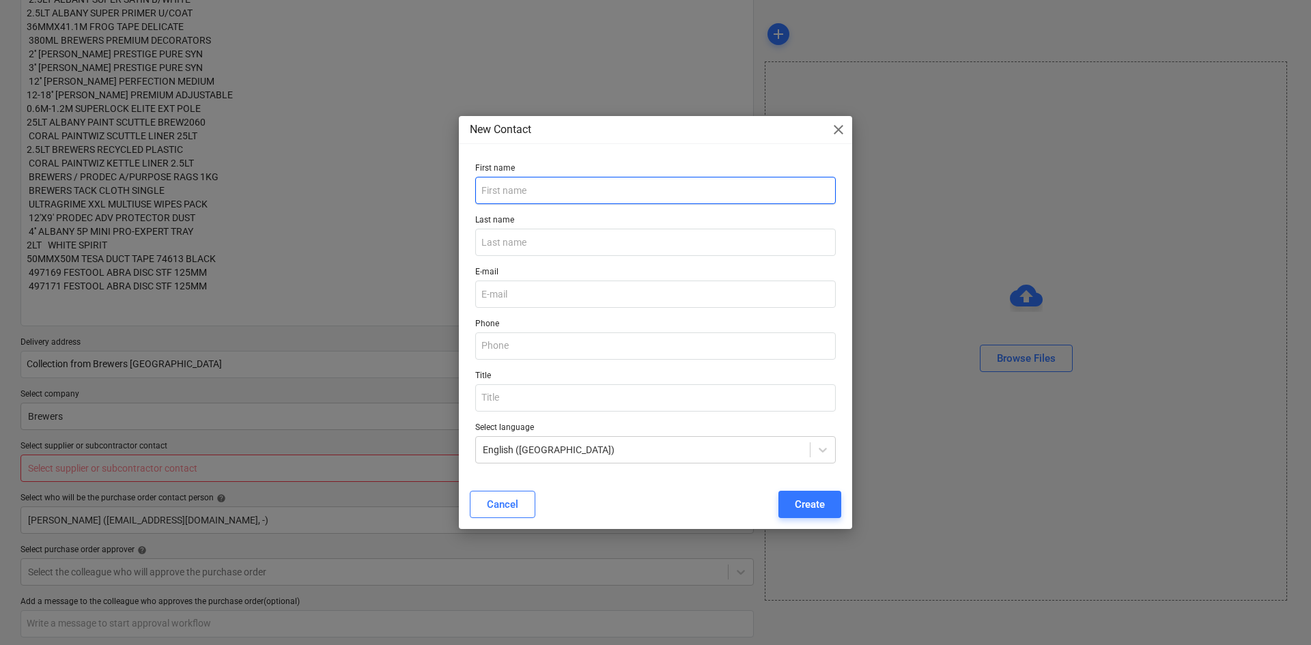
click at [496, 196] on input "text" at bounding box center [655, 190] width 361 height 27
type input "Shrewsbury"
type textarea "x"
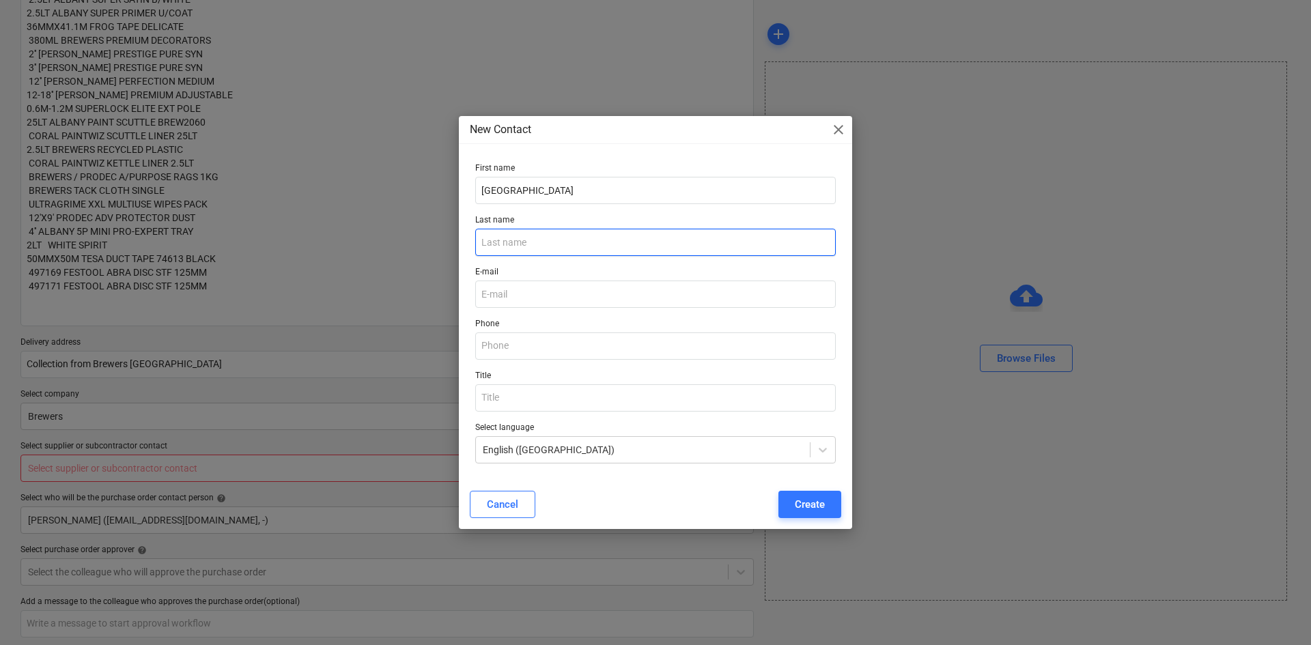
click at [609, 236] on input "text" at bounding box center [655, 242] width 361 height 27
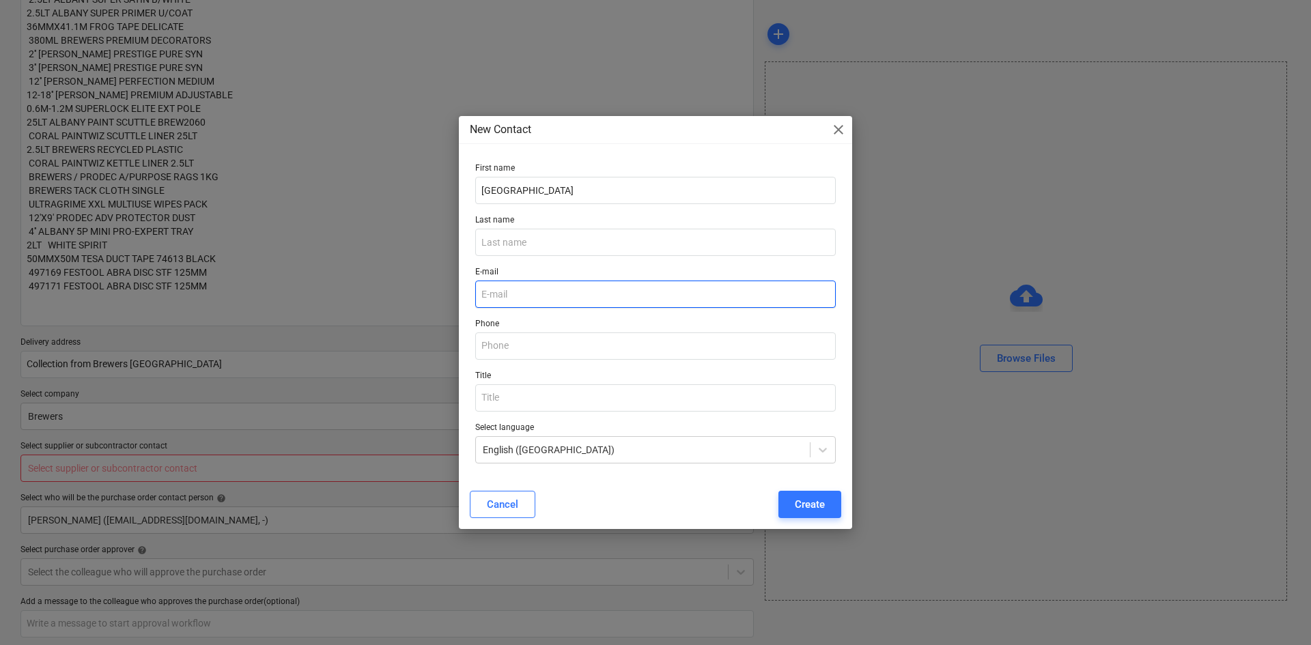
click at [499, 292] on input "email" at bounding box center [655, 294] width 361 height 27
paste input "shrewsbury@brewers.co.uk"
type input "shrewsbury@brewers.co.uk"
click at [799, 510] on div "Create" at bounding box center [810, 505] width 30 height 18
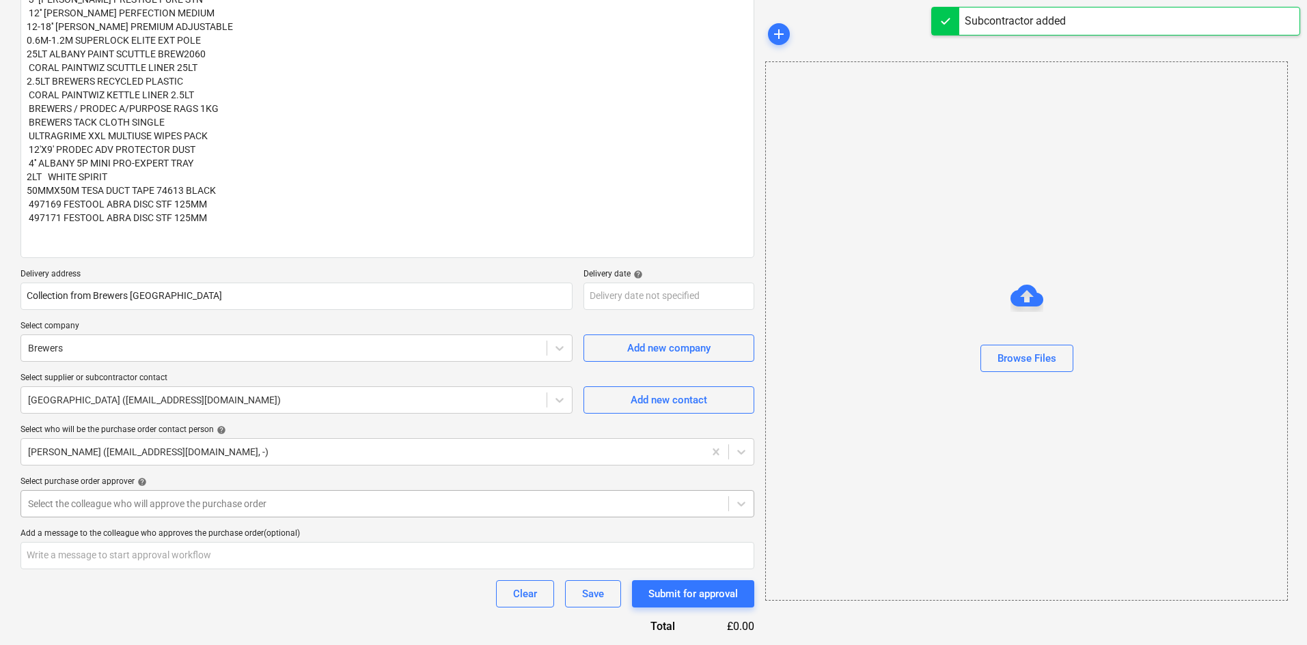
click at [141, 372] on body "Sales 5 Projects Contacts Company Consolidated Invoices Inbox 9+ Approvals form…" at bounding box center [653, 49] width 1307 height 645
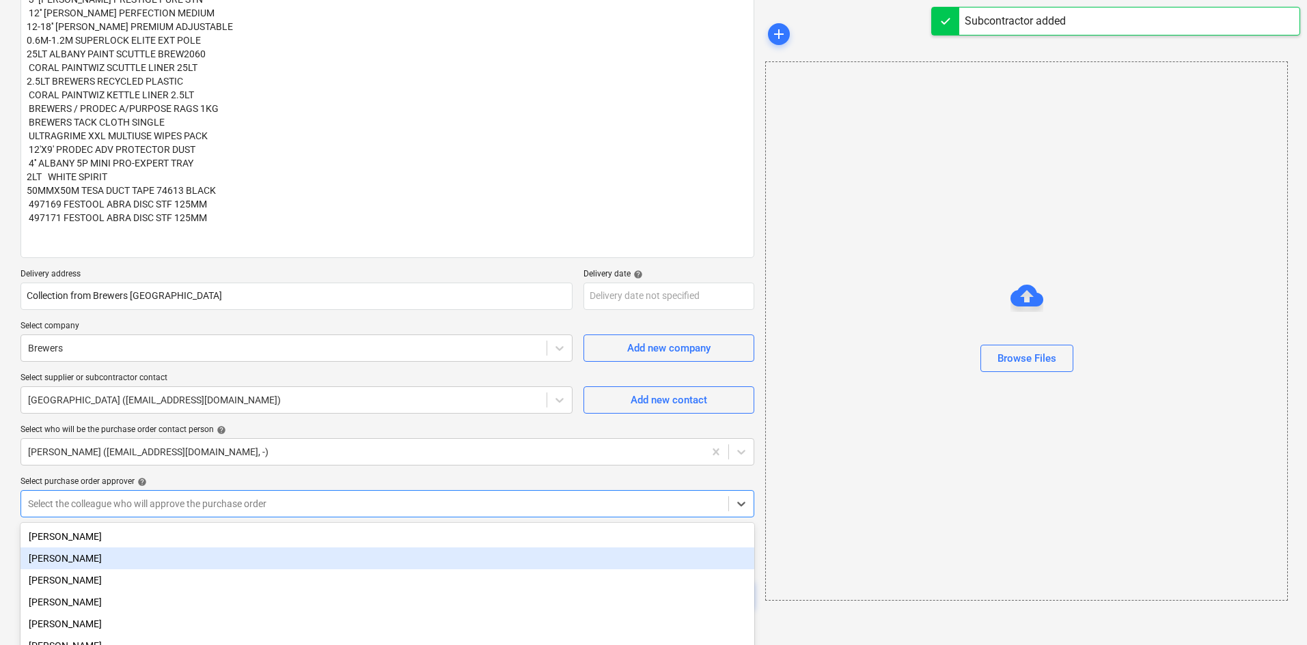
scroll to position [320, 0]
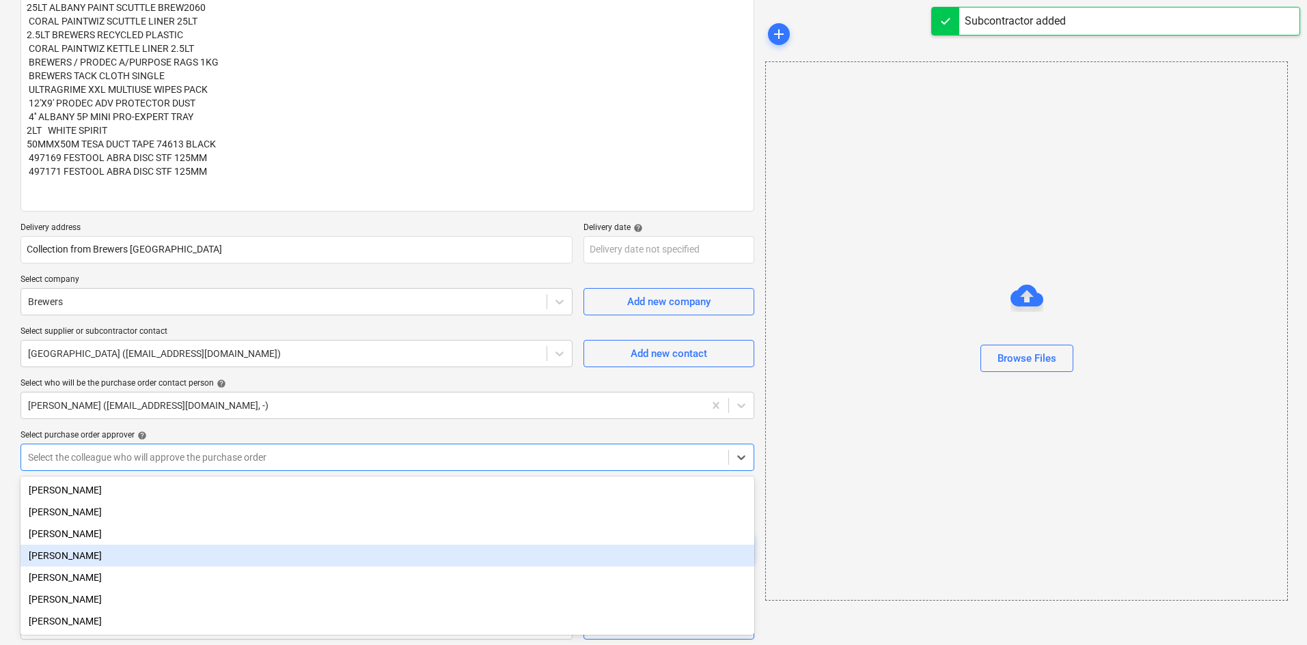
drag, startPoint x: 83, startPoint y: 560, endPoint x: 85, endPoint y: 570, distance: 9.7
click at [84, 560] on div "[PERSON_NAME]" at bounding box center [387, 556] width 734 height 22
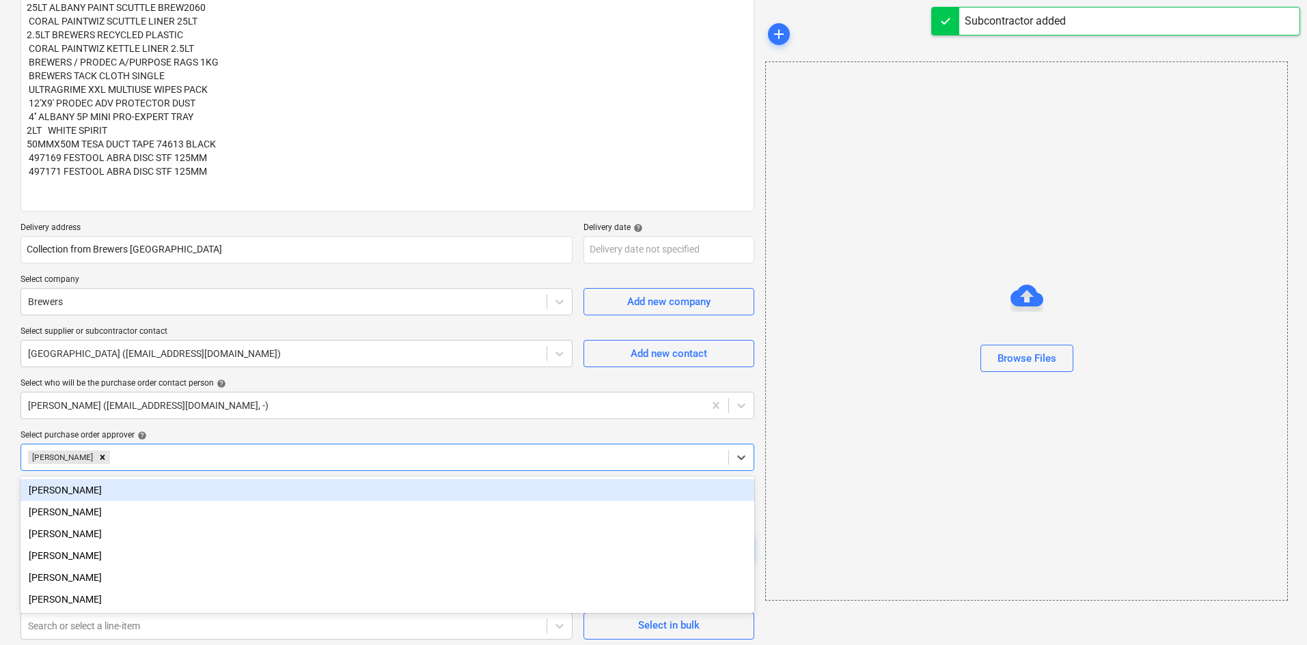
click at [10, 488] on div "Create new document Purchase order name help Purchase order Purchase order refe…" at bounding box center [653, 197] width 1307 height 908
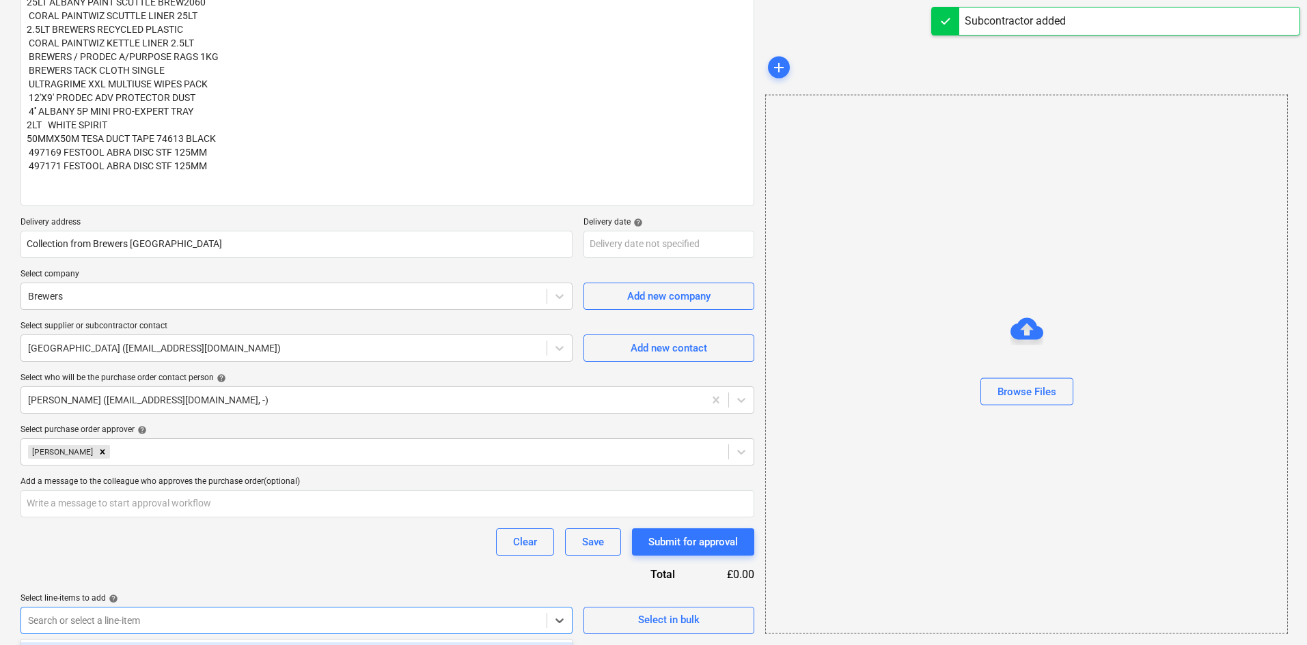
scroll to position [527, 0]
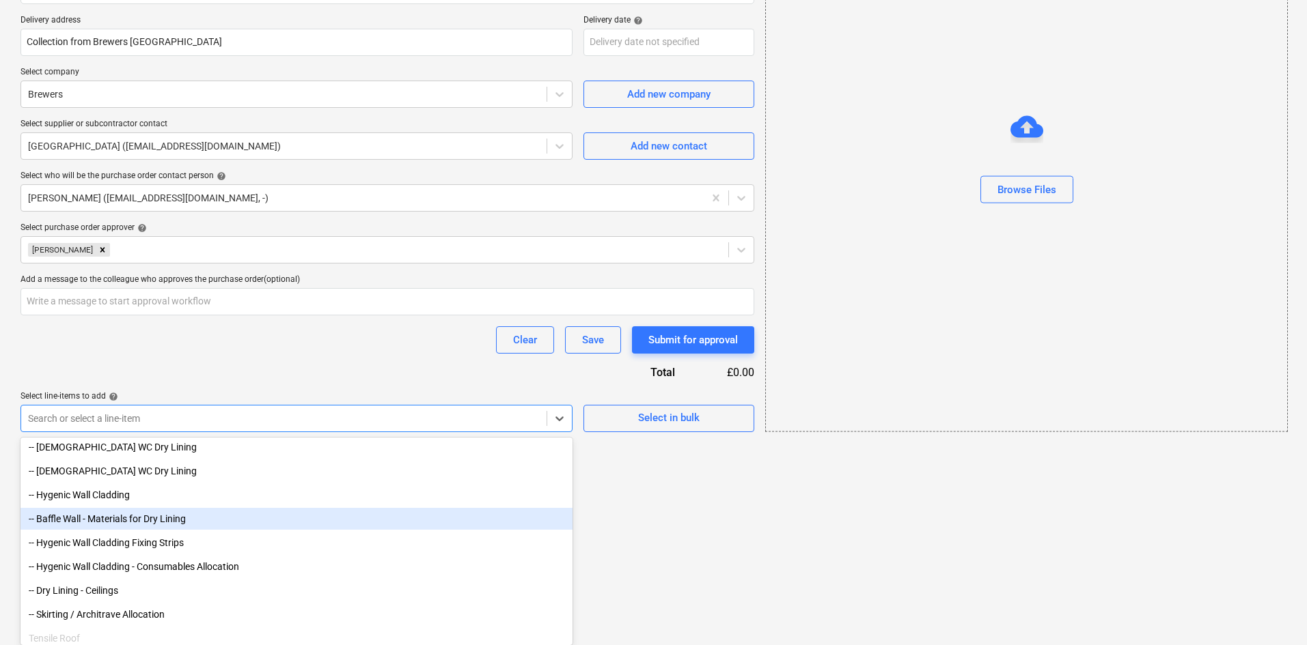
scroll to position [751, 0]
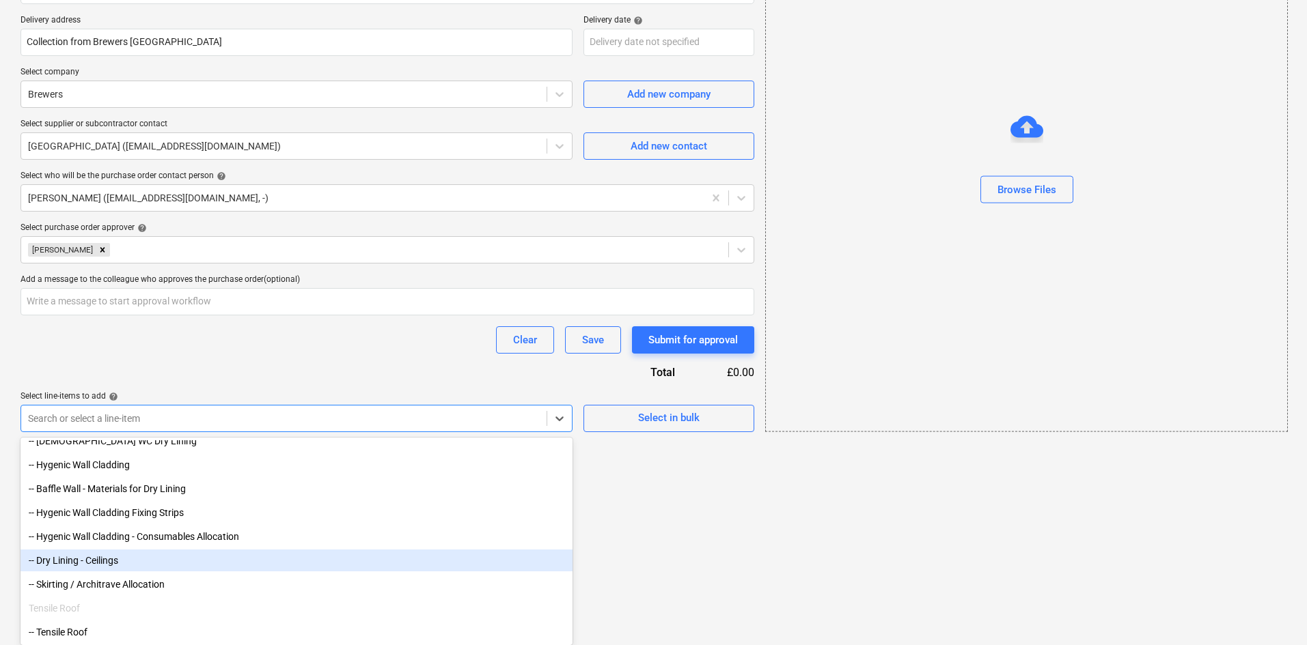
click at [131, 560] on div "-- Dry Lining - Ceilings" at bounding box center [296, 561] width 552 height 22
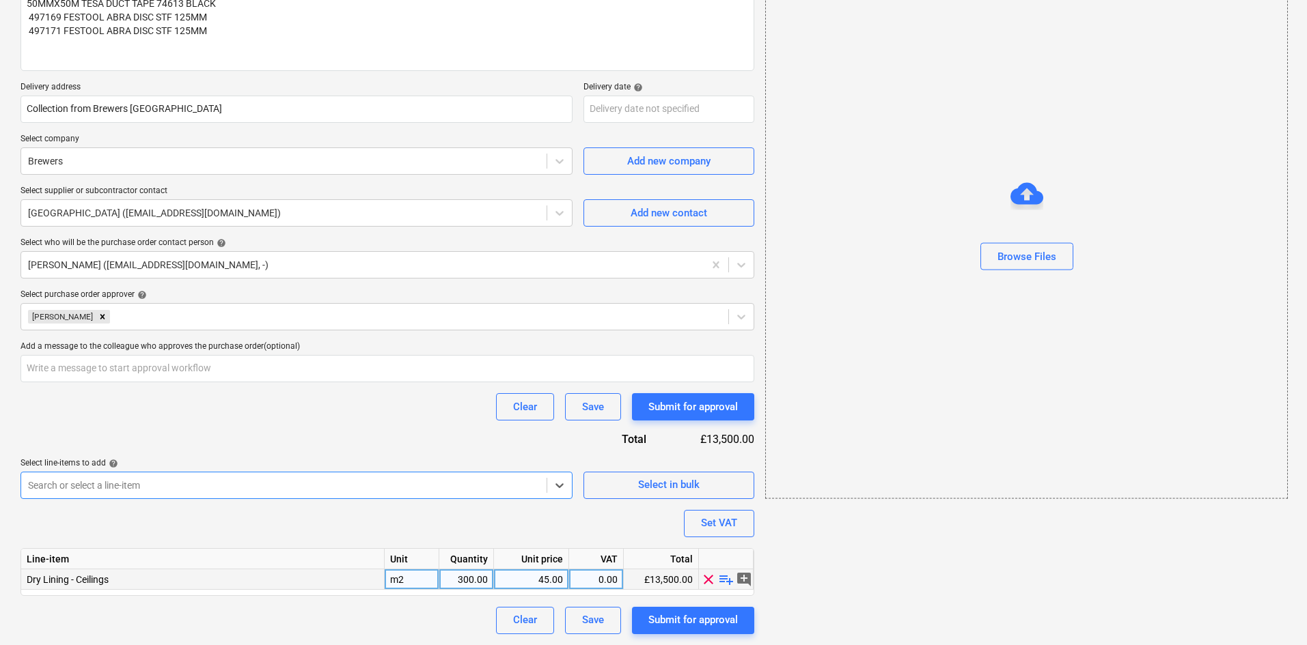
type textarea "x"
click at [414, 574] on div "m2" at bounding box center [412, 580] width 55 height 20
type input "Package"
click at [545, 575] on div "45.00" at bounding box center [531, 580] width 64 height 20
type textarea "x"
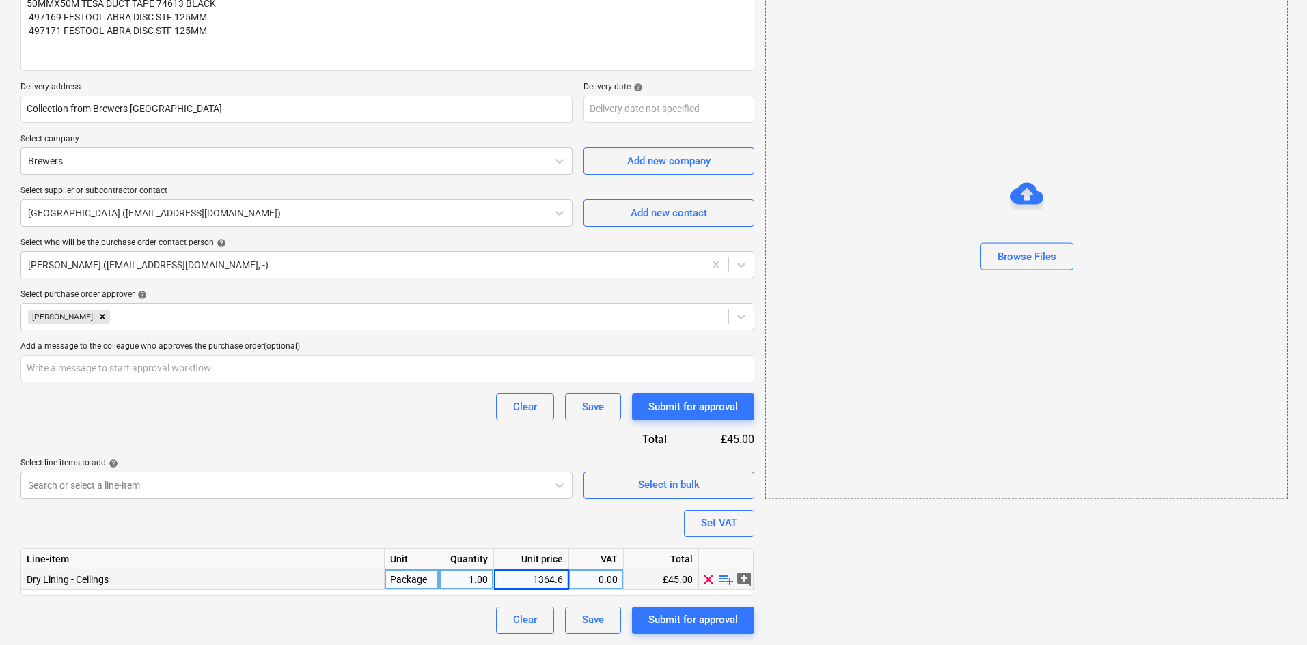
type input "1364.65"
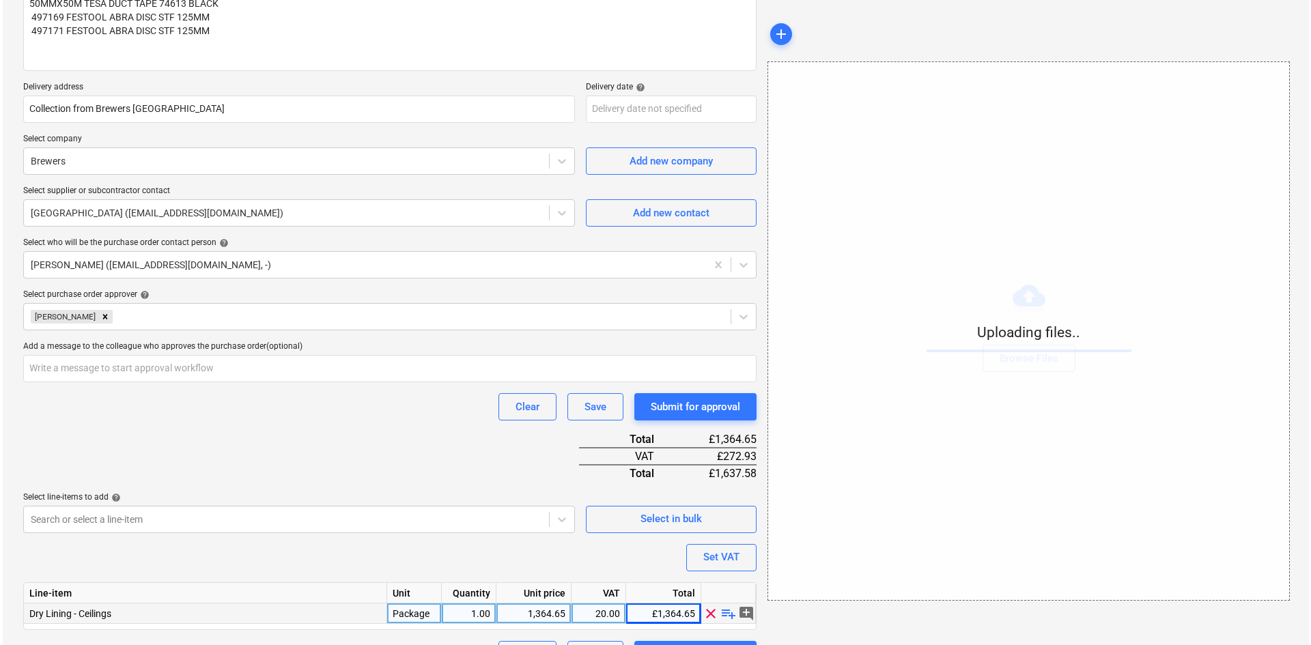
scroll to position [495, 0]
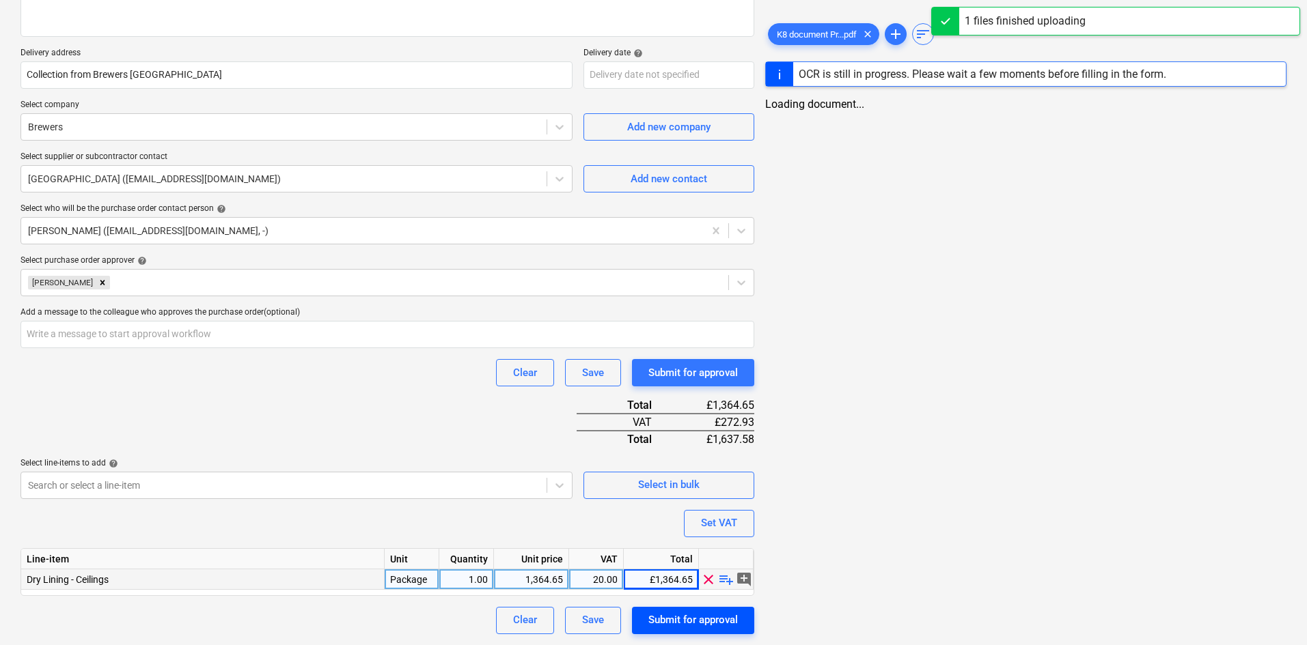
click at [701, 618] on div "Submit for approval" at bounding box center [692, 620] width 89 height 18
type textarea "x"
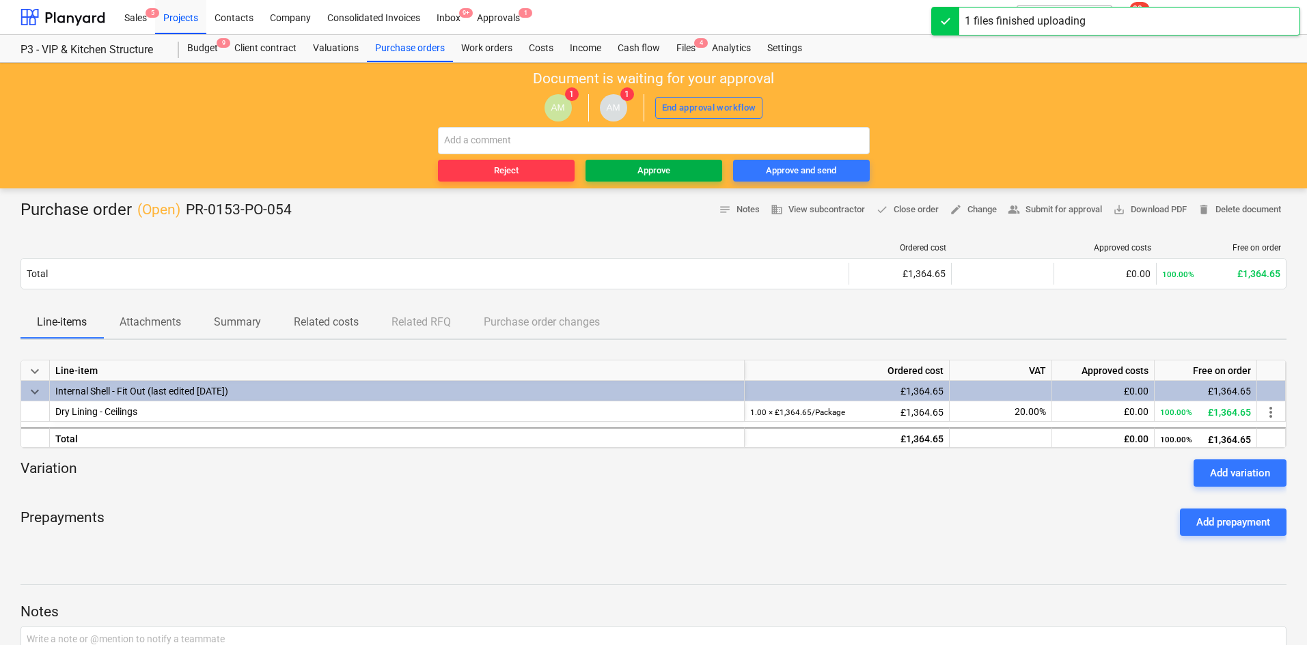
click at [671, 165] on span "Approve" at bounding box center [654, 171] width 126 height 16
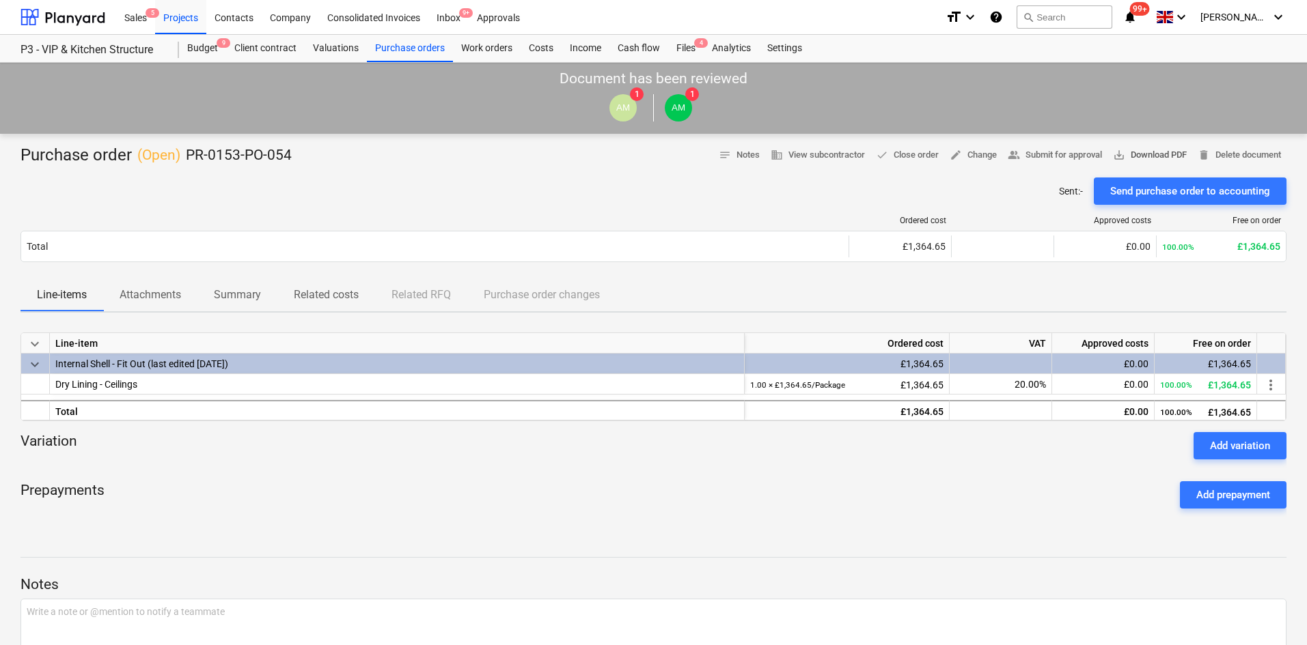
click at [1136, 164] on button "save_alt Download PDF" at bounding box center [1149, 155] width 85 height 21
